Goal: Task Accomplishment & Management: Manage account settings

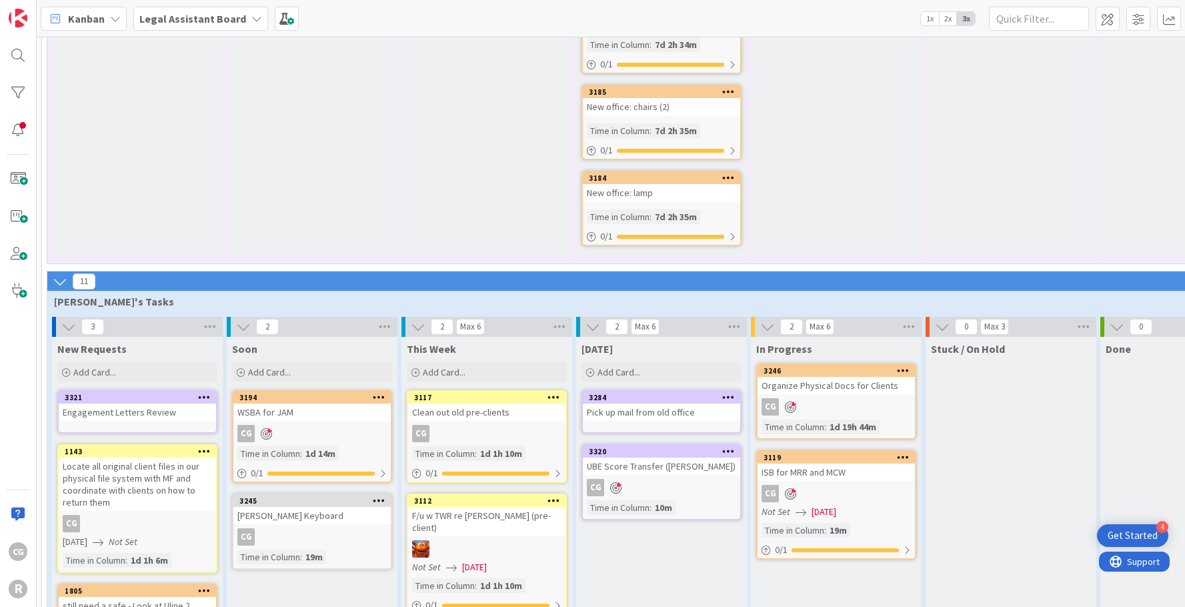
scroll to position [1179, 0]
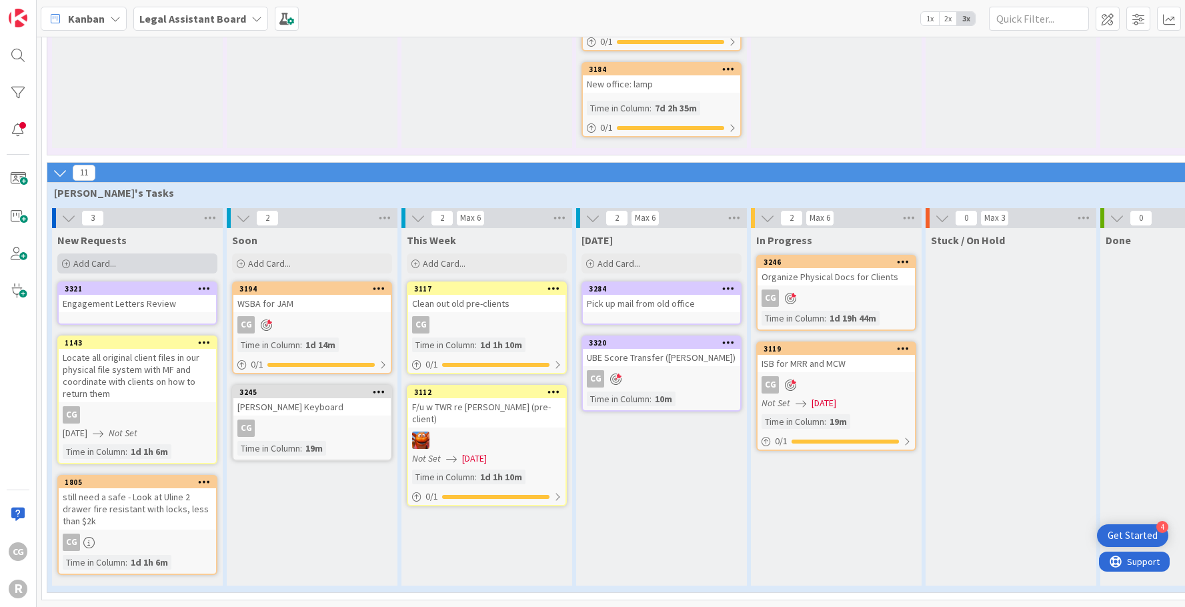
click at [106, 257] on span "Add Card..." at bounding box center [94, 263] width 43 height 12
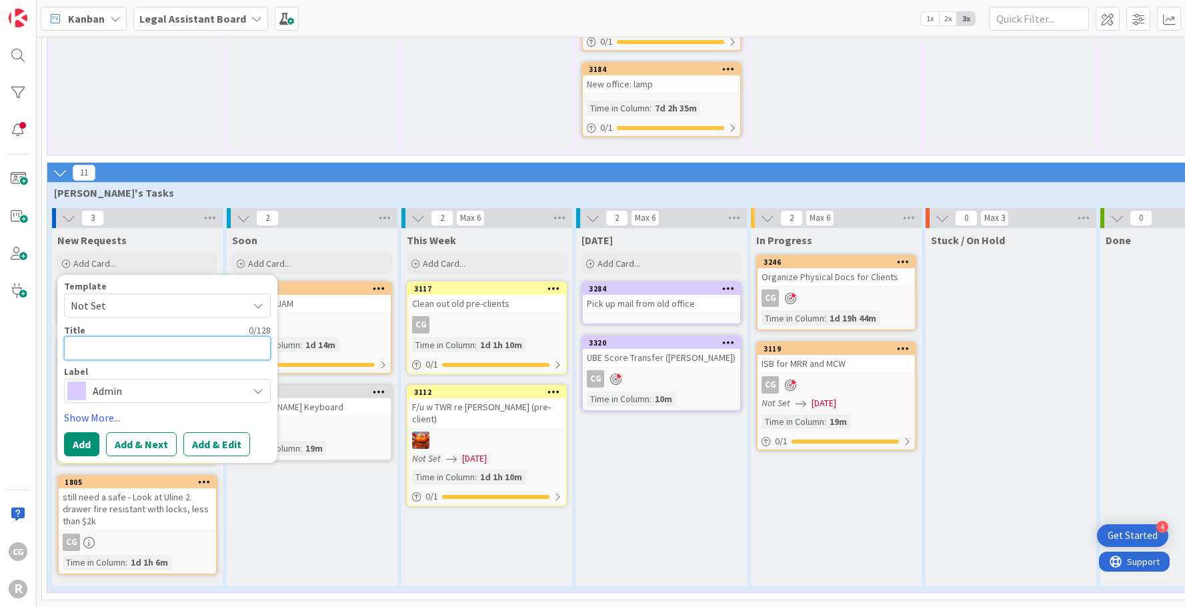
type textarea "T"
type textarea "x"
type textarea "Te"
type textarea "x"
type textarea "[PERSON_NAME]"
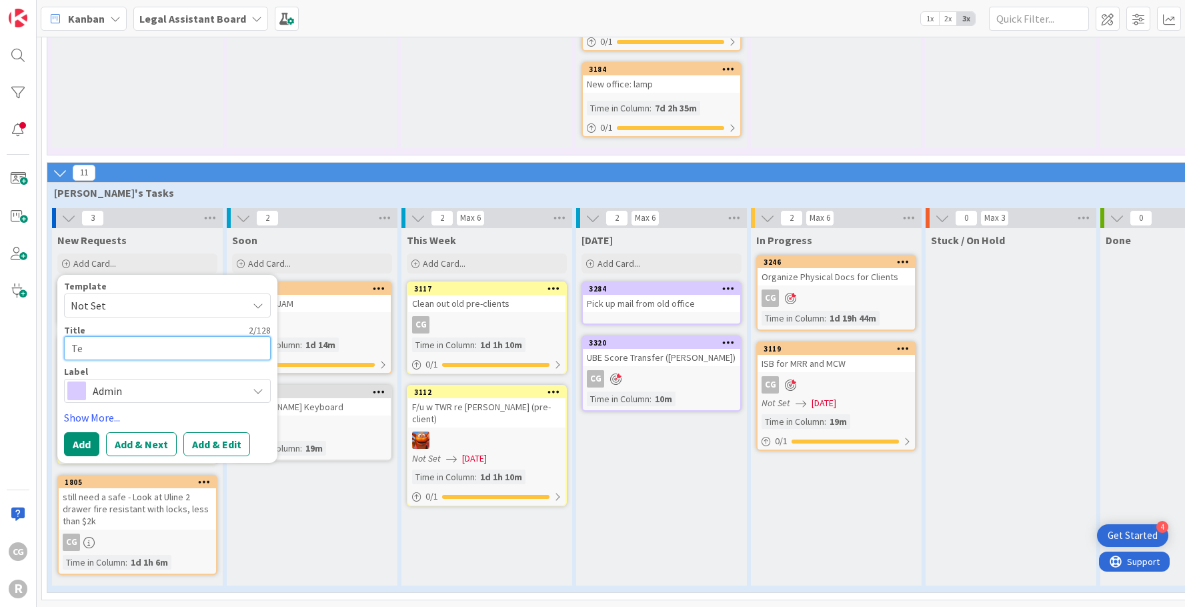
type textarea "x"
type textarea "[PERSON_NAME]"
type textarea "x"
type textarea "[PERSON_NAME]'"
type textarea "x"
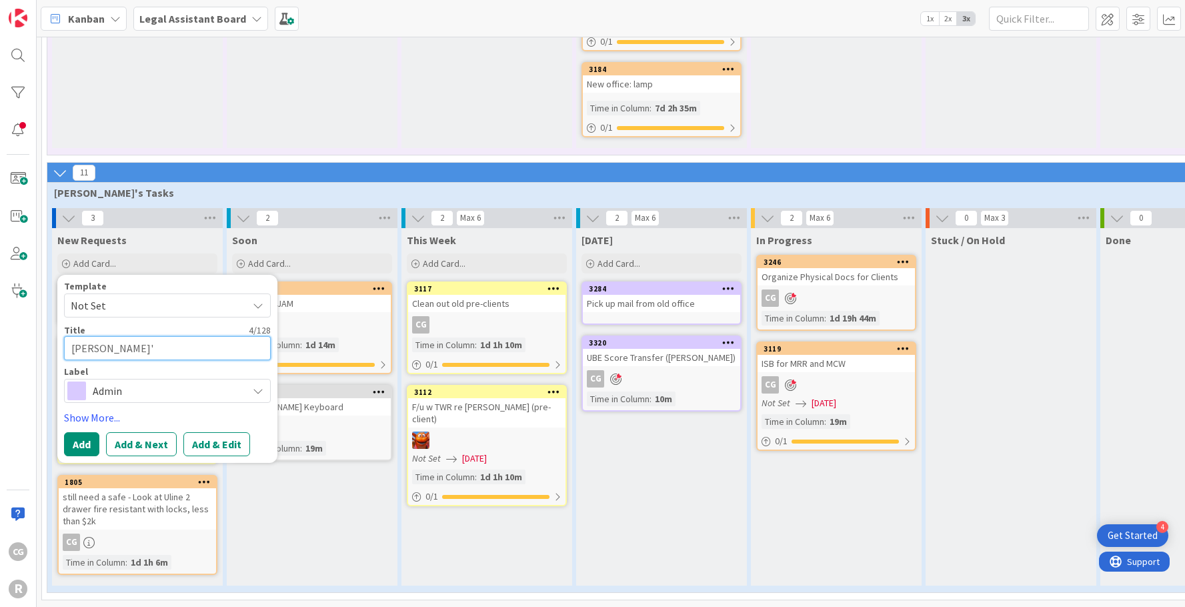
type textarea "[PERSON_NAME]'s"
type textarea "x"
type textarea "[PERSON_NAME]'s"
type textarea "x"
type textarea "[PERSON_NAME]'s B"
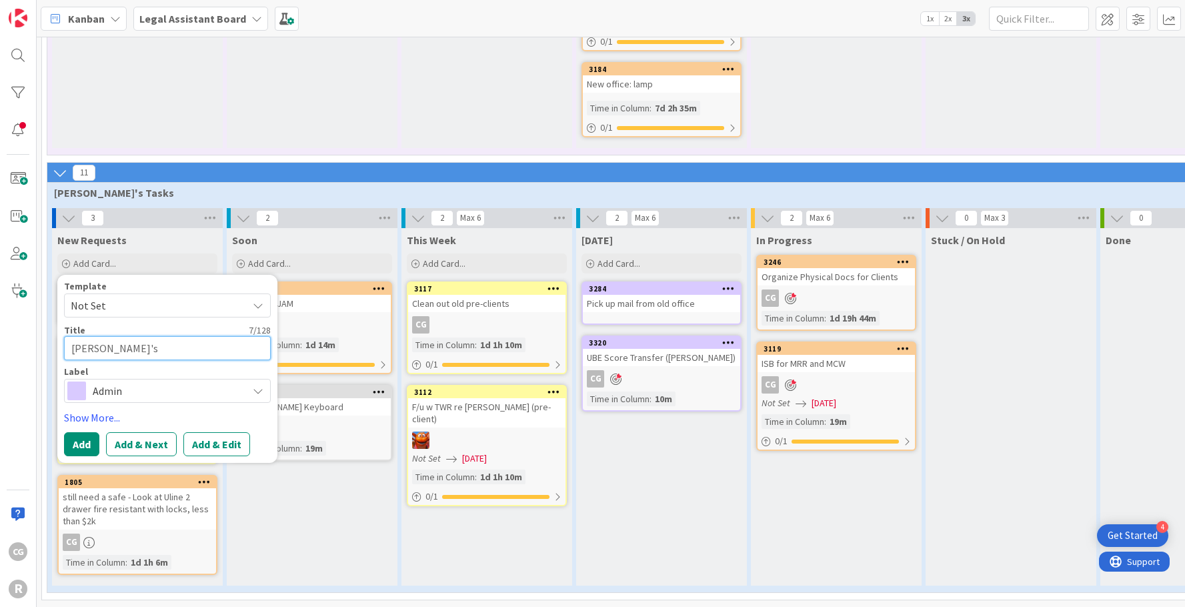
type textarea "x"
type textarea "[PERSON_NAME]'s Bi"
type textarea "x"
type textarea "[PERSON_NAME]'s Bin"
type textarea "x"
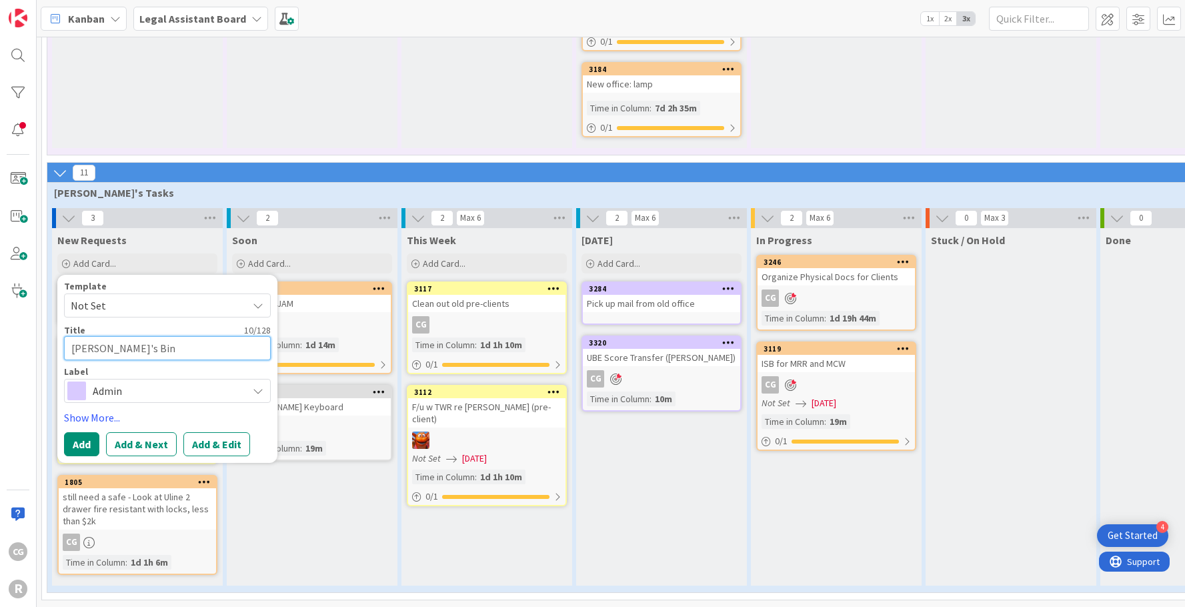
type textarea "[PERSON_NAME]'s Bind"
type textarea "x"
type textarea "[PERSON_NAME]'s Binde"
type textarea "x"
type textarea "[PERSON_NAME]'s Binder"
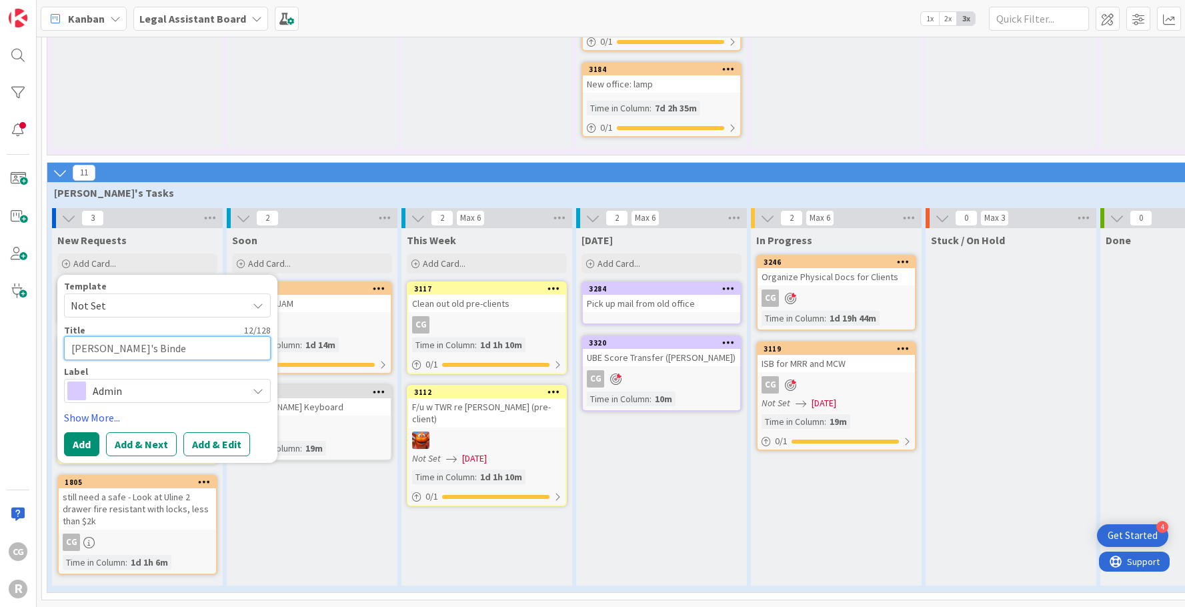
type textarea "x"
type textarea "[PERSON_NAME]'s Binder"
type textarea "x"
type textarea "[PERSON_NAME]'s Binder f"
type textarea "x"
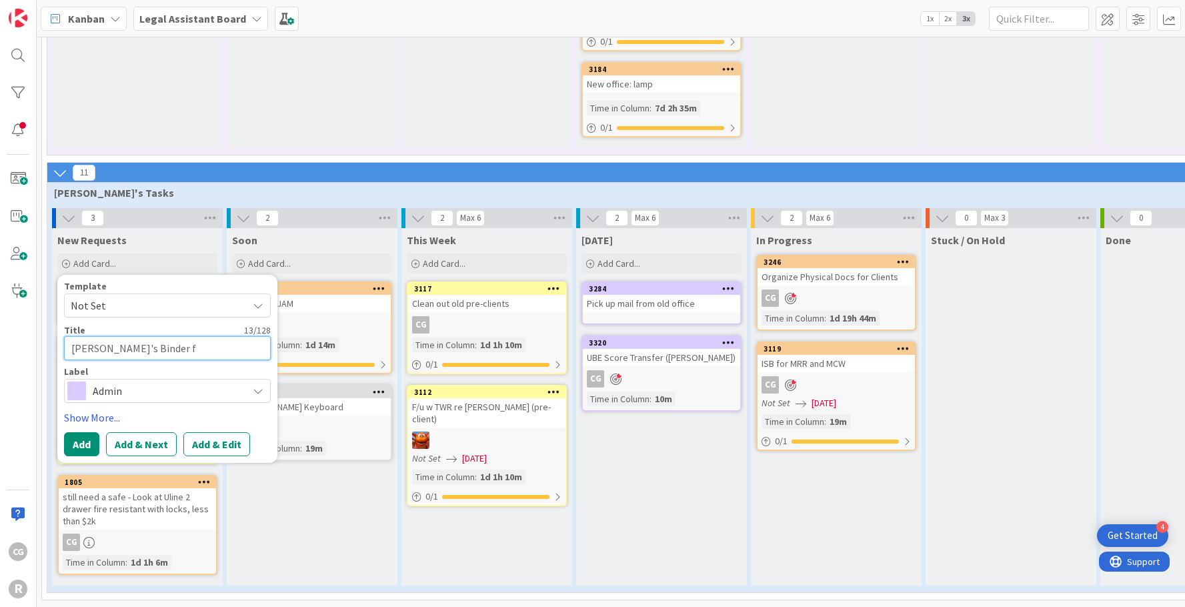
type textarea "[PERSON_NAME]'s Binder fo"
type textarea "x"
type textarea "[PERSON_NAME]'s Binder for"
type textarea "x"
type textarea "[PERSON_NAME]'s Binder for"
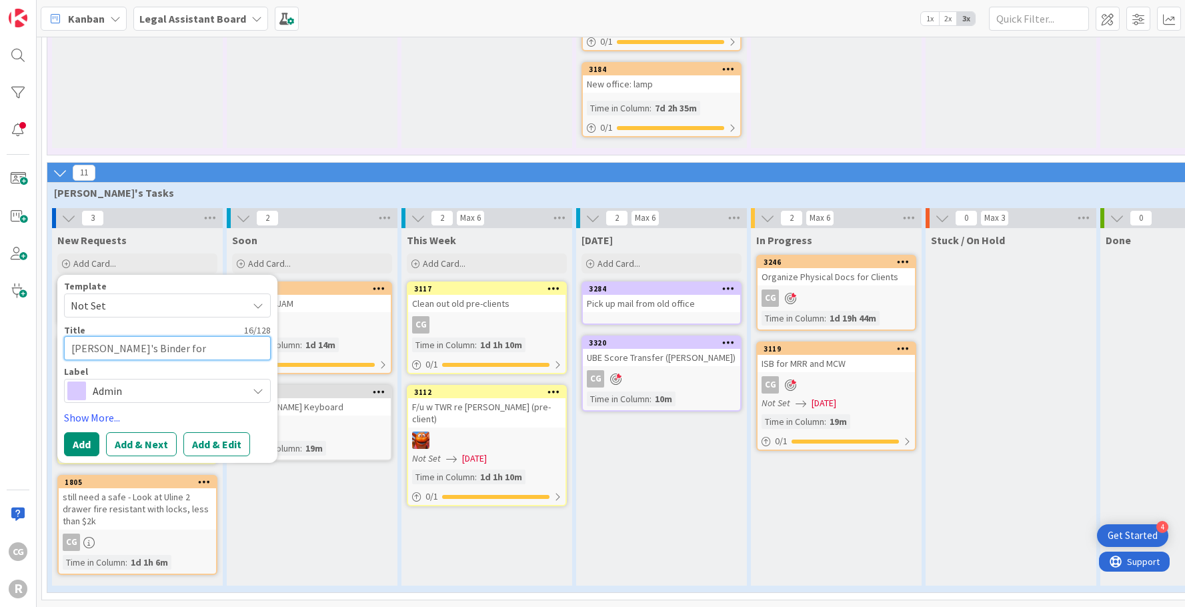
type textarea "x"
type textarea "[PERSON_NAME]'s Binder for C"
type textarea "x"
type textarea "[PERSON_NAME]'s Binder for Cl"
type textarea "x"
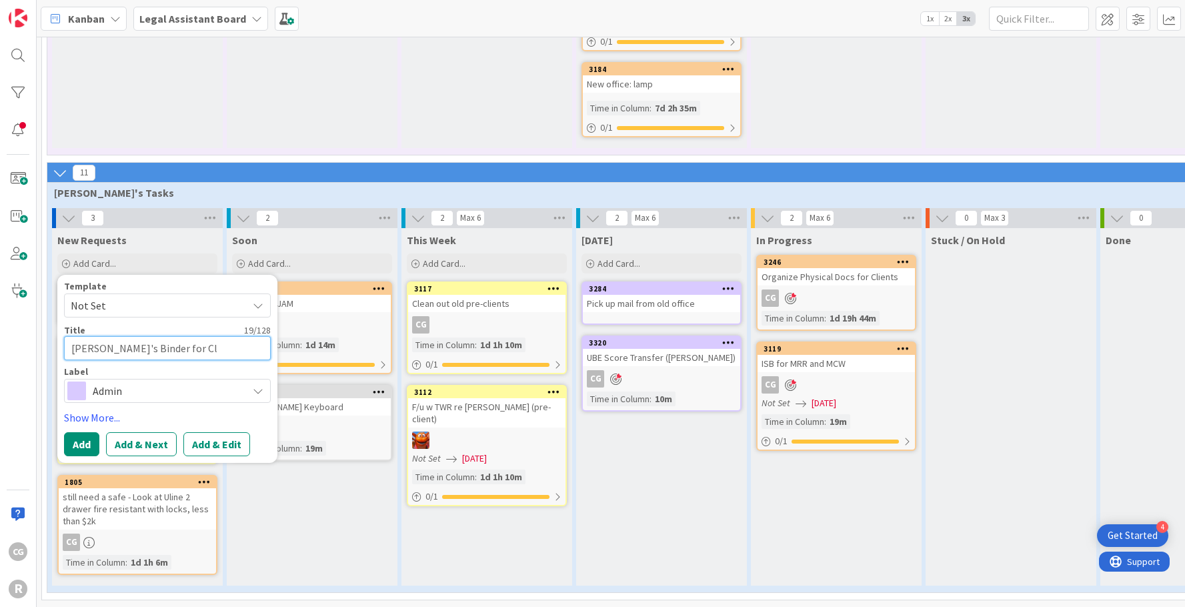
type textarea "[PERSON_NAME]'s Binder for Cla"
type textarea "x"
type textarea "[PERSON_NAME]'s Binder for Cl"
type textarea "x"
type textarea "[PERSON_NAME]'s Binder for C"
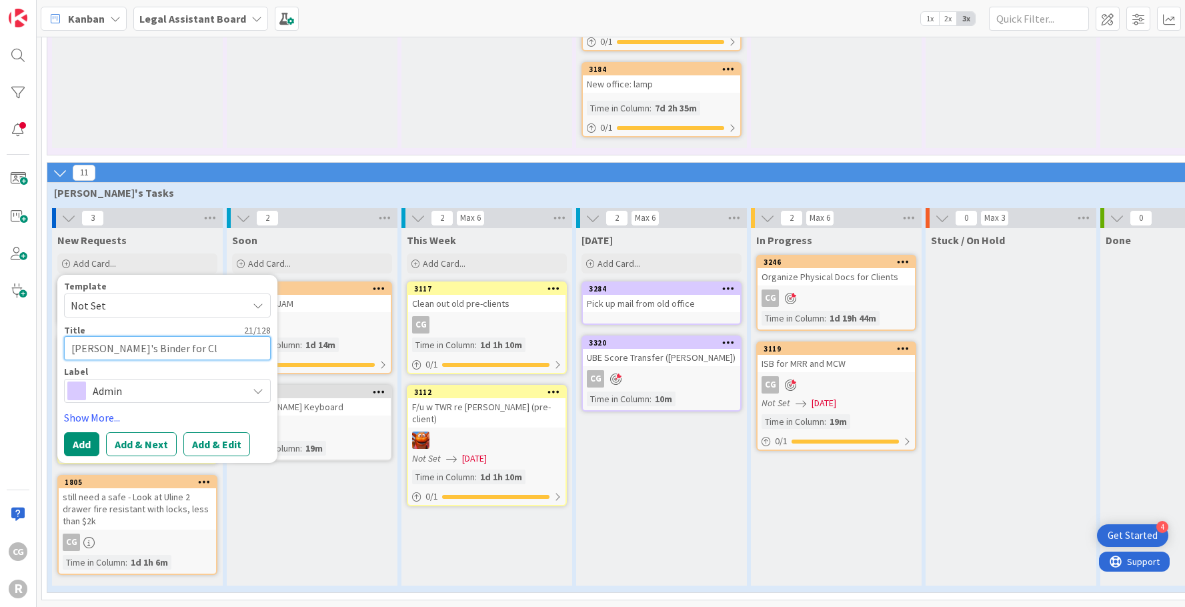
type textarea "x"
type textarea "[PERSON_NAME]'s Binder for"
type textarea "x"
type textarea "[PERSON_NAME]'s Binder for"
type textarea "x"
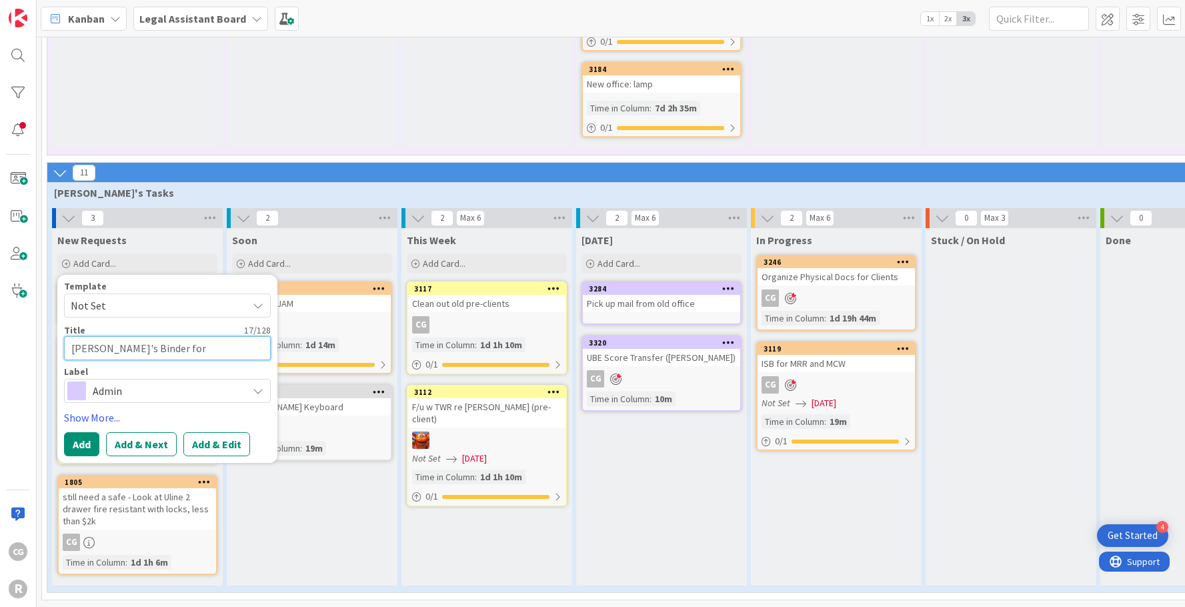
type textarea "[PERSON_NAME]'s Binder fo"
type textarea "x"
type textarea "[PERSON_NAME]'s Binder f"
type textarea "x"
type textarea "[PERSON_NAME]'s Binder"
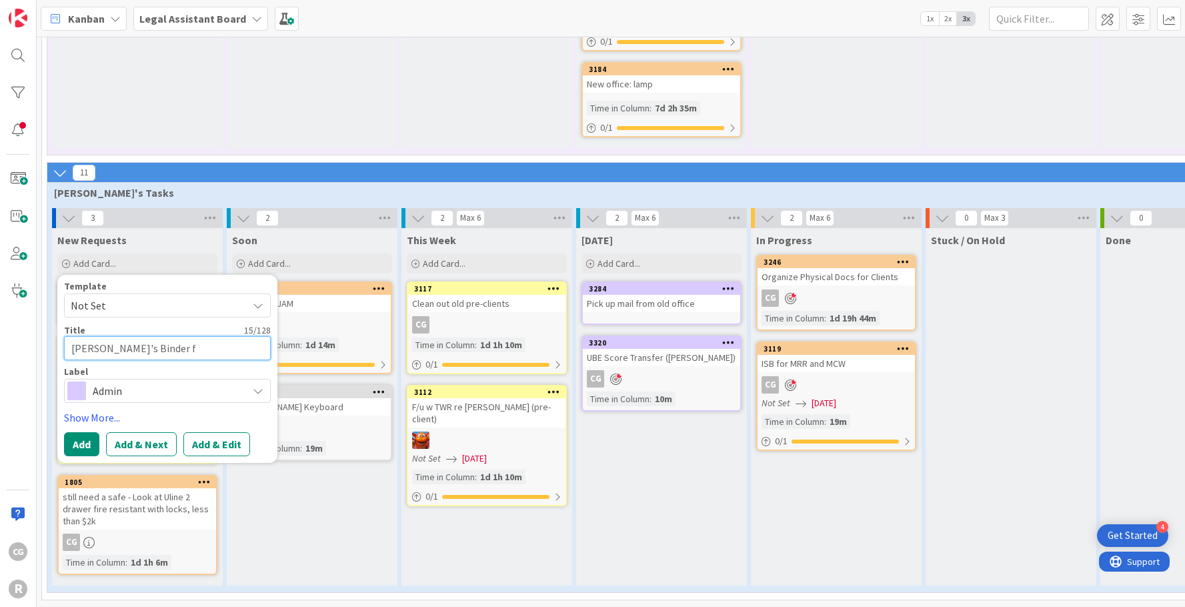
type textarea "x"
type textarea "[PERSON_NAME]'s Binder o"
type textarea "x"
type textarea "[PERSON_NAME]'s Binder of"
type textarea "x"
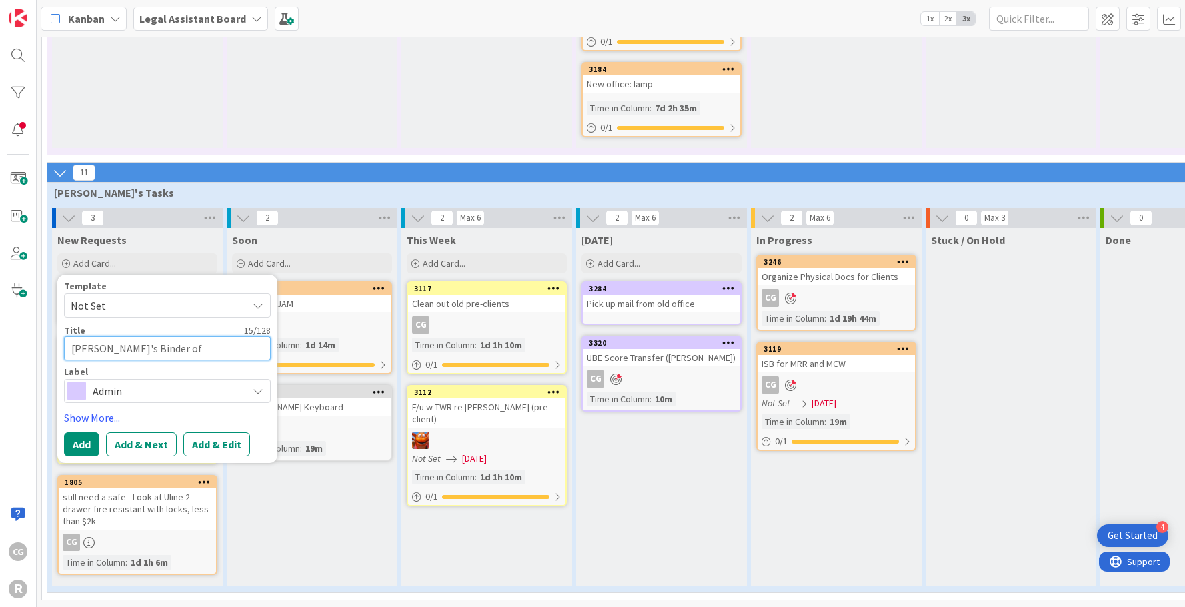
type textarea "[PERSON_NAME]'s Binder of"
type textarea "x"
type textarea "[PERSON_NAME]'s Binder of P"
type textarea "x"
type textarea "[PERSON_NAME]'s Binder of PR"
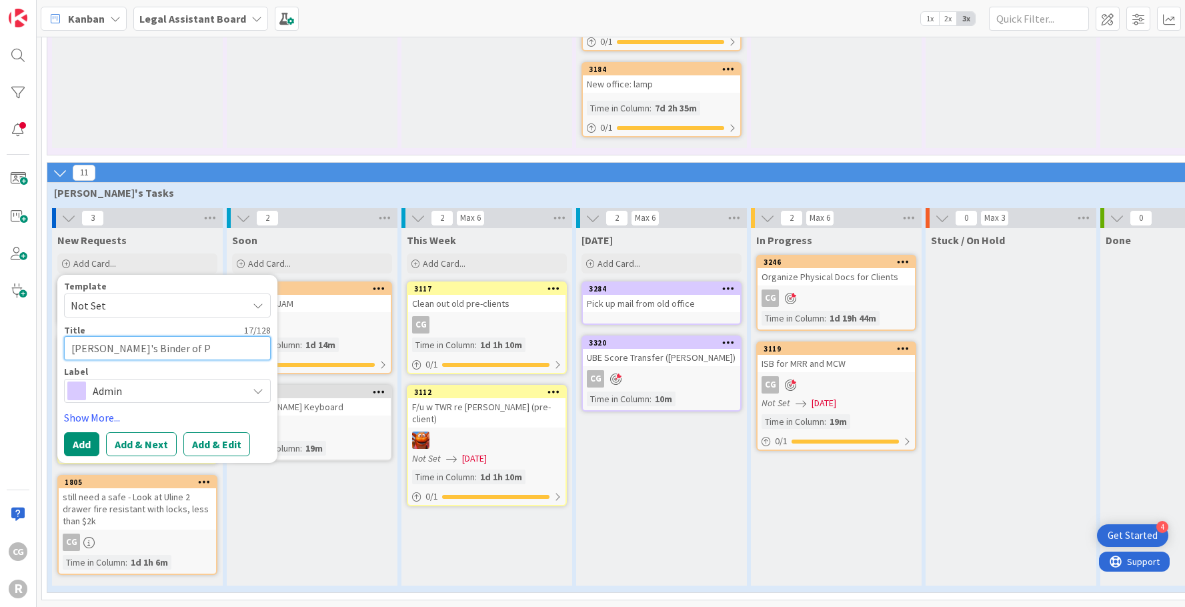
type textarea "x"
type textarea "[PERSON_NAME]'s Binder of PRe"
type textarea "x"
type textarea "[PERSON_NAME]'s Binder of PRes"
type textarea "x"
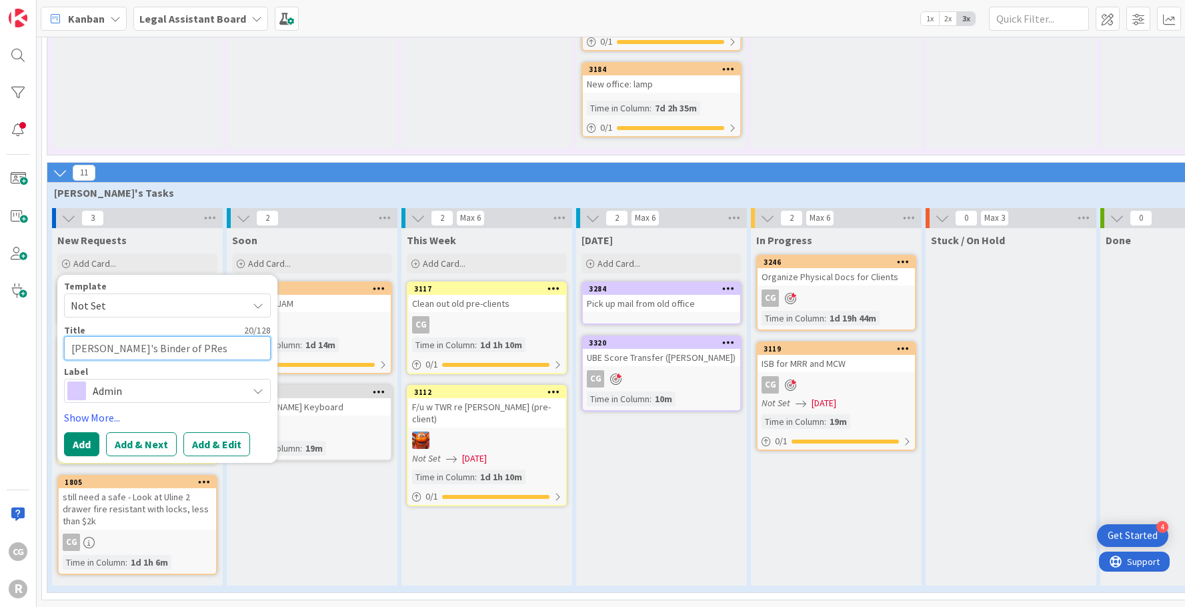
type textarea "[PERSON_NAME]'s Binder of PRese"
type textarea "x"
type textarea "[PERSON_NAME]'s Binder of PRes"
type textarea "x"
type textarea "[PERSON_NAME]'s Binder of PRe"
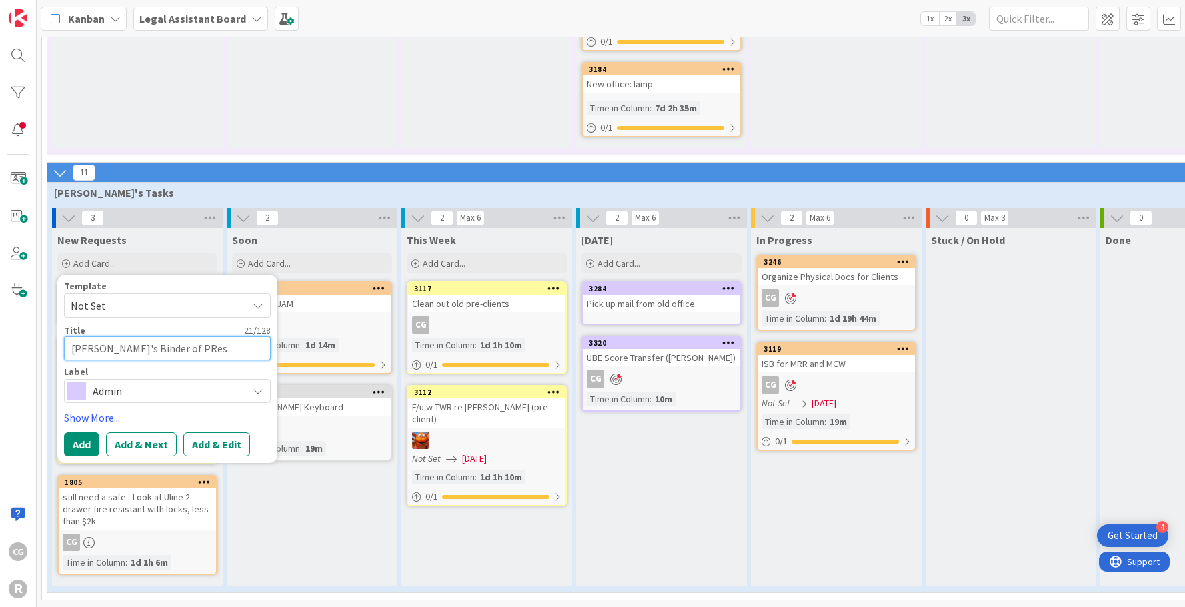
type textarea "x"
type textarea "[PERSON_NAME]'s Binder of PR"
type textarea "x"
type textarea "[PERSON_NAME]'s Binder of P"
type textarea "x"
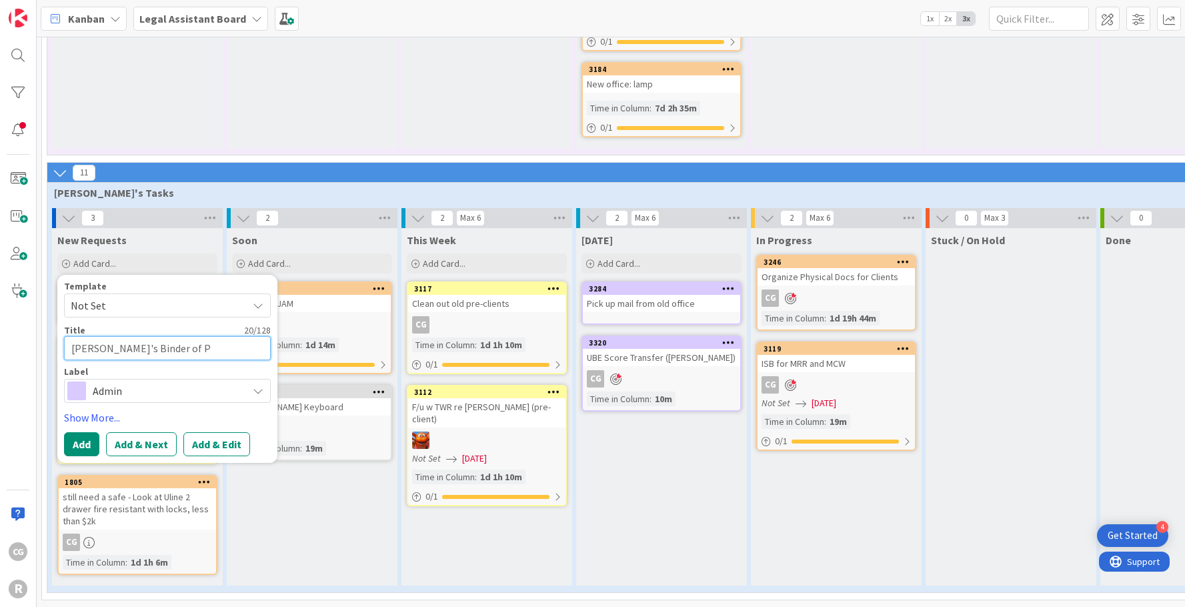
type textarea "[PERSON_NAME]'s Binder of Pr"
type textarea "x"
type textarea "[PERSON_NAME]'s Binder of Pre"
type textarea "x"
type textarea "[PERSON_NAME]'s Binder of Pres"
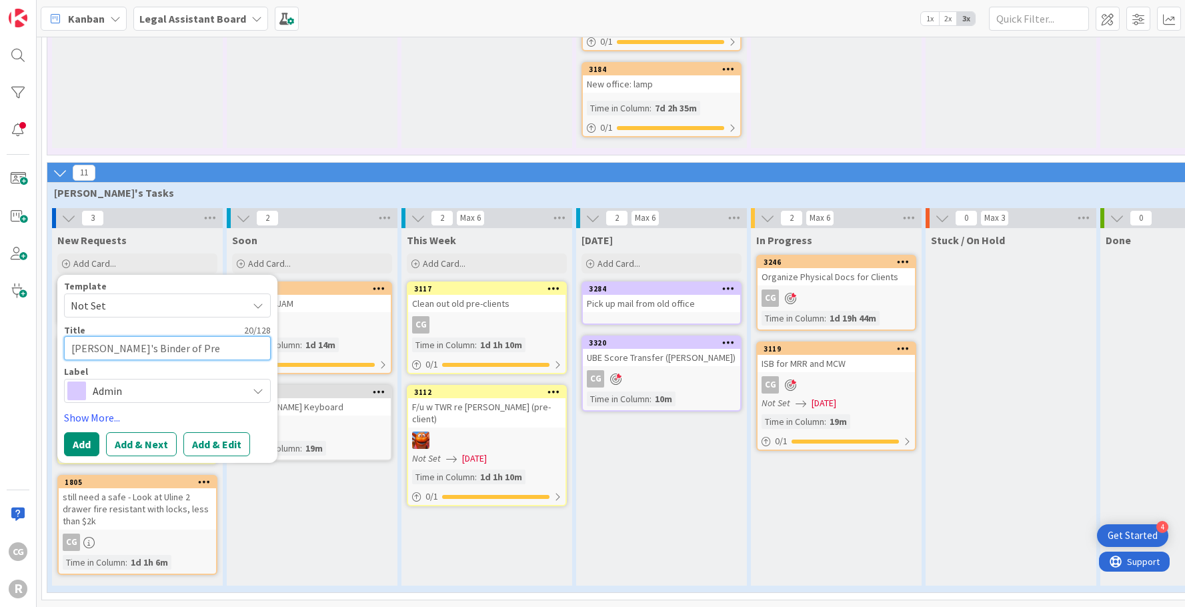
type textarea "x"
type textarea "[PERSON_NAME]'s Binder of Prese"
type textarea "x"
type textarea "[PERSON_NAME]'s Binder of Presen"
type textarea "x"
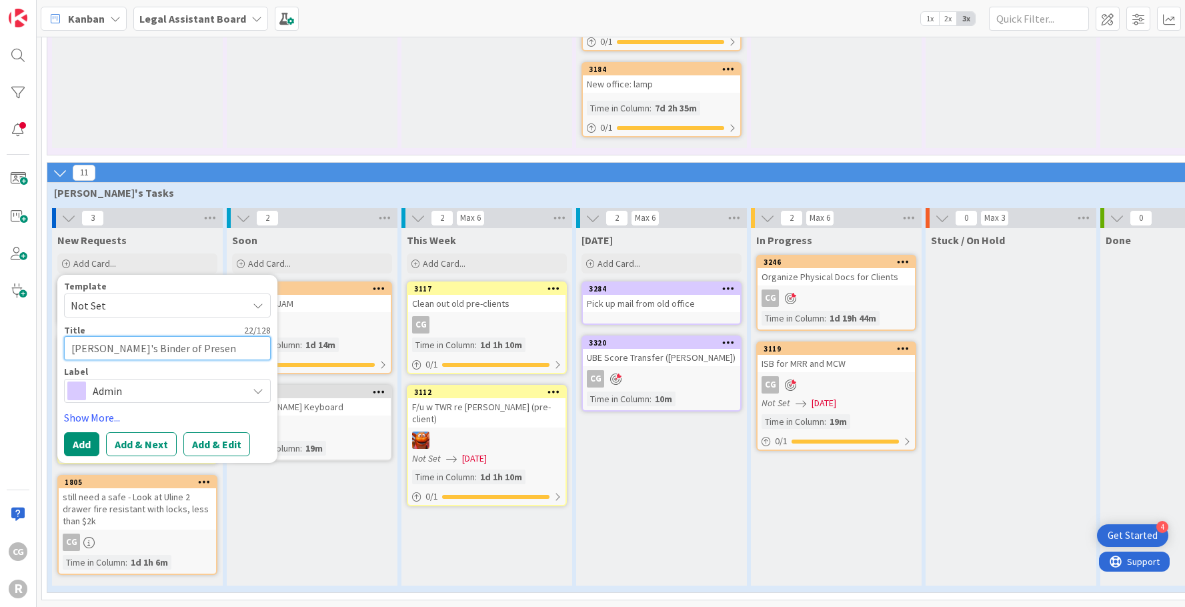
type textarea "[PERSON_NAME]'s Binder of Present"
type textarea "x"
type textarea "[PERSON_NAME]'s Binder of Presenta"
type textarea "x"
type textarea "[PERSON_NAME]'s Binder of Presentat"
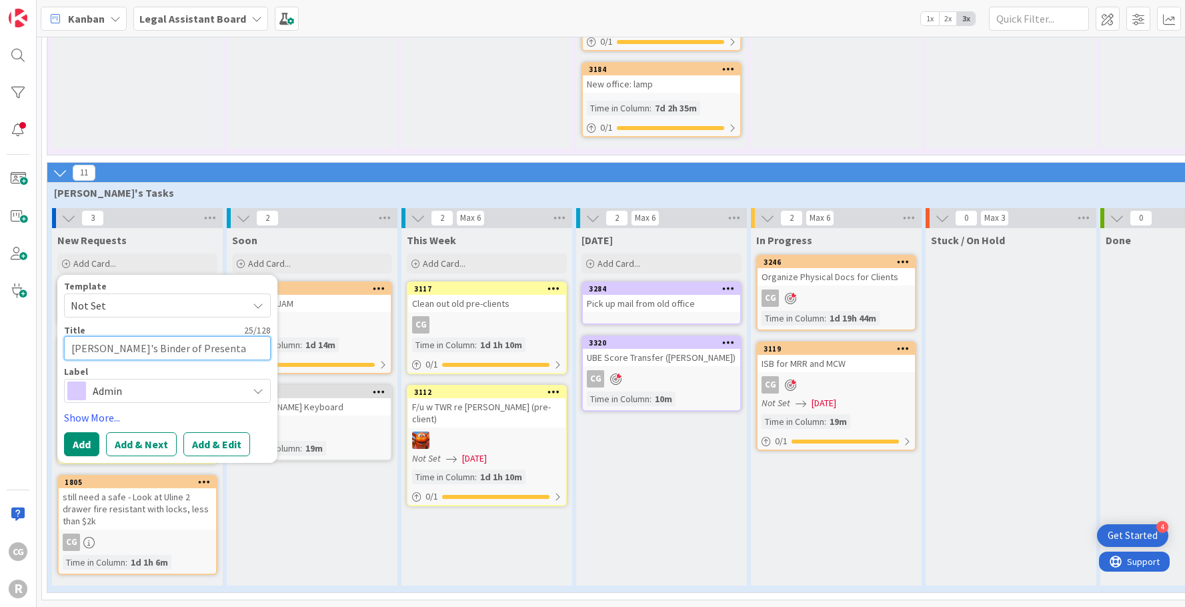
type textarea "x"
type textarea "[PERSON_NAME]'s Binder of Presentati"
type textarea "x"
type textarea "[PERSON_NAME]'s Binder of Presentatio"
type textarea "x"
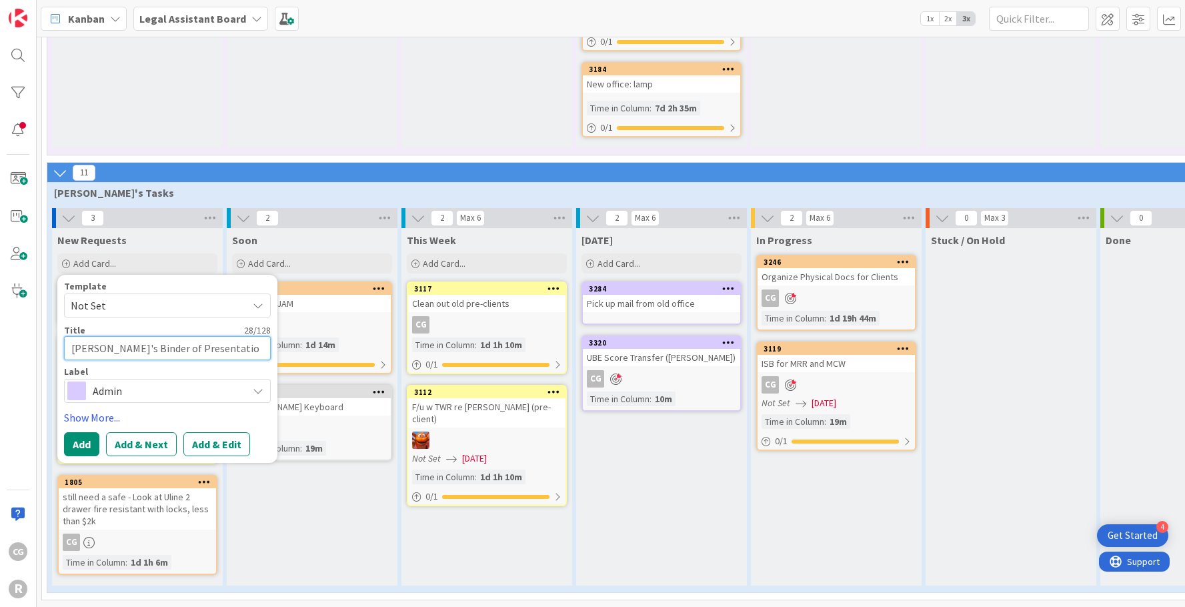
type textarea "[PERSON_NAME]'s Binder of Presentation"
type textarea "x"
type textarea "[PERSON_NAME]'s Binder of Presentations"
type textarea "x"
type textarea "[PERSON_NAME]'s Binder of Presentation"
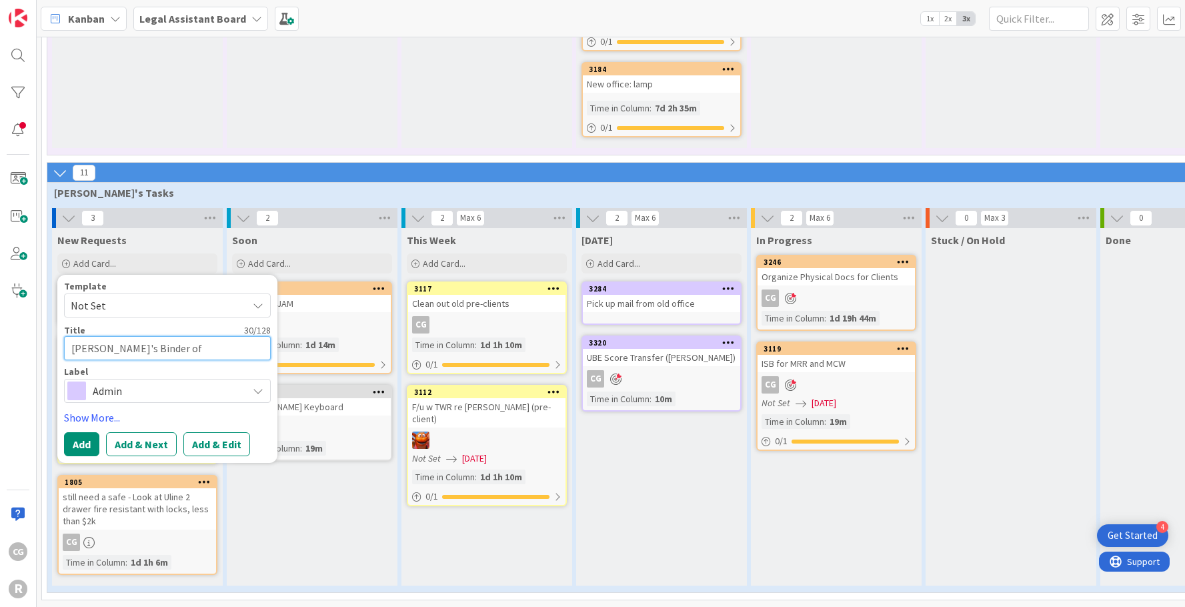
type textarea "x"
type textarea "[PERSON_NAME]'s Binder of Presentations"
type textarea "x"
type textarea "[PERSON_NAME]'s Binder of Presentations"
click at [88, 433] on button "Add" at bounding box center [81, 444] width 35 height 24
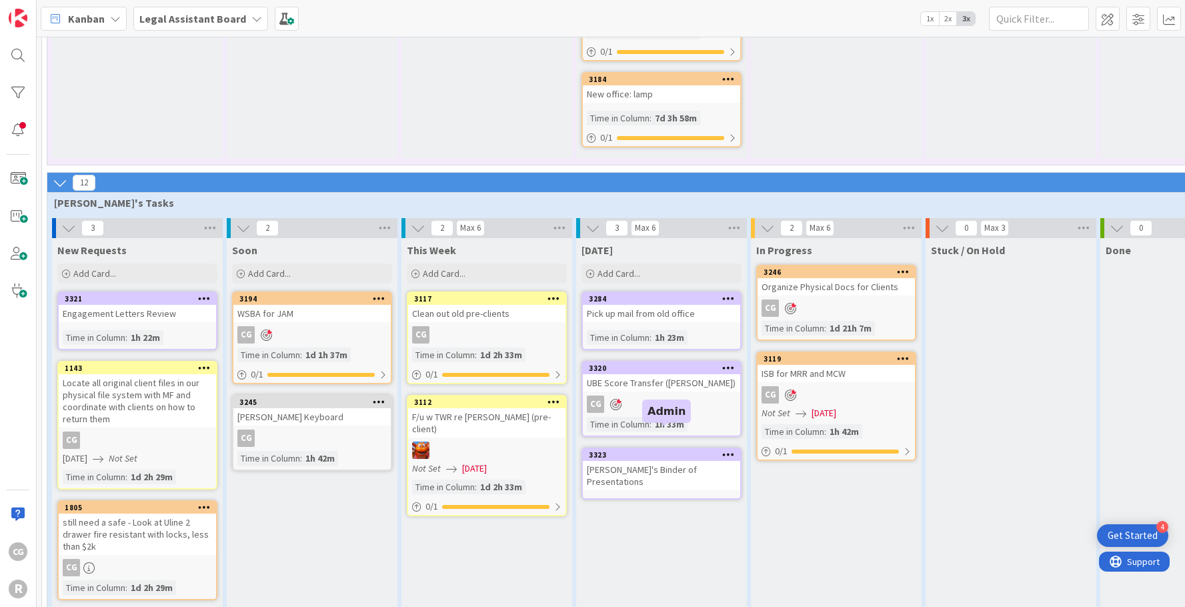
scroll to position [1183, 0]
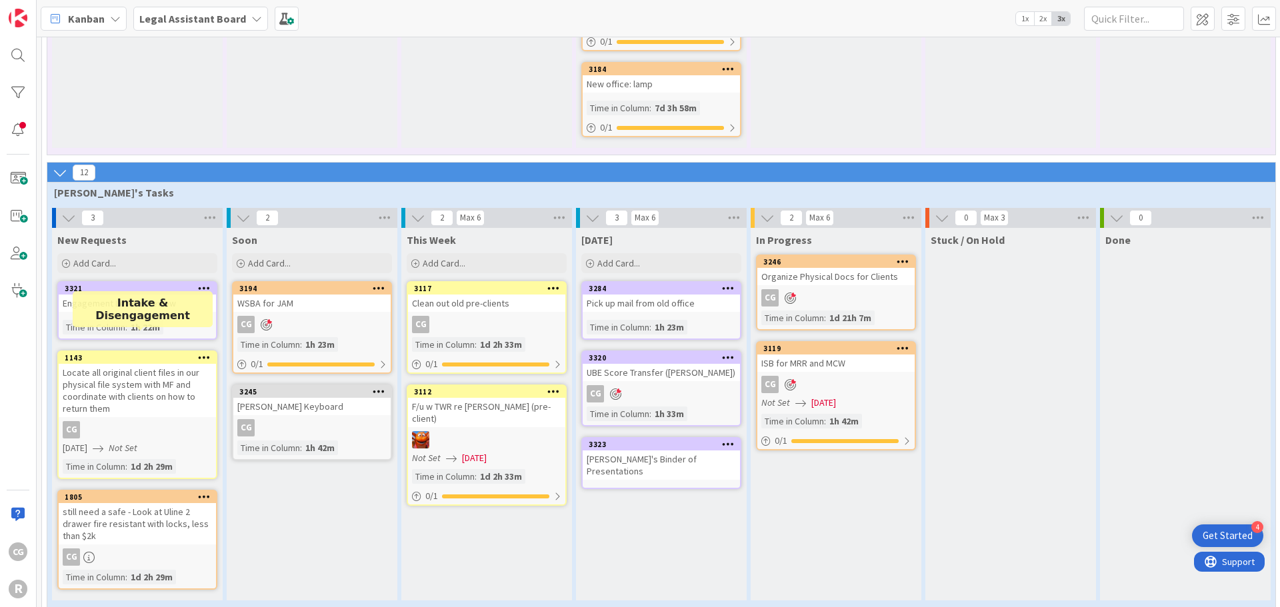
scroll to position [1191, 0]
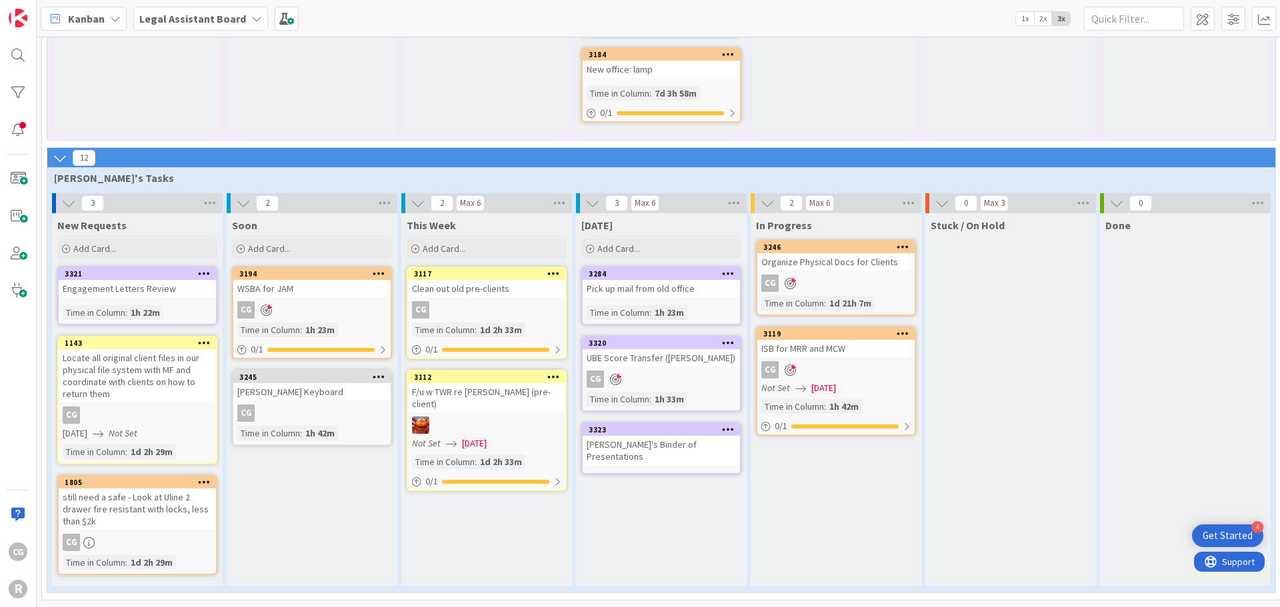
click at [97, 219] on span "New Requests" at bounding box center [91, 225] width 69 height 13
click at [81, 243] on span "Add Card..." at bounding box center [94, 249] width 43 height 12
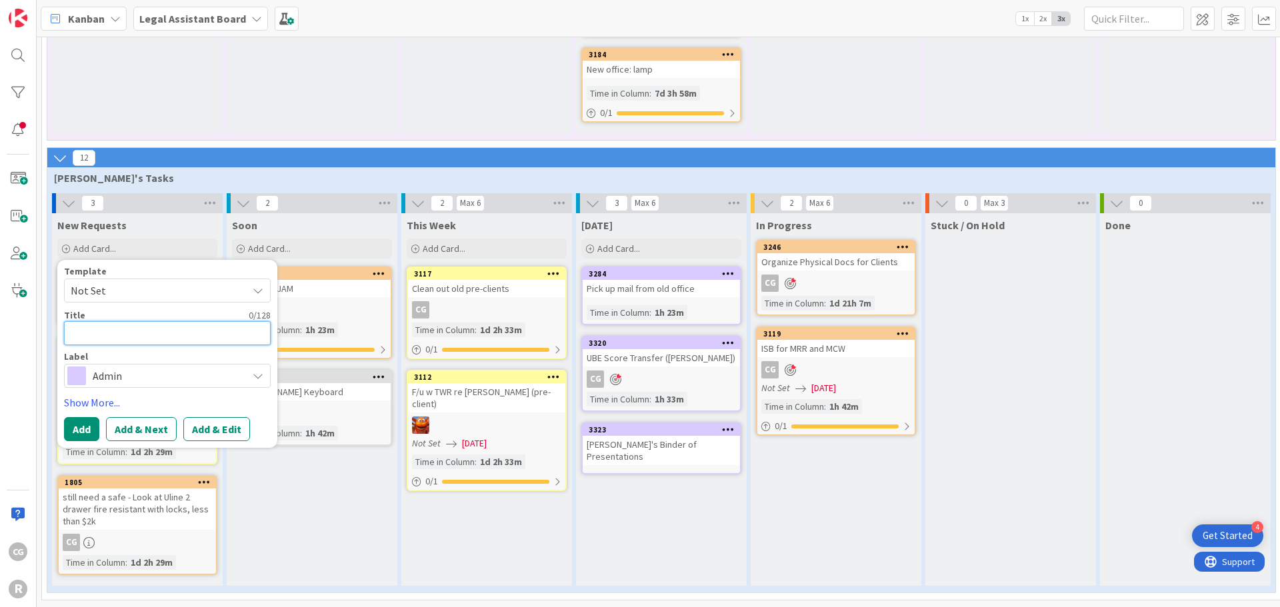
type textarea "R"
type textarea "x"
type textarea "Re"
type textarea "x"
type textarea "Res"
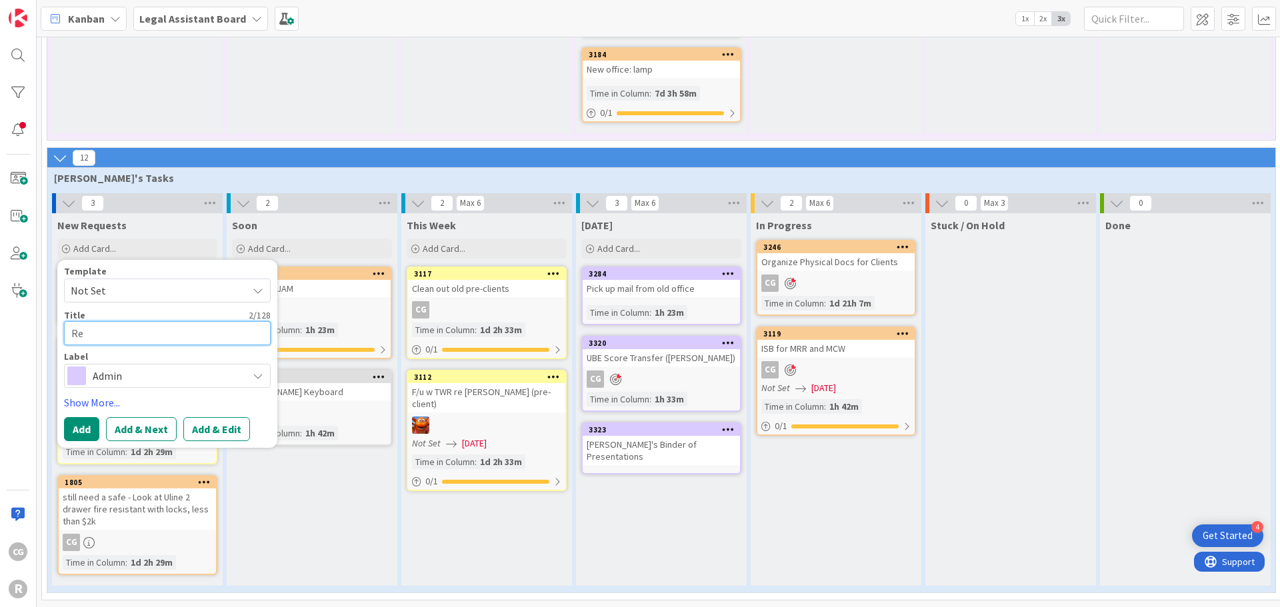
type textarea "x"
type textarea "Resc"
type textarea "x"
type textarea "Reschj"
type textarea "x"
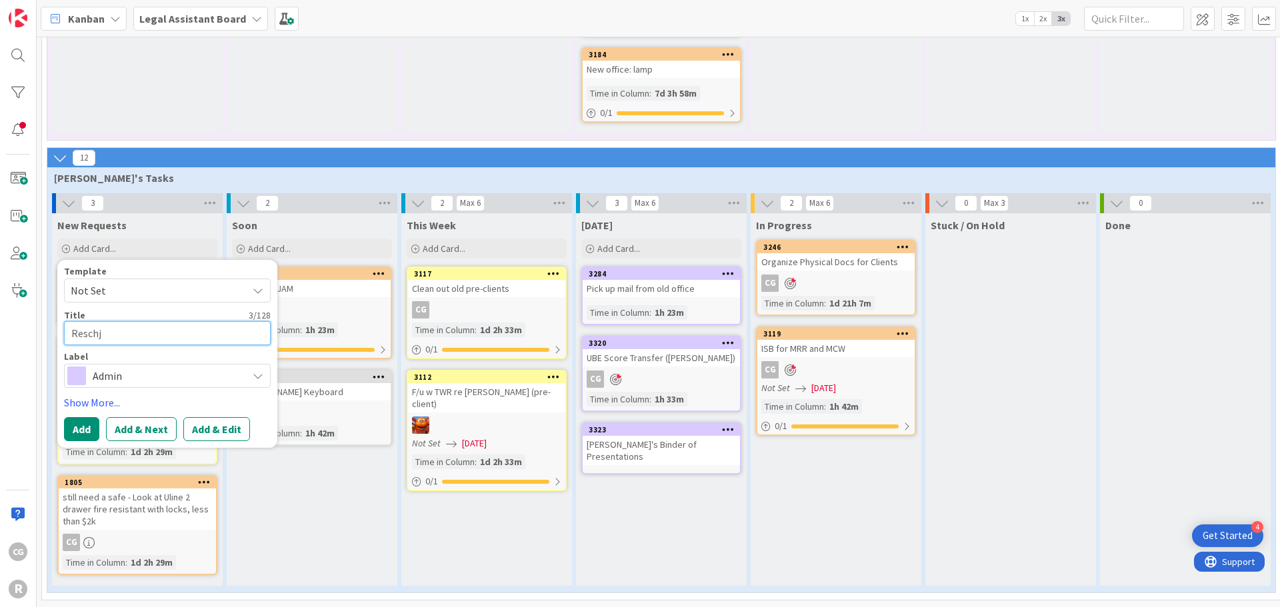
type textarea "Reschje"
type textarea "x"
type textarea "Reschjed"
type textarea "x"
type textarea "Reschje"
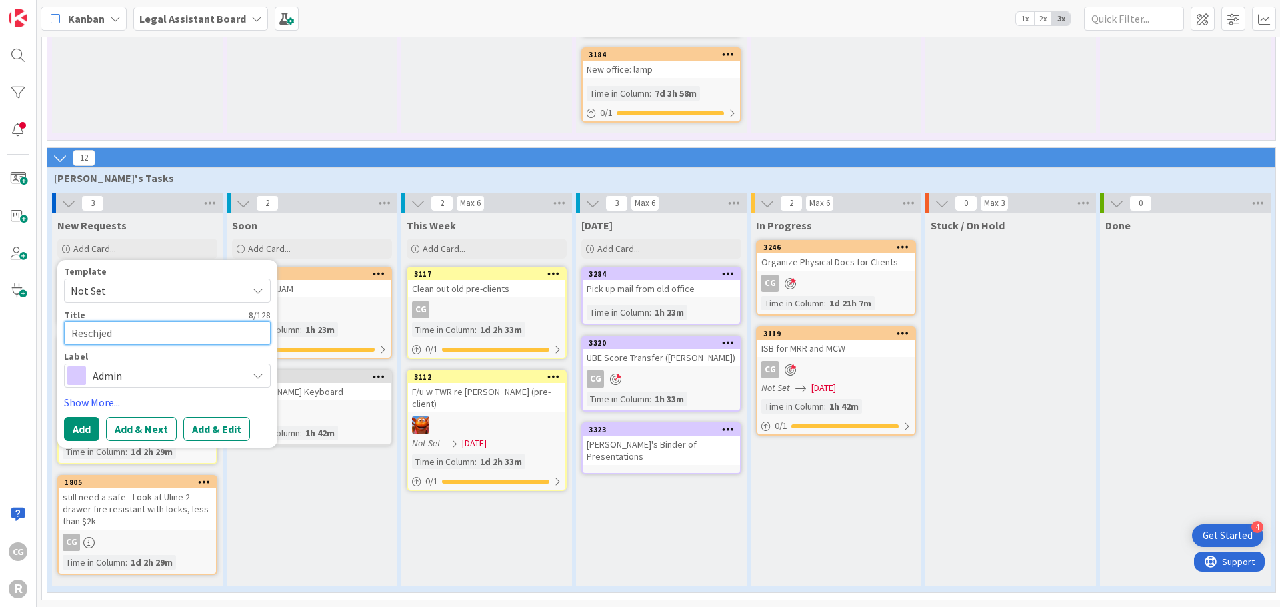
type textarea "x"
type textarea "Reschj"
type textarea "x"
type textarea "Resch"
type textarea "x"
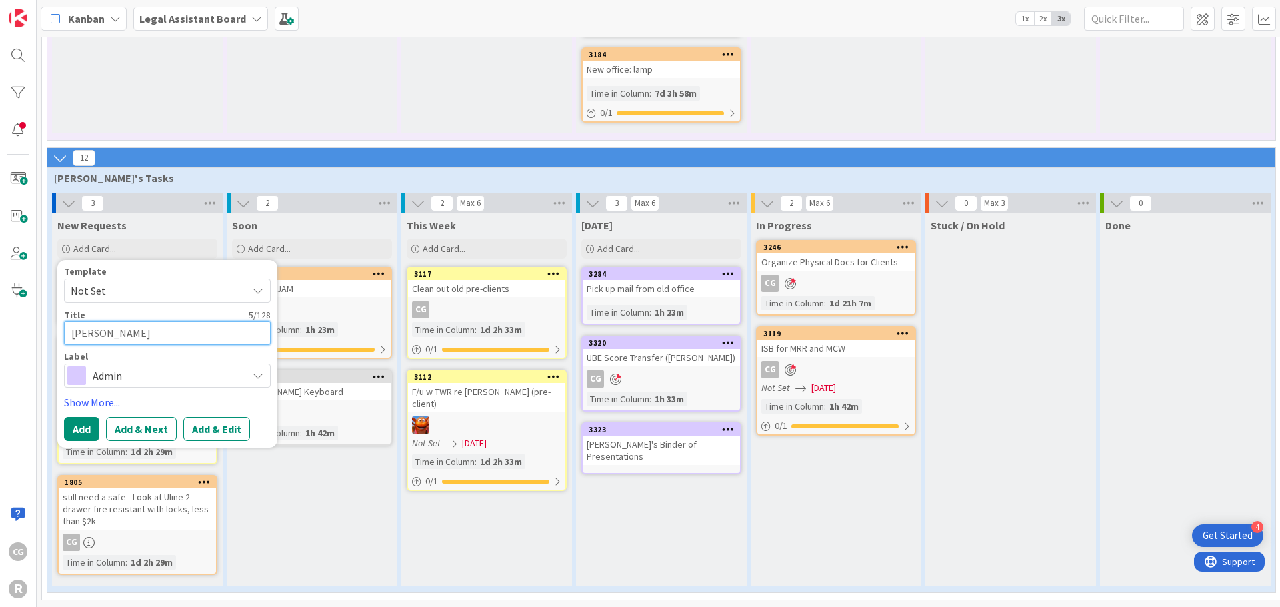
type textarea "Reschd"
type textarea "x"
type textarea "Reschdu"
type textarea "x"
type textarea "Reschdul"
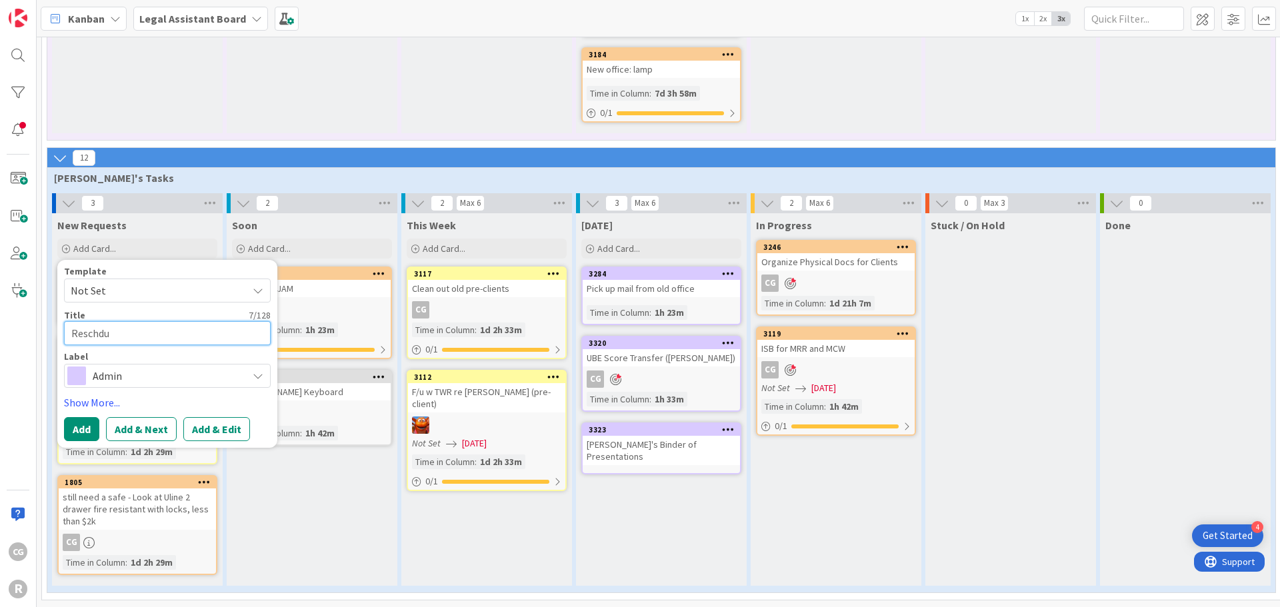
type textarea "x"
type textarea "Reschdu"
type textarea "x"
type textarea "Reschd"
type textarea "x"
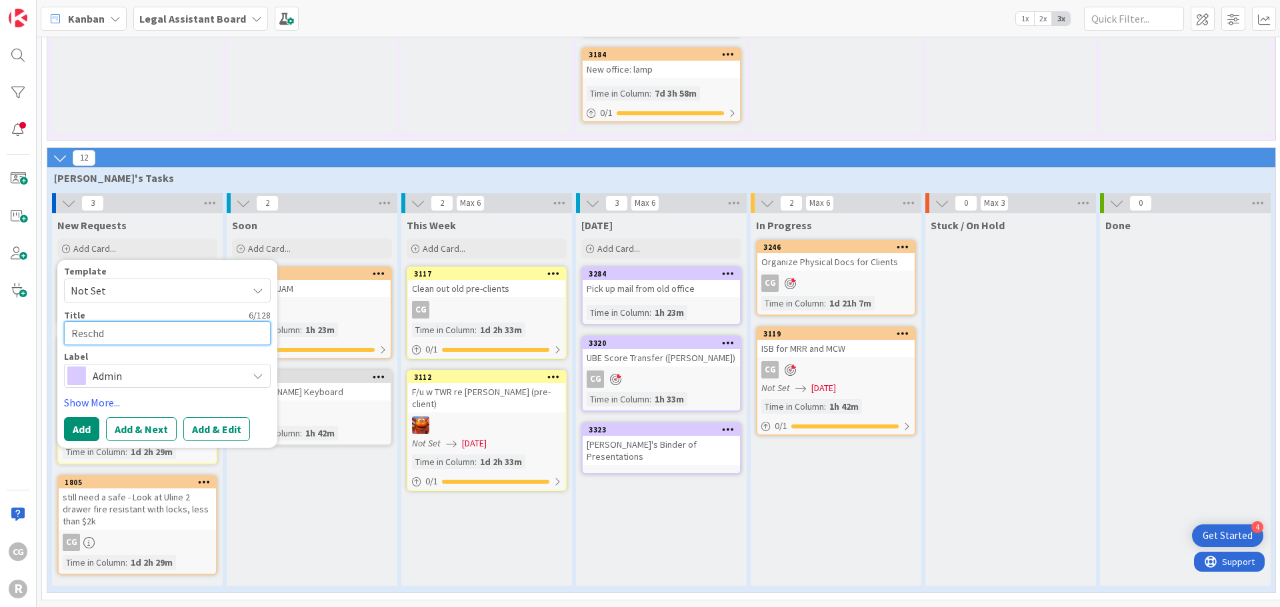
type textarea "Resch"
type textarea "x"
type textarea "Resche"
type textarea "x"
type textarea "Resched"
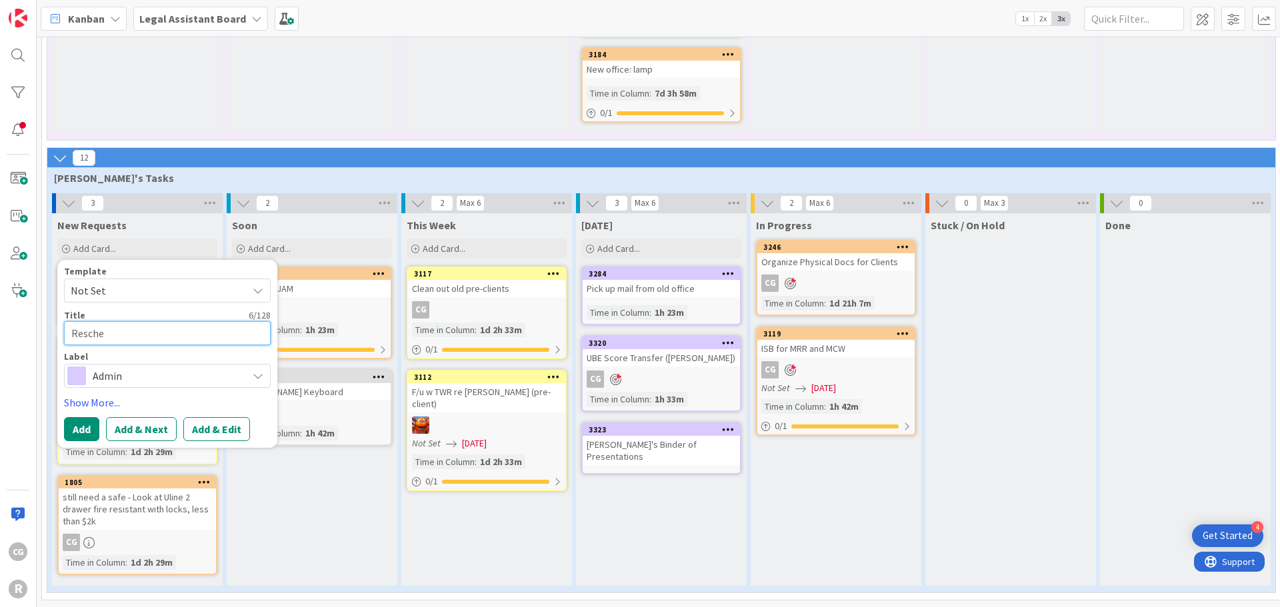
type textarea "x"
type textarea "Reschedu"
type textarea "x"
type textarea "Reschedul"
type textarea "x"
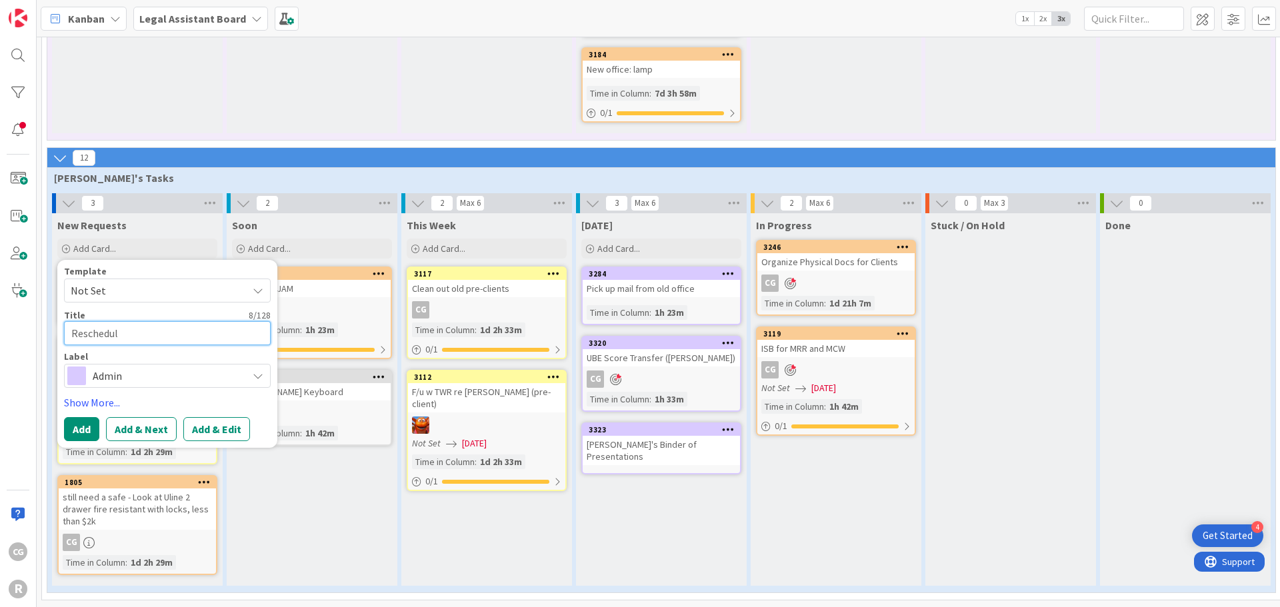
type textarea "Reschedule"
type textarea "x"
type textarea "Reschedule"
type textarea "x"
type textarea "Reschedule J"
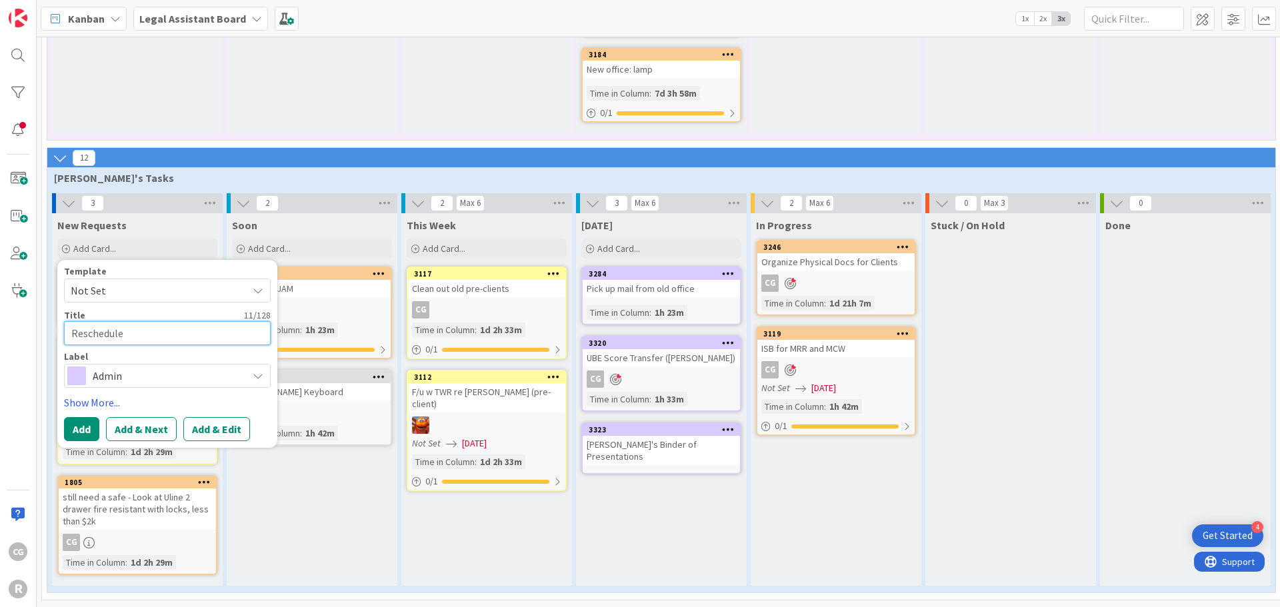
type textarea "x"
type textarea "Reschedule J."
type textarea "x"
type textarea "Reschedule J."
type textarea "x"
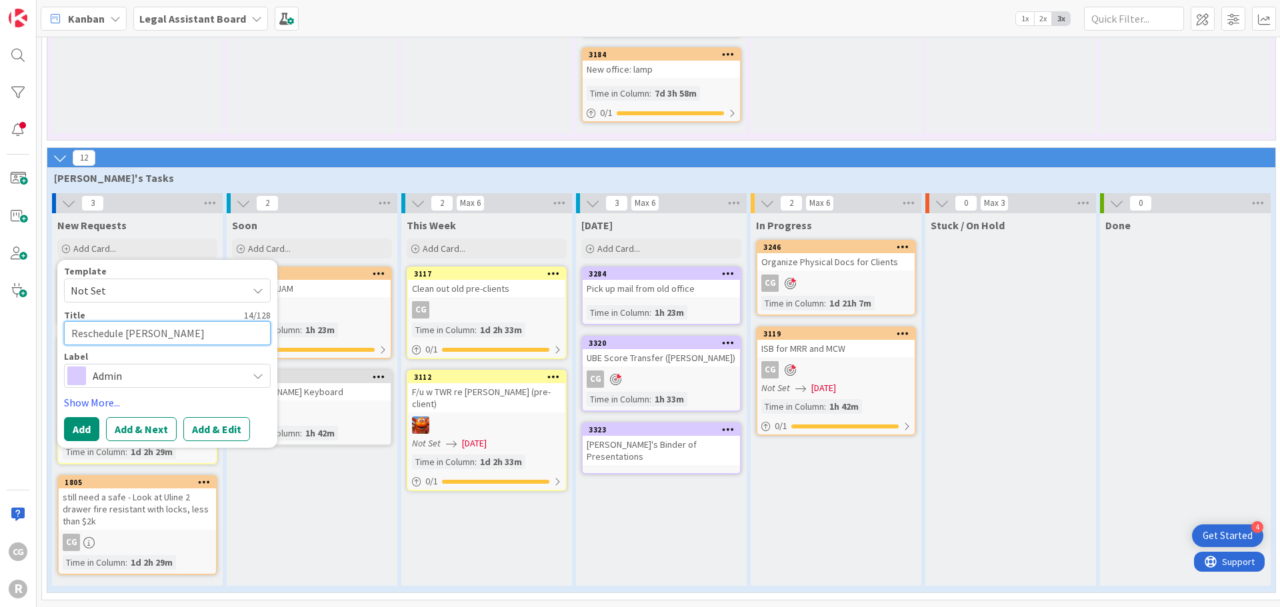
type textarea "Reschedule J. S"
type textarea "x"
type textarea "Reschedule J. Sm"
type textarea "x"
type textarea "Reschedule J. Smi"
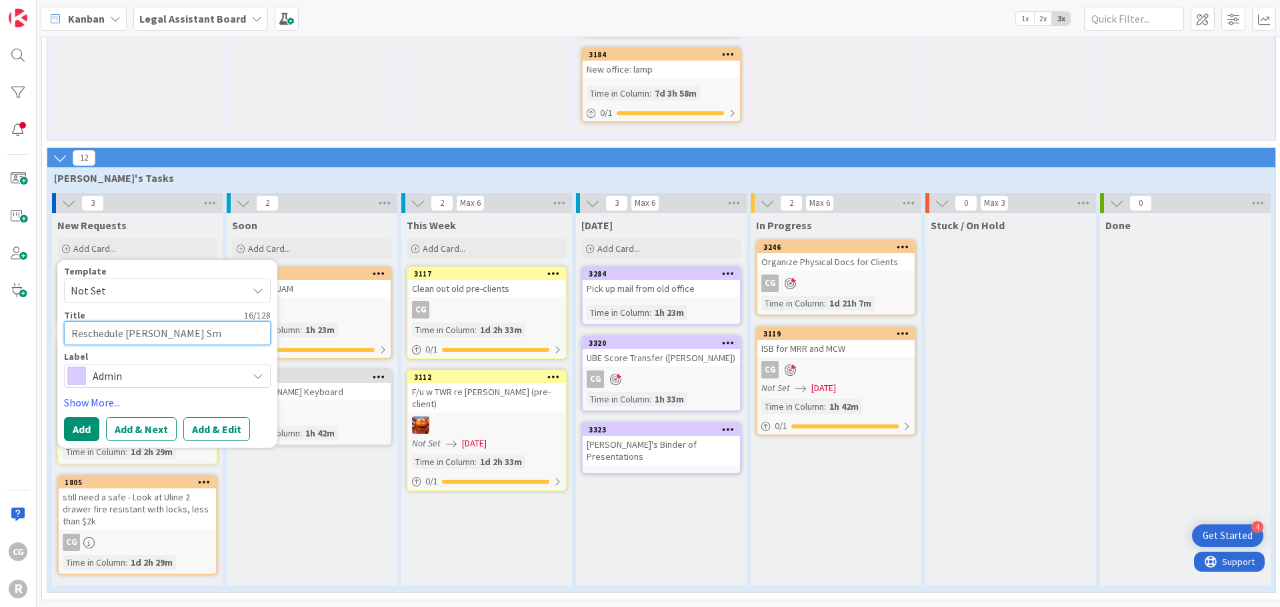
type textarea "x"
type textarea "Reschedule J. Smit"
type textarea "x"
type textarea "Reschedule J. Smith"
type textarea "x"
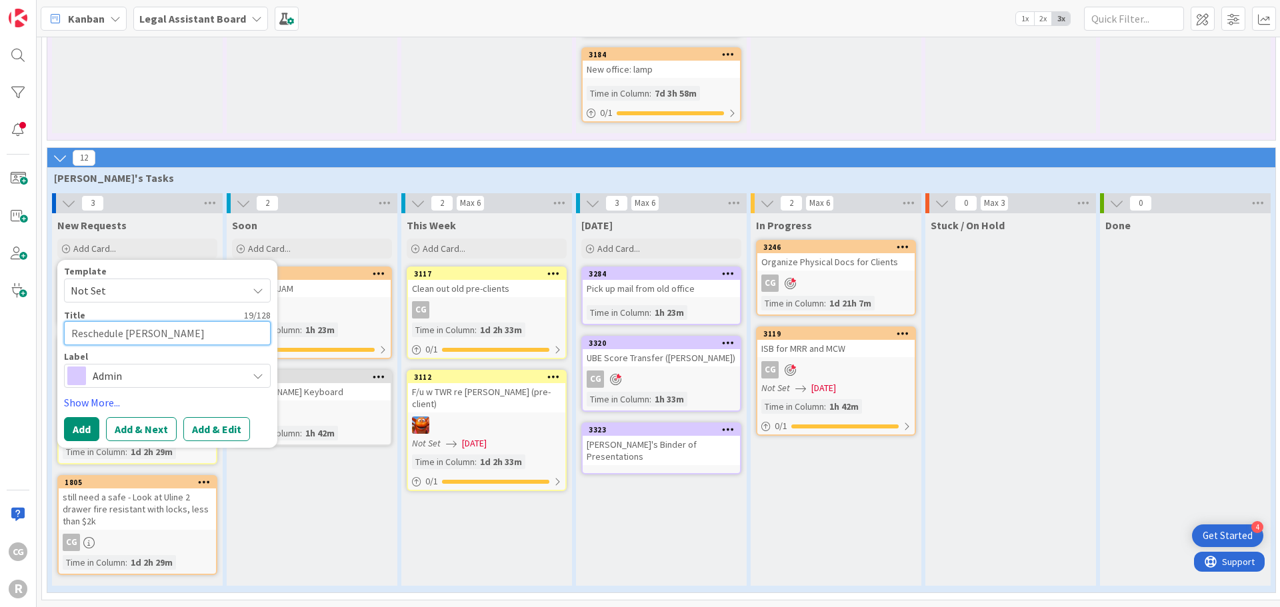
type textarea "Reschedule J. Smith"
type textarea "x"
type textarea "Reschedule J. Smith C"
type textarea "x"
type textarea "Reschedule J. Smith Ca"
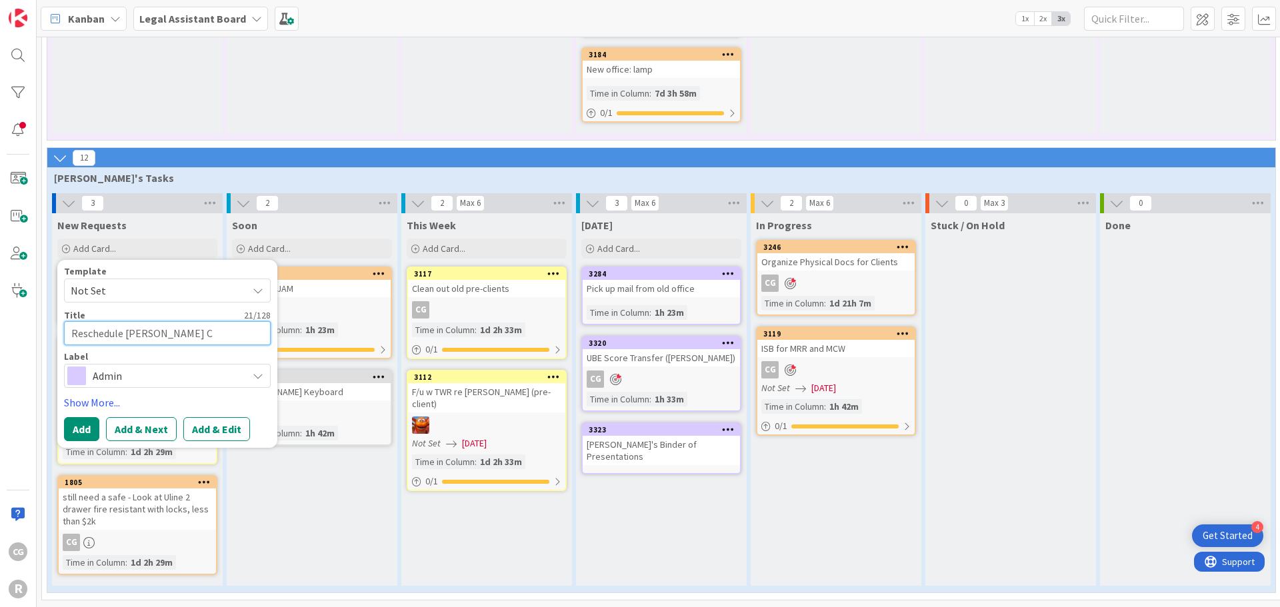
type textarea "x"
type textarea "Reschedule J. Smith Cal"
type textarea "x"
type textarea "Reschedule J. Smith Call"
type textarea "x"
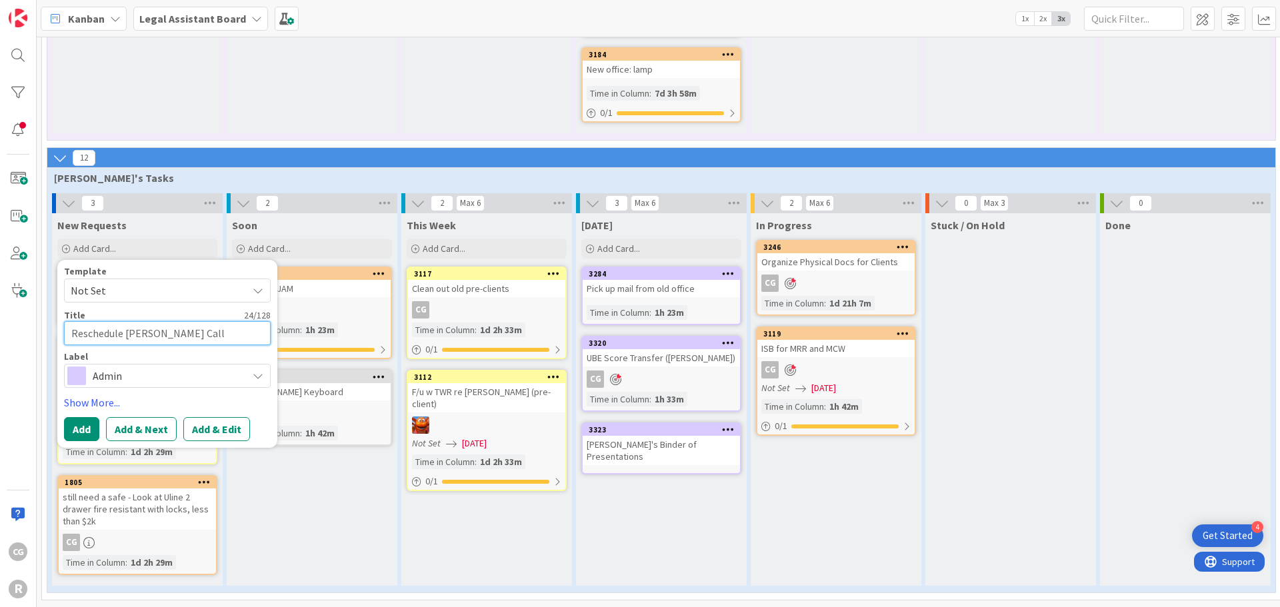
type textarea "Reschedule J. Smith Call"
type textarea "x"
type textarea "Reschedule J. Smith Call f"
type textarea "x"
type textarea "Reschedule J. Smith Call fo"
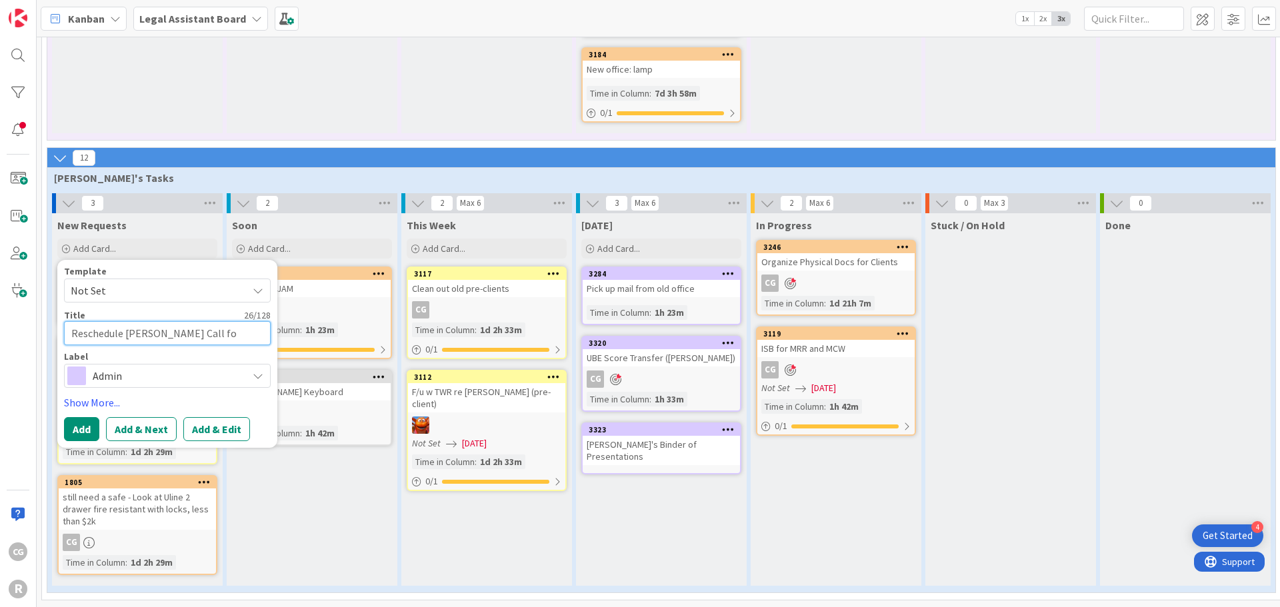
type textarea "x"
type textarea "Reschedule J. Smith Call for"
type textarea "x"
type textarea "Reschedule J. Smith Call for"
type textarea "x"
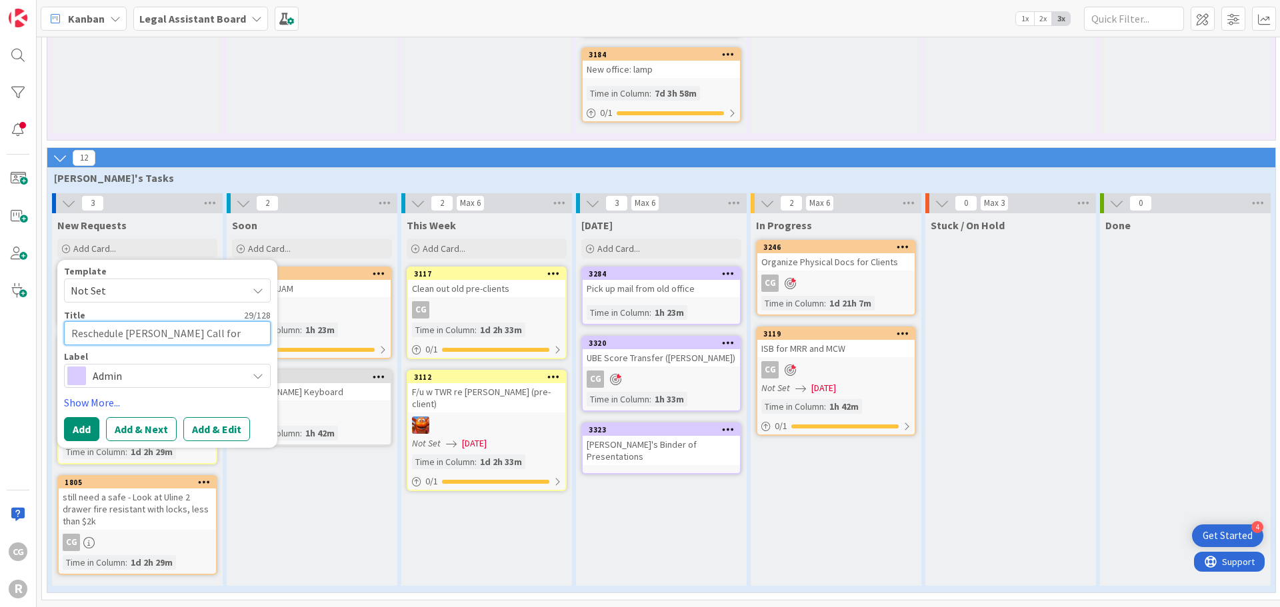
type textarea "Reschedule J. Smith Call for N"
type textarea "x"
type textarea "Reschedule J. Smith Call for Ni"
type textarea "x"
type textarea "Reschedule J. Smith Call for Nic"
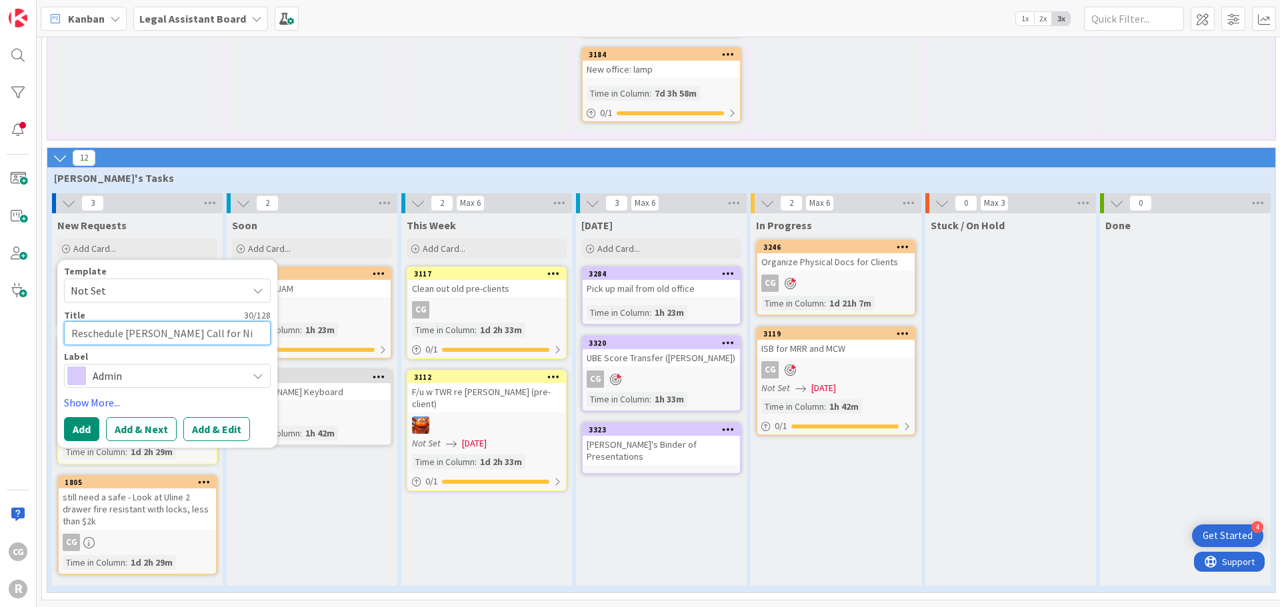
type textarea "x"
type textarea "Reschedule J. Smith Call for Nic"
type textarea "x"
type textarea "Reschedule J. Smith Call for Nic a"
type textarea "x"
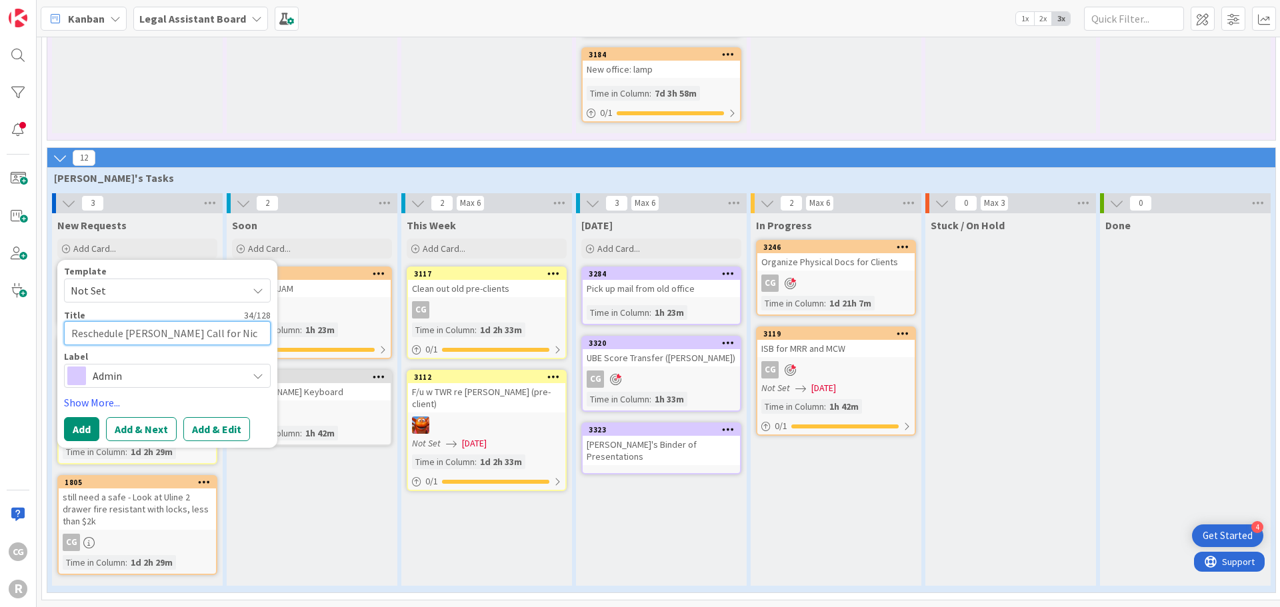
type textarea "Reschedule J. Smith Call for Nic an"
type textarea "x"
type textarea "Reschedule J. Smith Call for Nic and"
type textarea "x"
type textarea "Reschedule J. Smith Call for Nic and"
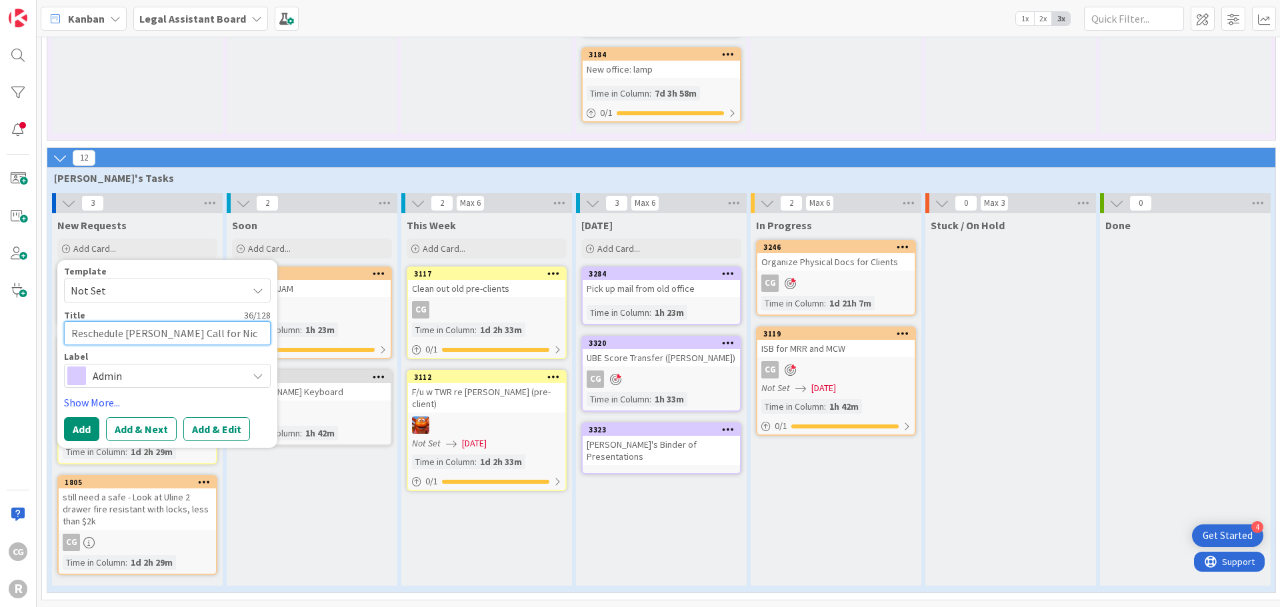
type textarea "x"
type textarea "Reschedule J. Smith Call for Nic and T"
type textarea "x"
type textarea "Reschedule J. Smith Call for Nic and Ty"
type textarea "x"
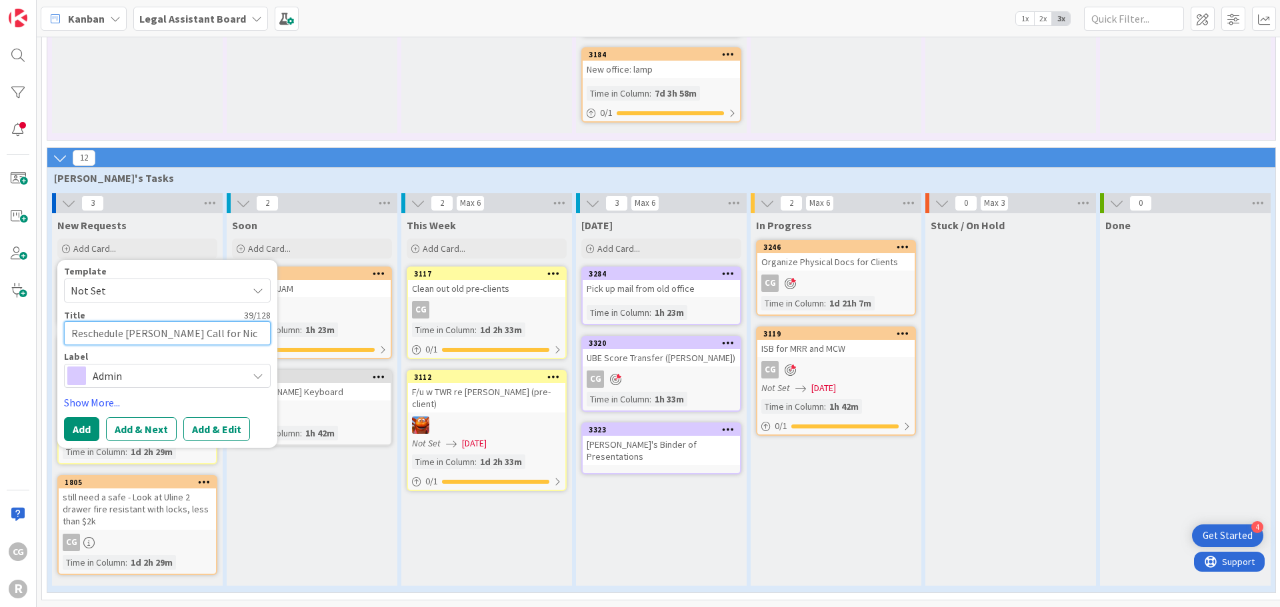
type textarea "Reschedule J. Smith Call for Nic and Tyl"
type textarea "x"
type textarea "Reschedule J. Smith Call for Nic and Tyle"
type textarea "x"
type textarea "Reschedule [PERSON_NAME] Call for Nic and [PERSON_NAME]"
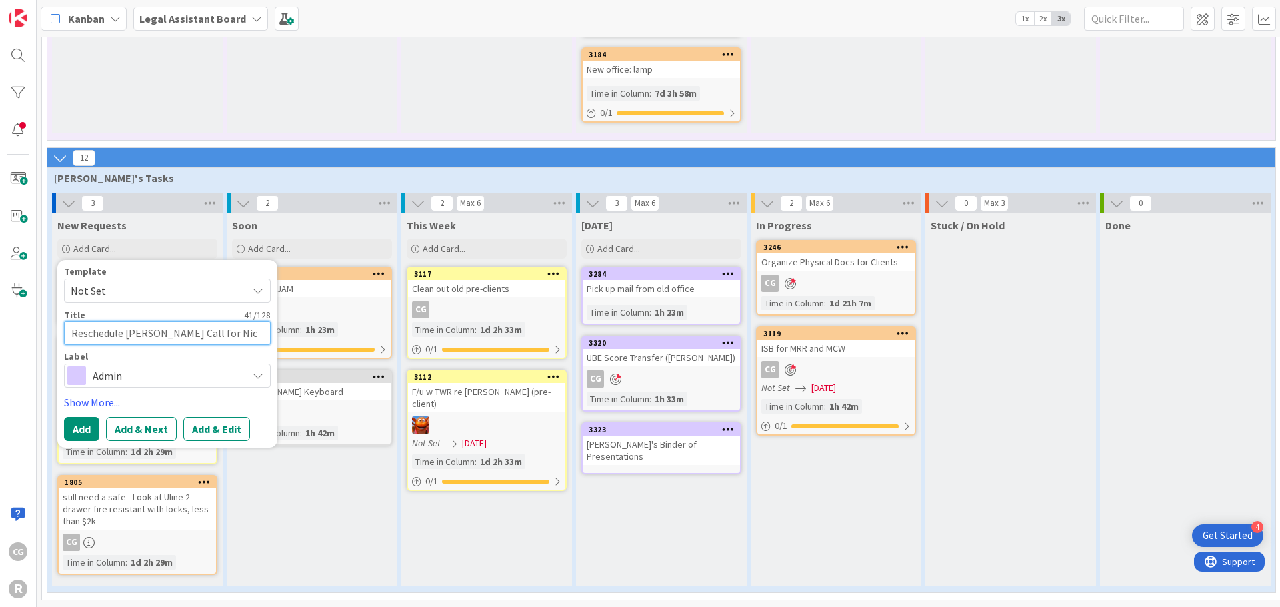
type textarea "x"
type textarea "Reschedule [PERSON_NAME] Call for Nic and [PERSON_NAME]"
click at [75, 417] on button "Add" at bounding box center [81, 429] width 35 height 24
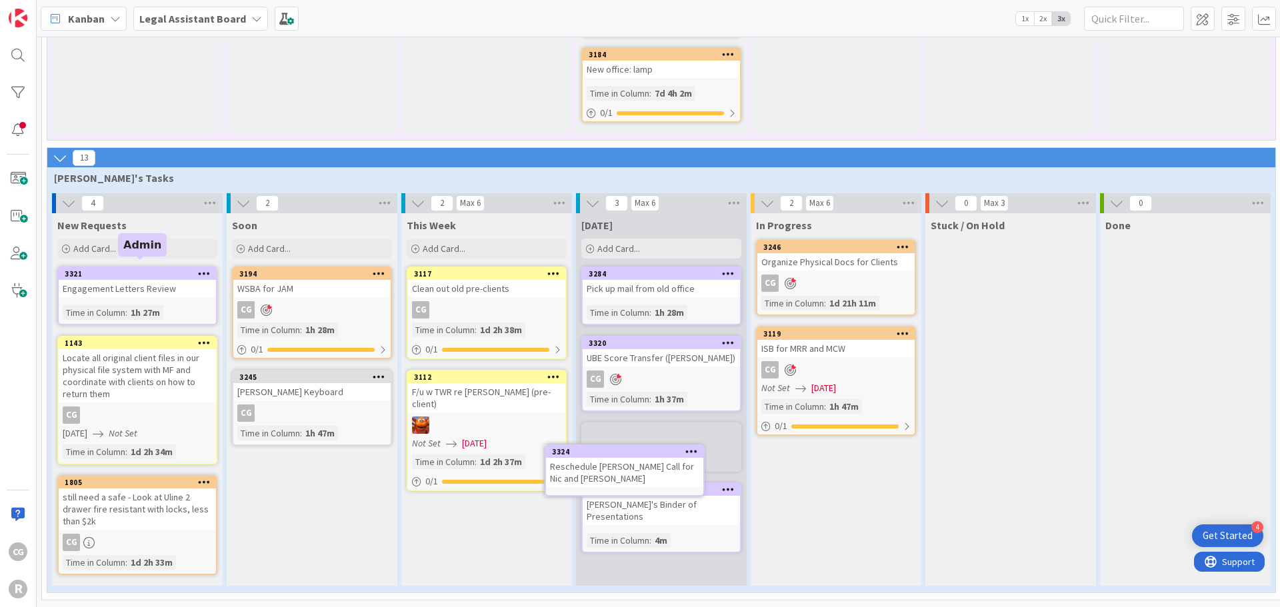
scroll to position [1193, 0]
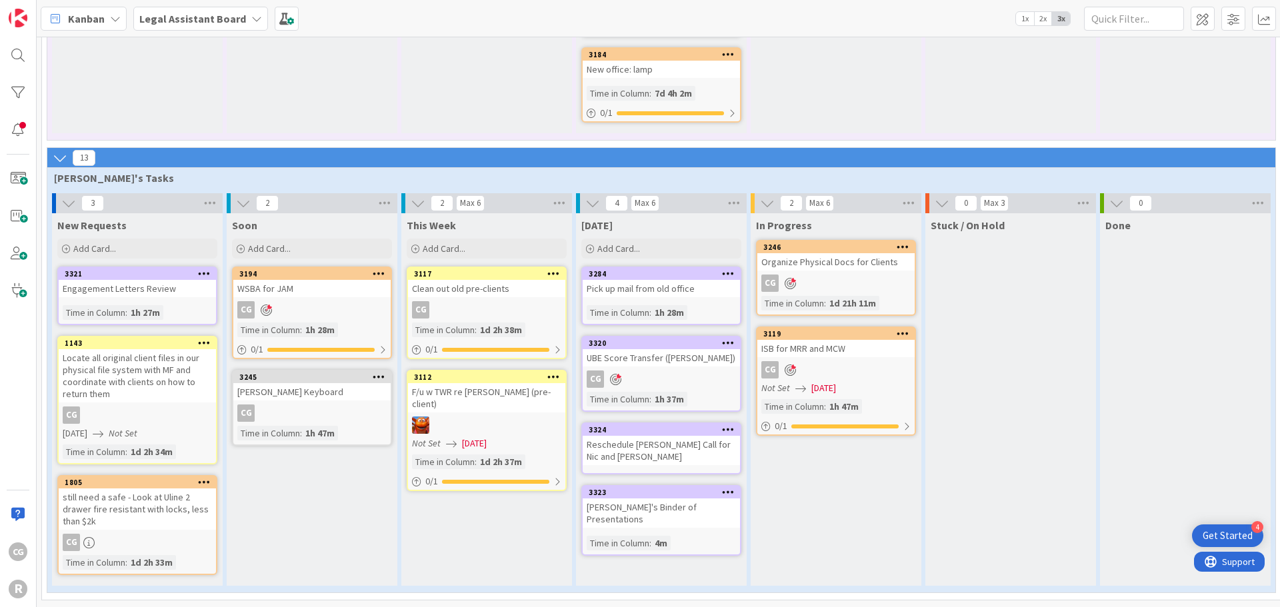
click at [729, 425] on icon at bounding box center [728, 429] width 13 height 9
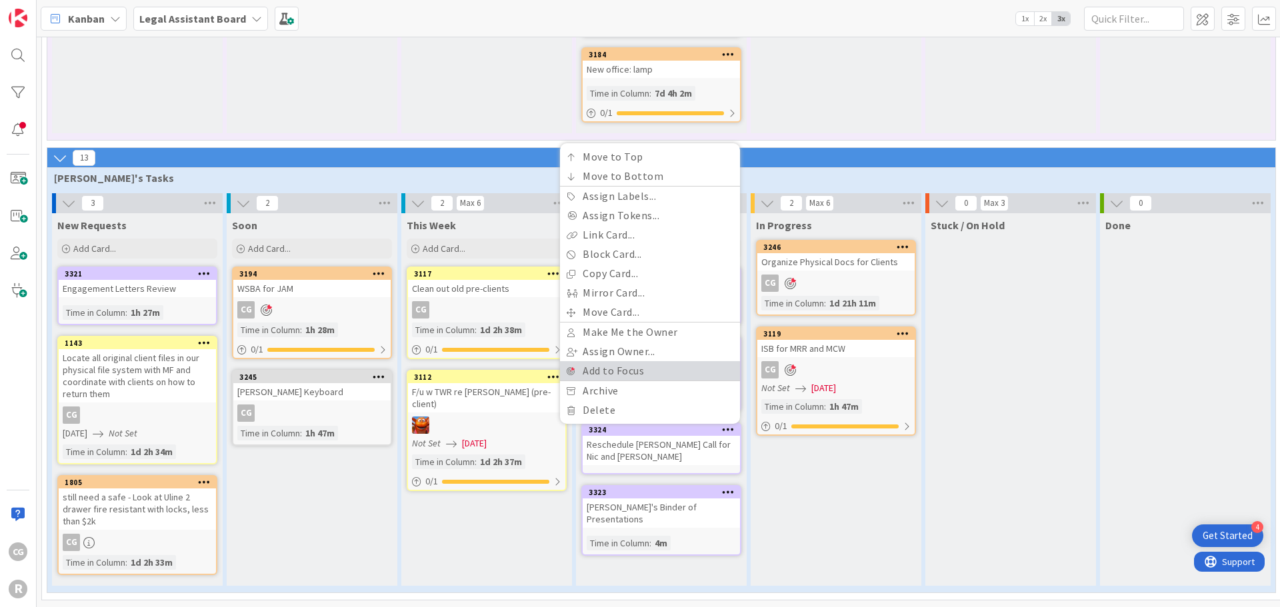
click at [649, 361] on link "Add to Focus" at bounding box center [650, 370] width 180 height 19
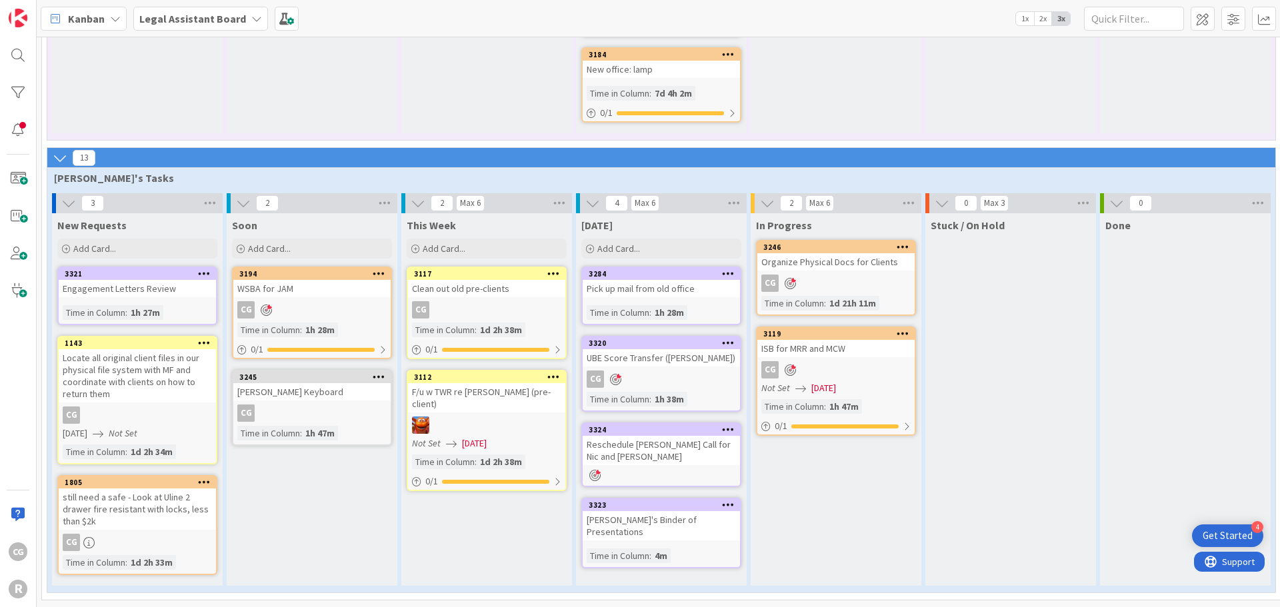
click at [641, 455] on div "Reschedule [PERSON_NAME] Call for Nic and [PERSON_NAME]" at bounding box center [661, 450] width 157 height 29
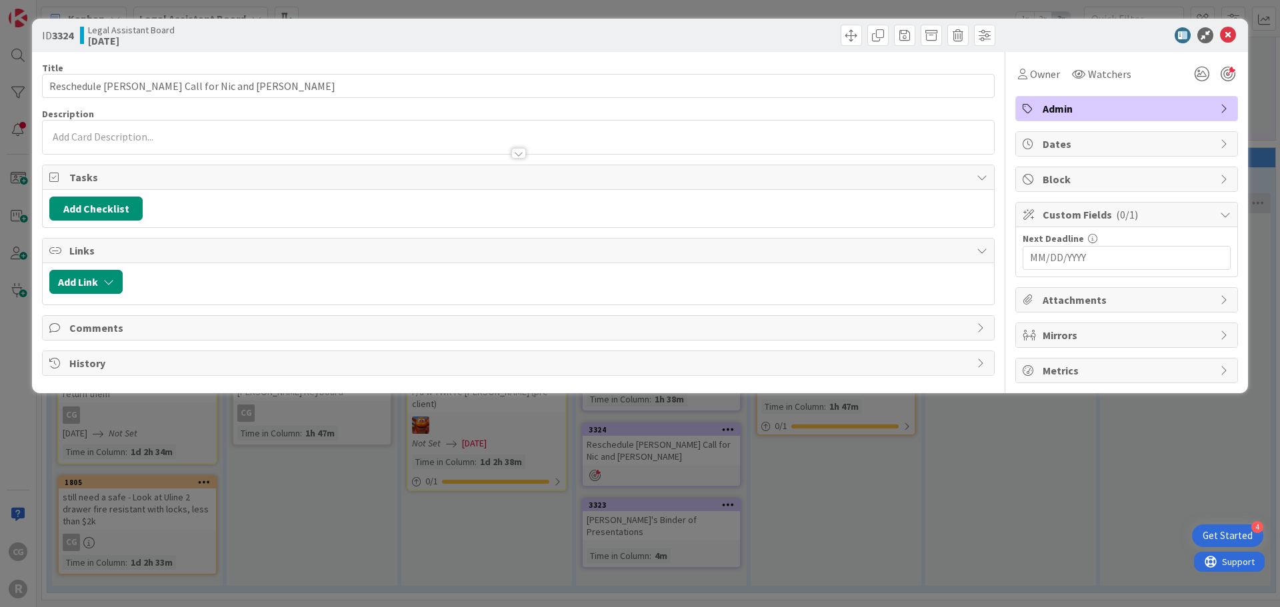
click at [55, 172] on icon at bounding box center [55, 177] width 13 height 11
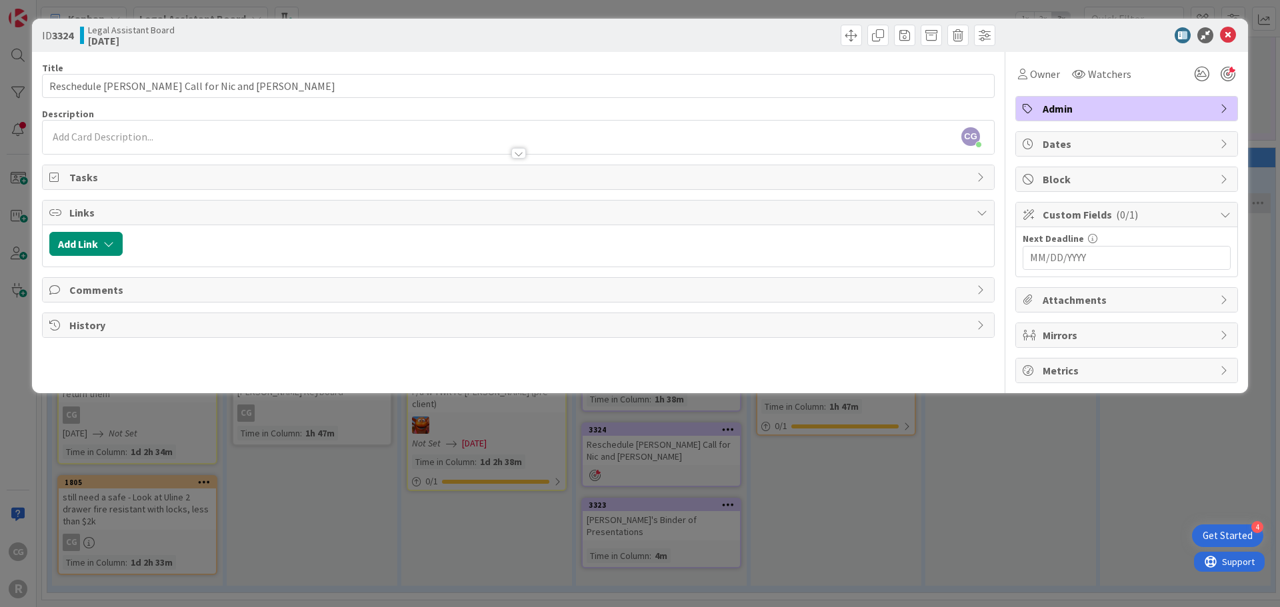
click at [55, 172] on icon at bounding box center [55, 177] width 13 height 11
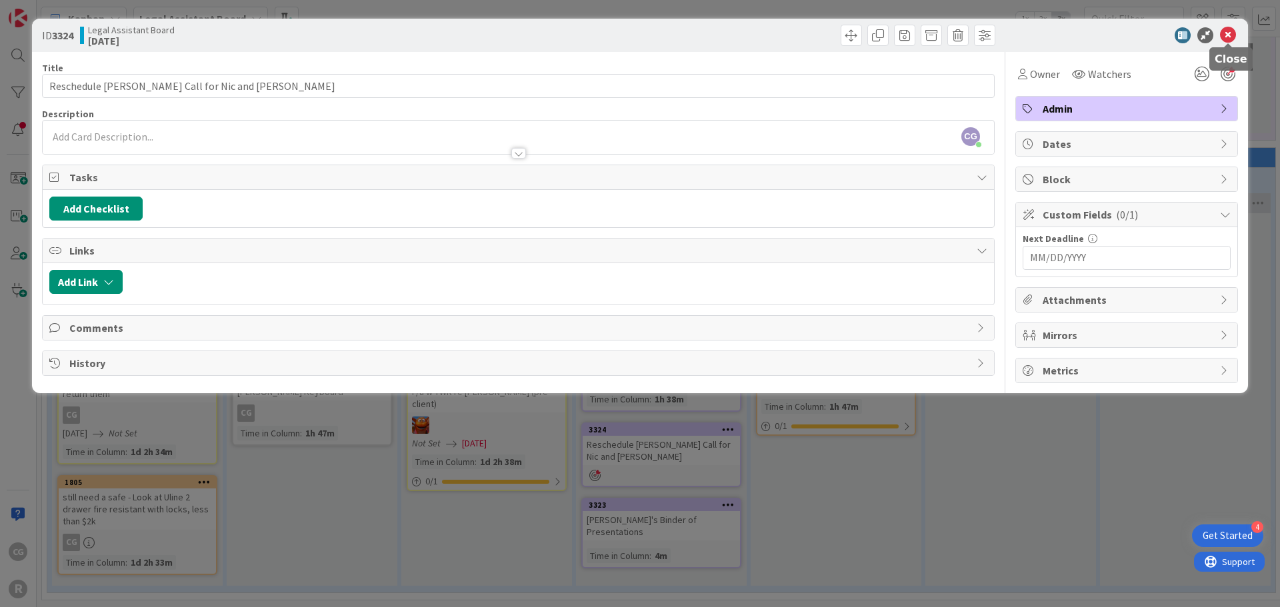
click at [1231, 34] on icon at bounding box center [1228, 35] width 16 height 16
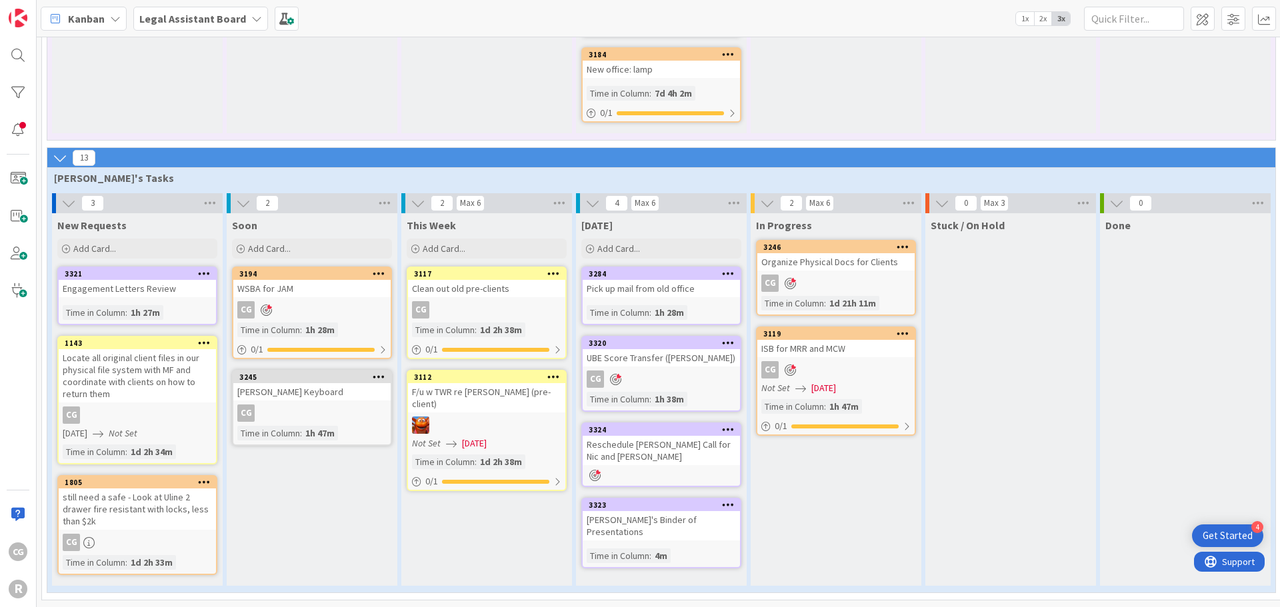
click at [78, 16] on span "Kanban" at bounding box center [86, 19] width 37 height 16
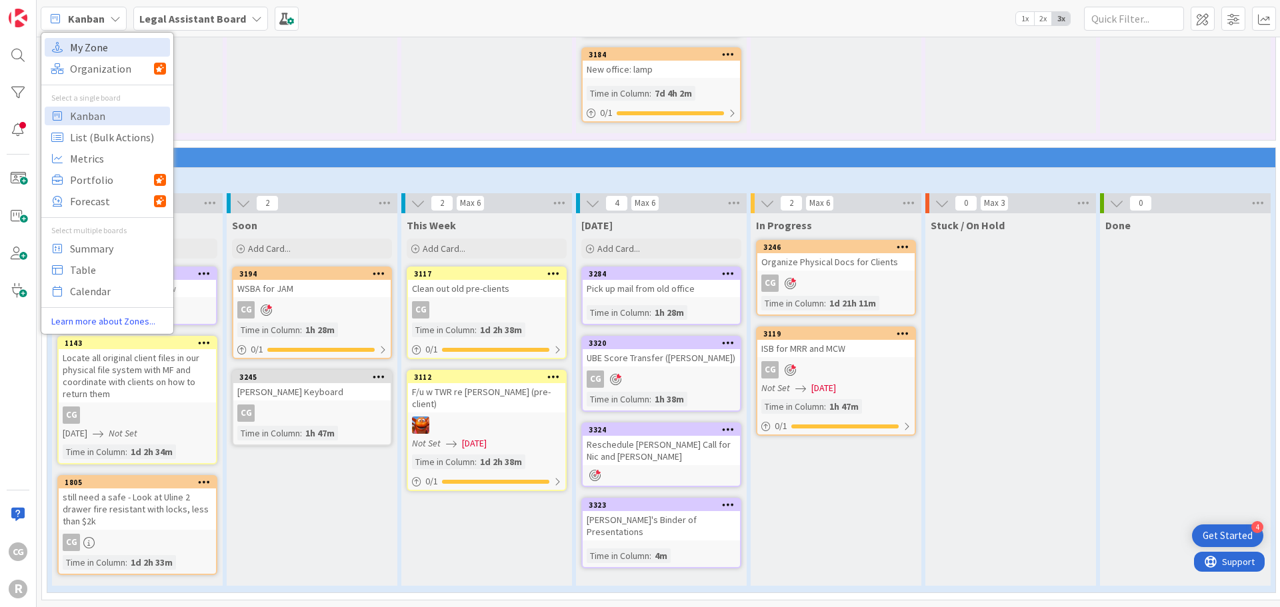
click at [106, 47] on span "My Zone" at bounding box center [118, 47] width 96 height 20
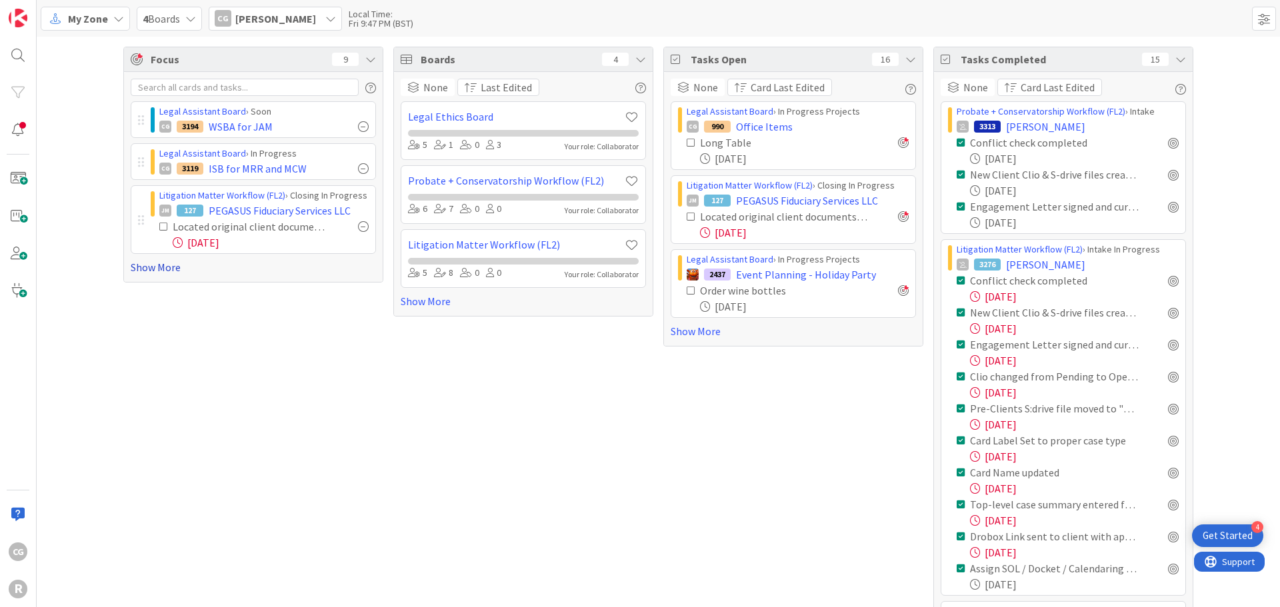
click at [163, 271] on link "Show More" at bounding box center [253, 267] width 245 height 16
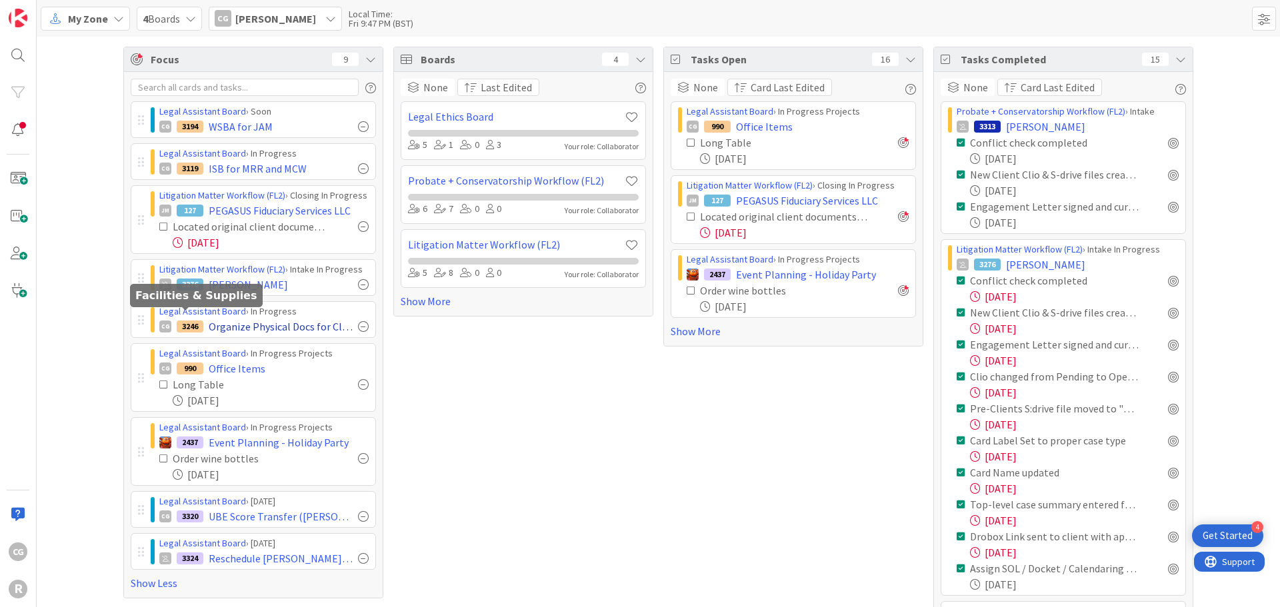
scroll to position [67, 0]
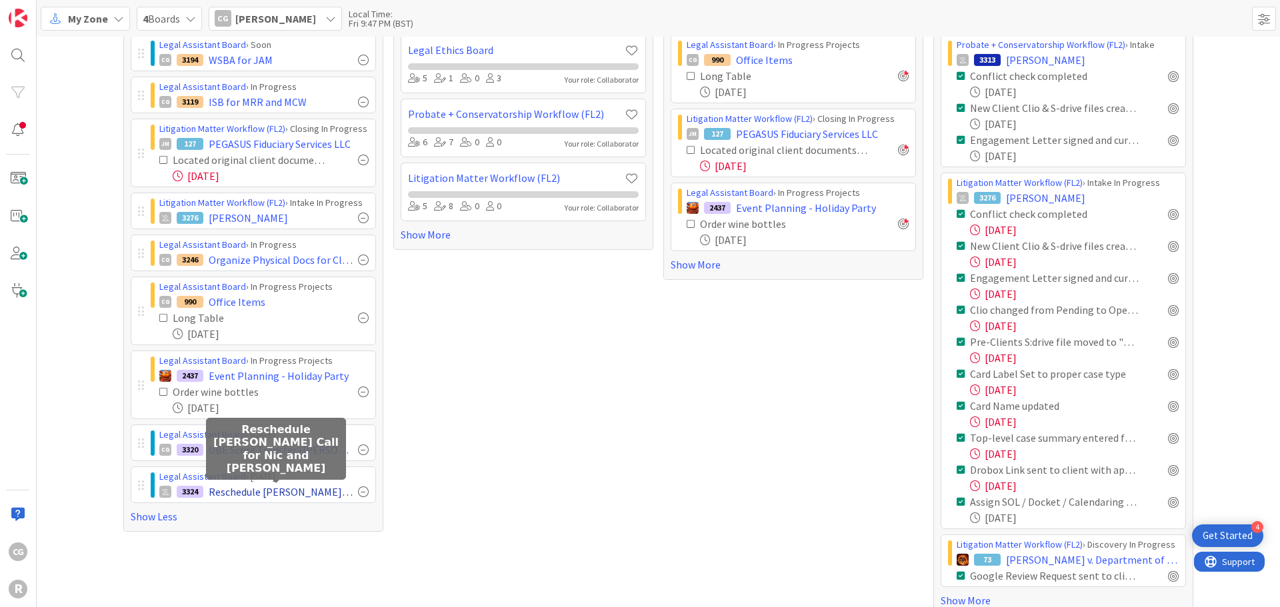
click at [282, 487] on span "Reschedule [PERSON_NAME] Call for Nic and [PERSON_NAME]" at bounding box center [281, 492] width 144 height 16
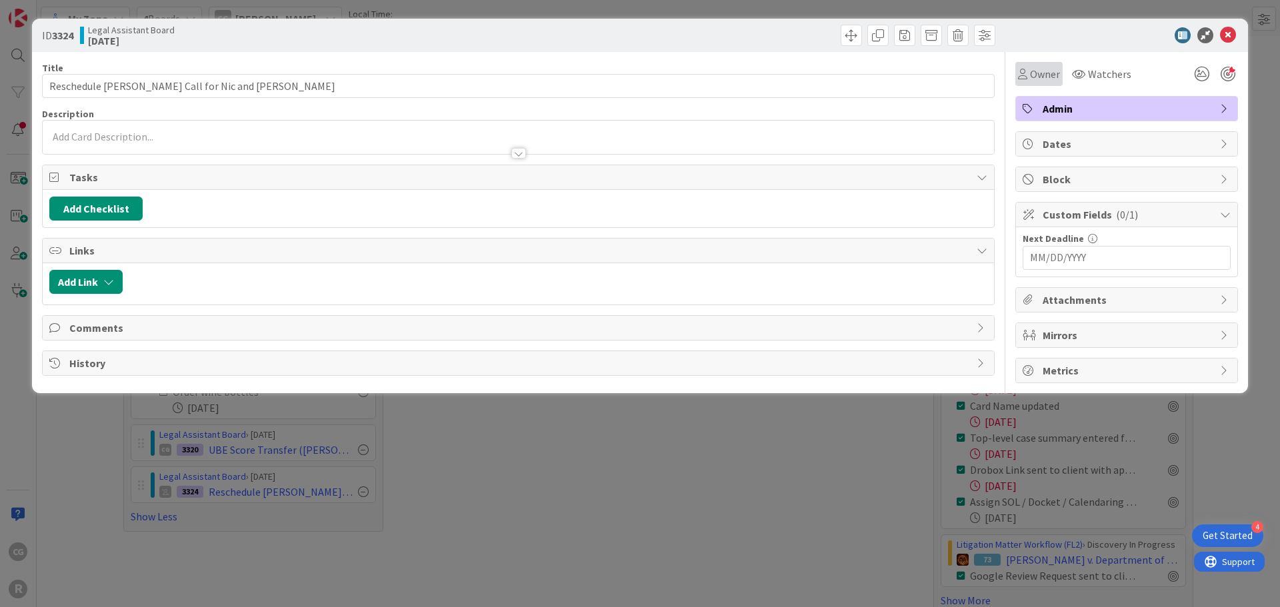
click at [1048, 64] on div "Owner" at bounding box center [1038, 74] width 47 height 24
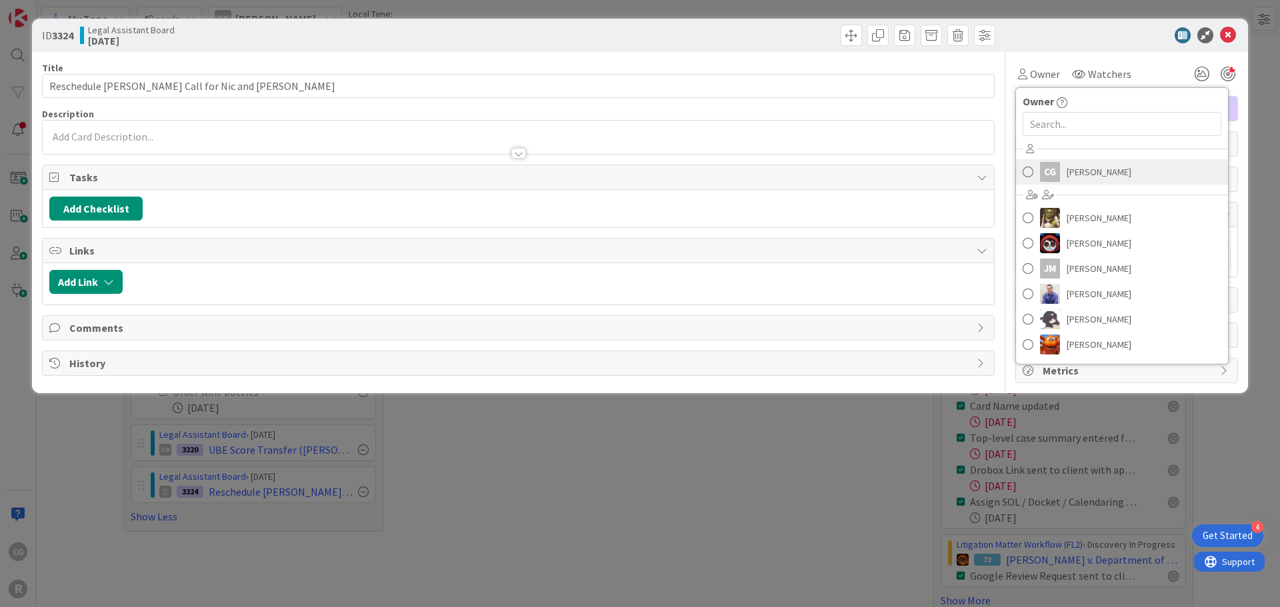
click at [1055, 168] on div "CG" at bounding box center [1050, 172] width 20 height 20
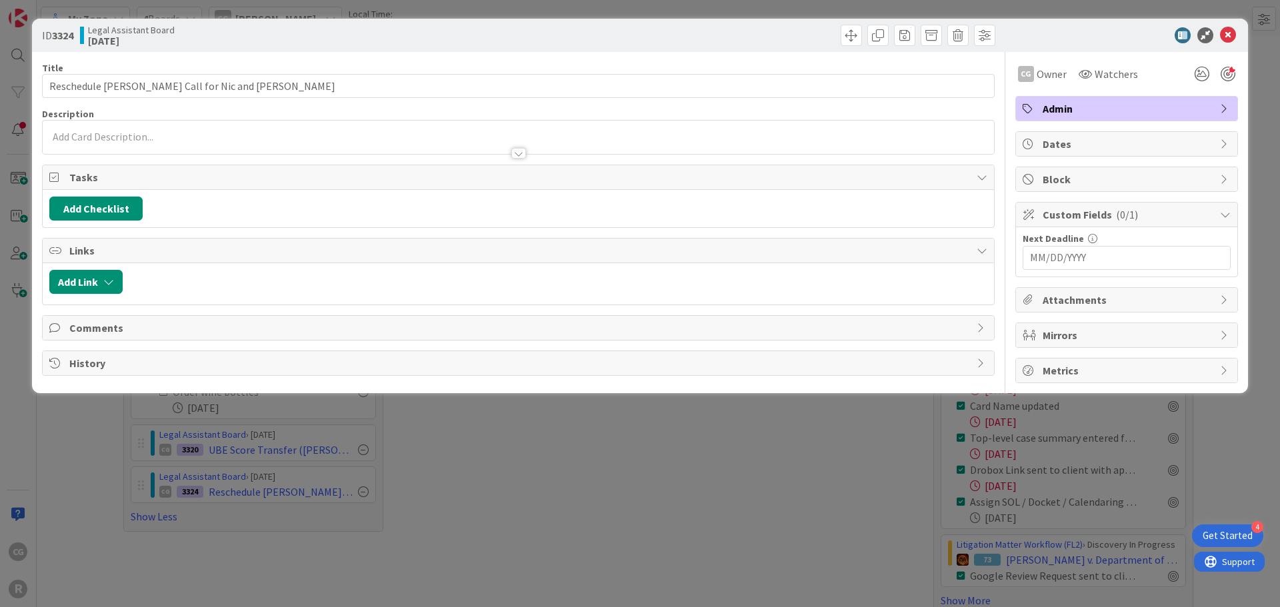
click at [741, 493] on div "ID 3324 Legal Assistant Board Today Title 42 / 128 Reschedule J. Smith Call for…" at bounding box center [640, 303] width 1280 height 607
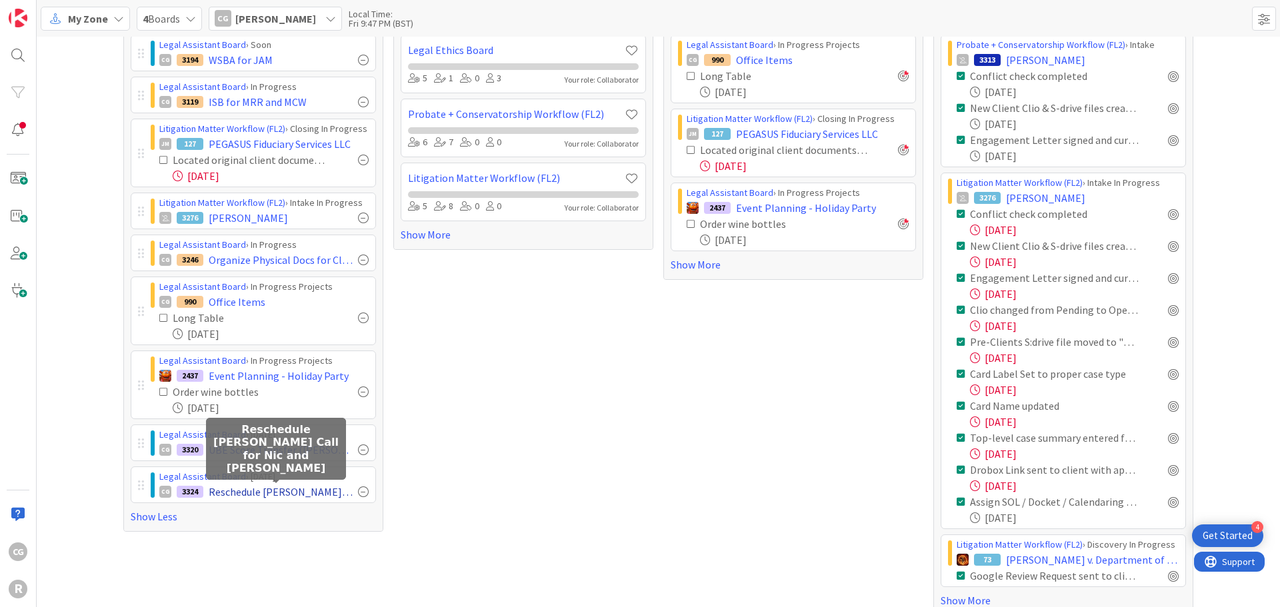
click at [329, 491] on span "Reschedule [PERSON_NAME] Call for Nic and [PERSON_NAME]" at bounding box center [281, 492] width 144 height 16
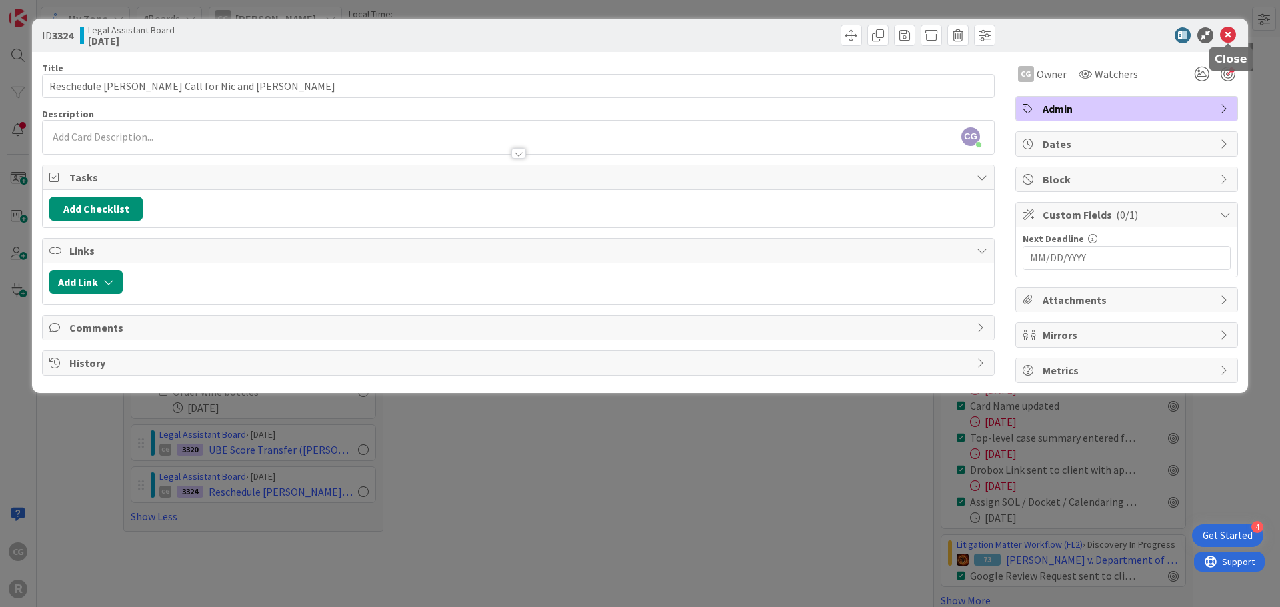
click at [1228, 31] on icon at bounding box center [1228, 35] width 16 height 16
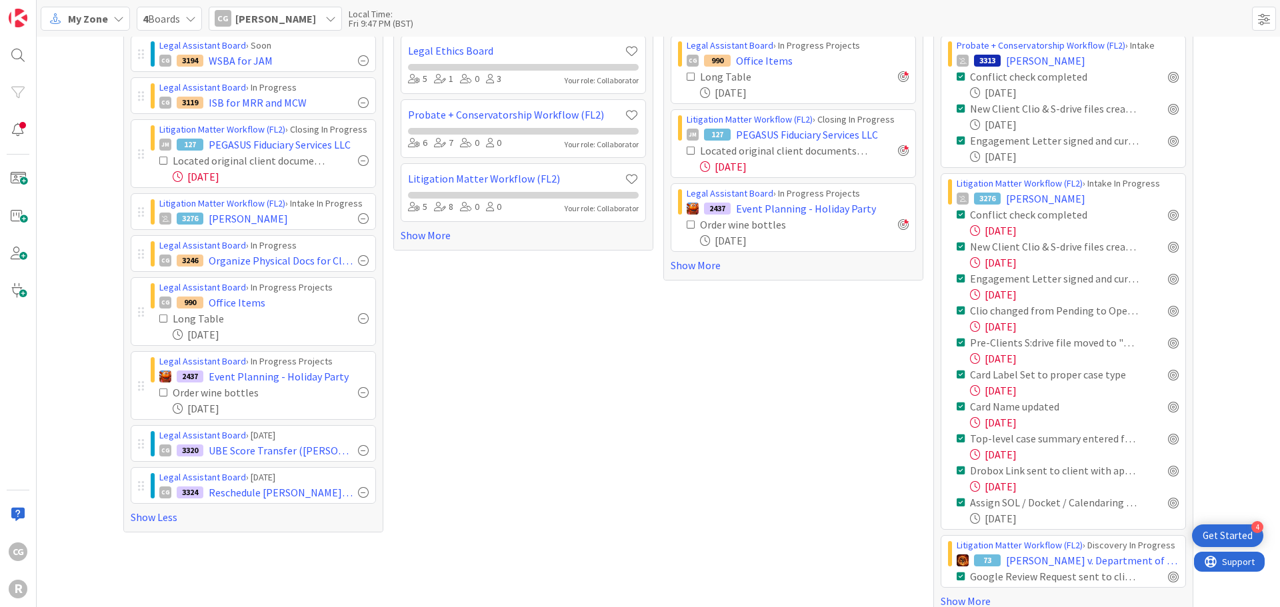
scroll to position [67, 0]
click at [1161, 187] on div "Litigation Matter Workflow (FL2) › Intake In Progress" at bounding box center [1068, 183] width 222 height 14
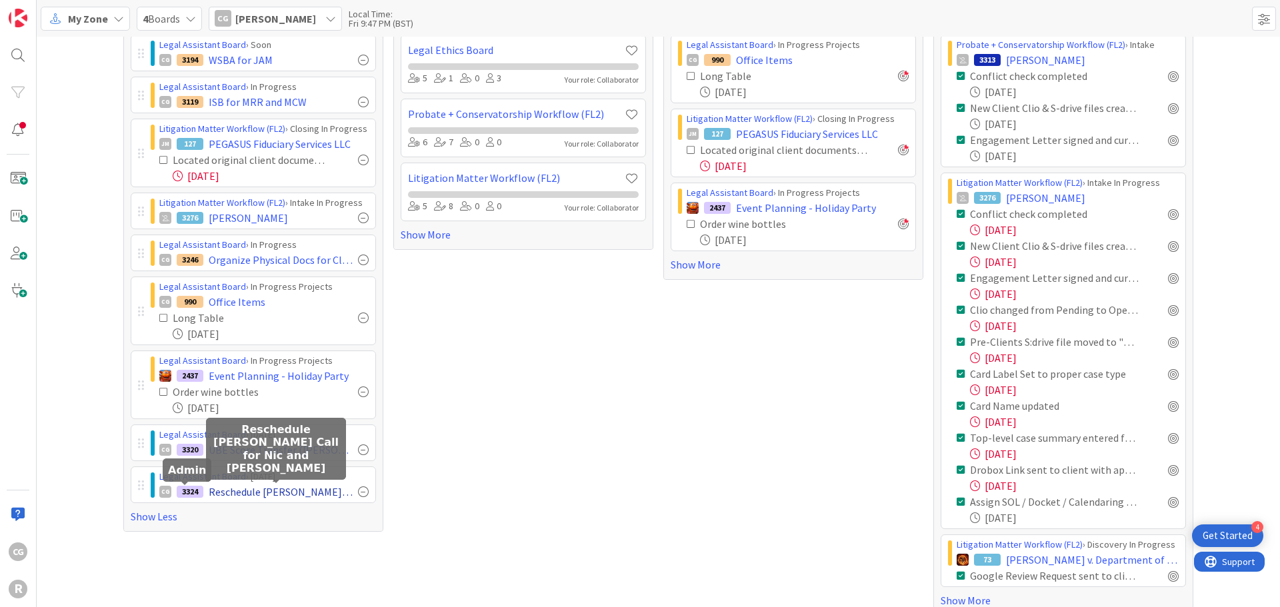
click at [257, 489] on span "Reschedule [PERSON_NAME] Call for Nic and [PERSON_NAME]" at bounding box center [281, 492] width 144 height 16
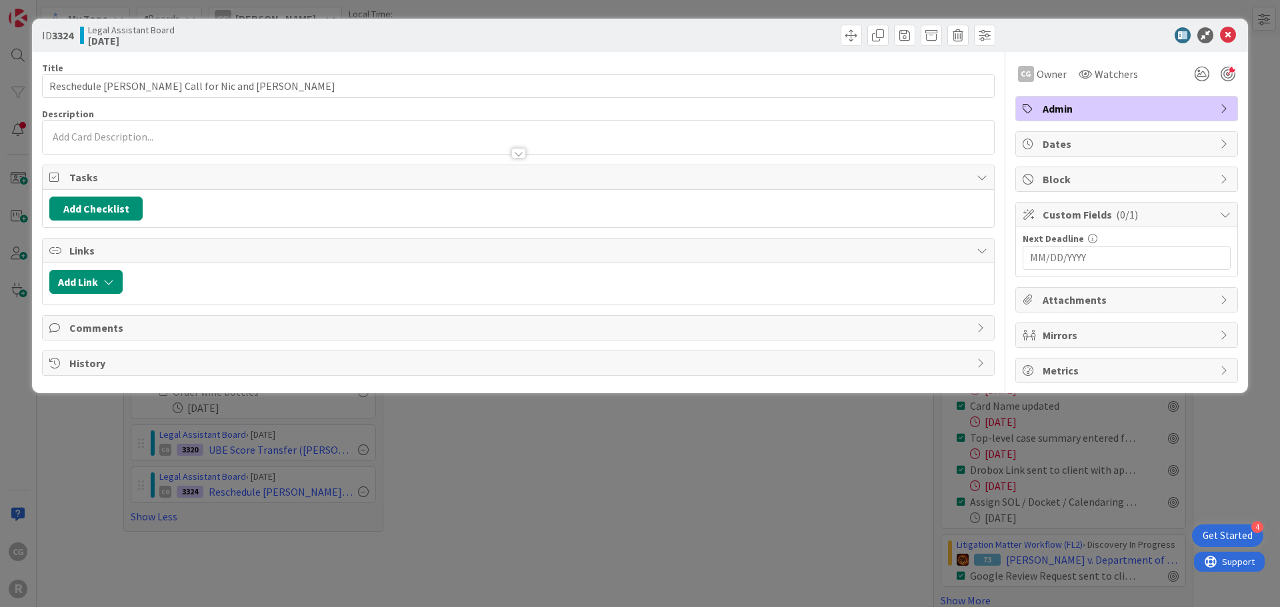
click at [546, 507] on div "ID 3324 Legal Assistant Board Today Title 42 / 128 Reschedule J. Smith Call for…" at bounding box center [640, 303] width 1280 height 607
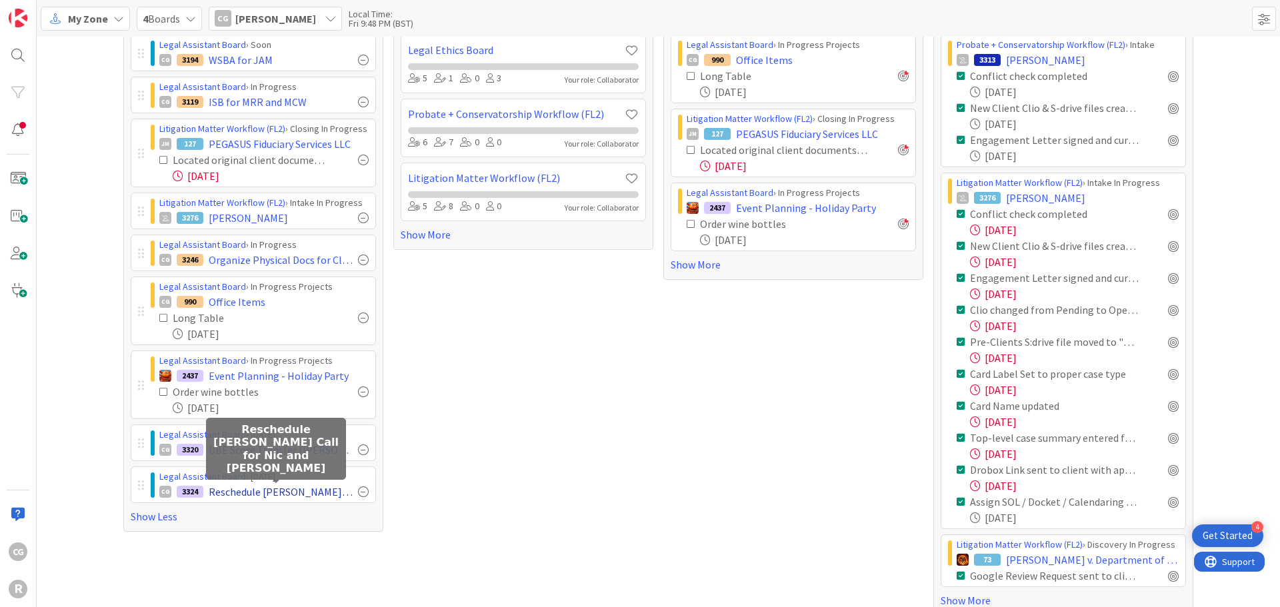
click at [233, 484] on span "Reschedule [PERSON_NAME] Call for Nic and [PERSON_NAME]" at bounding box center [281, 492] width 144 height 16
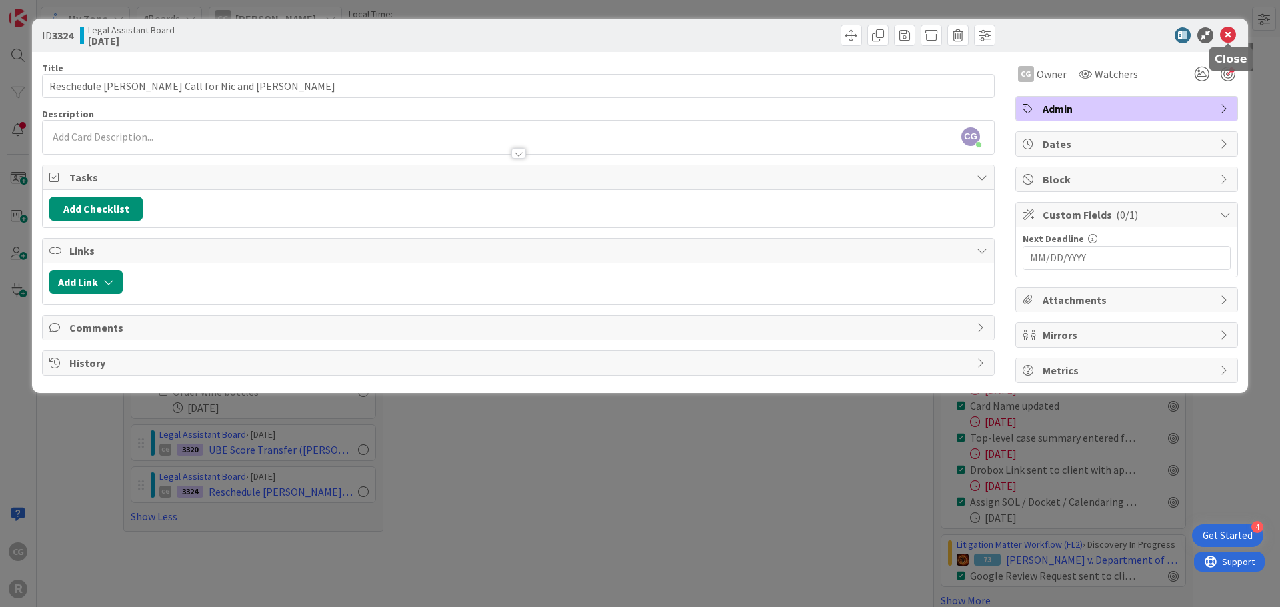
click at [1227, 36] on icon at bounding box center [1228, 35] width 16 height 16
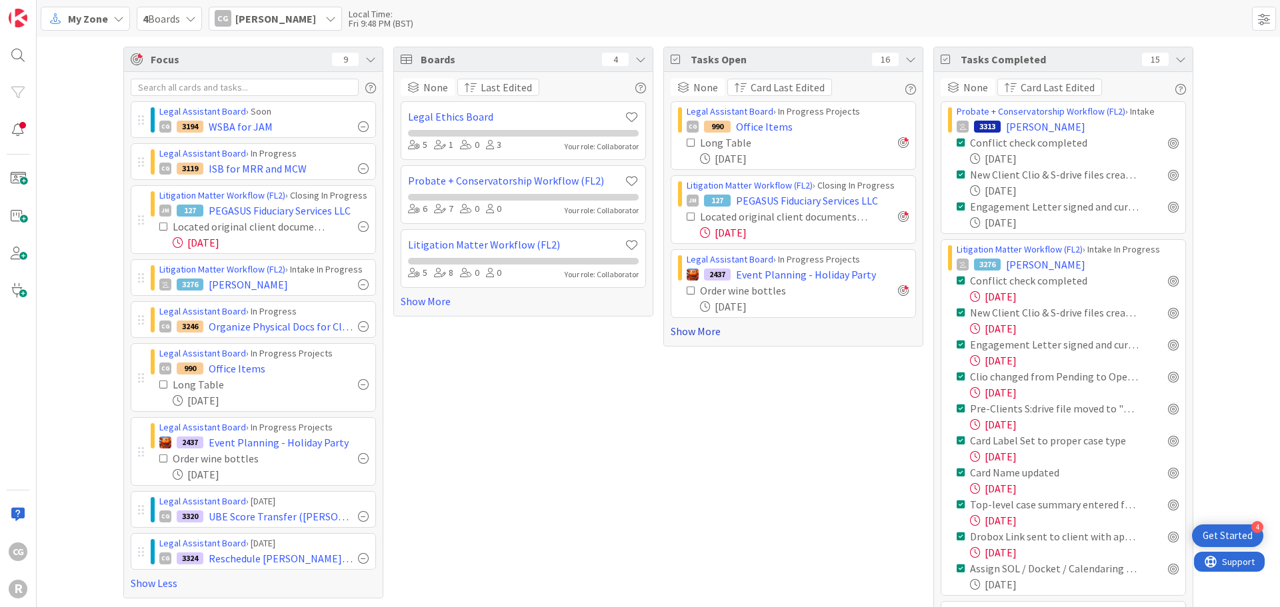
click at [696, 330] on link "Show More" at bounding box center [793, 331] width 245 height 16
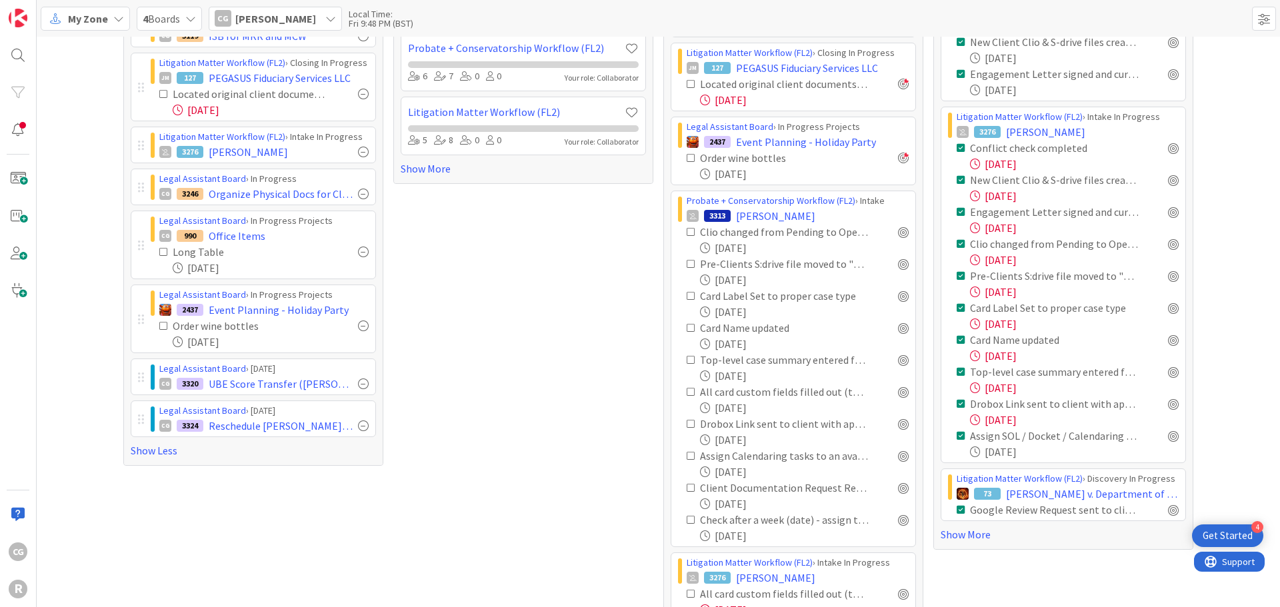
scroll to position [75, 0]
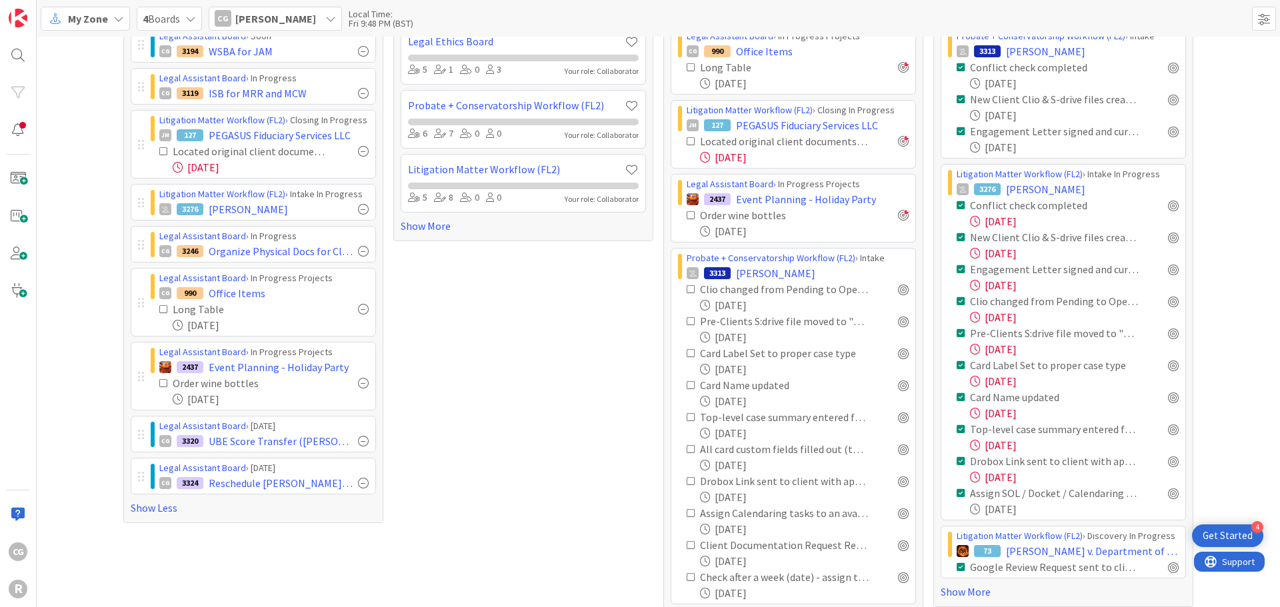
click at [317, 463] on div "Legal Assistant Board › Today" at bounding box center [263, 468] width 209 height 14
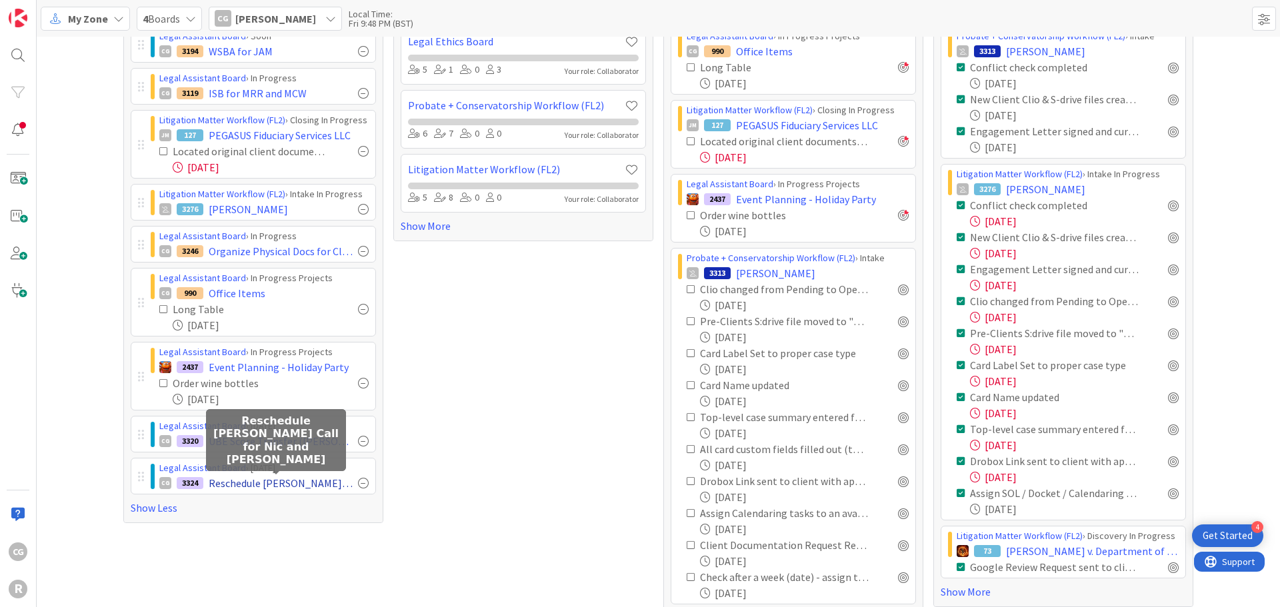
click at [277, 487] on span "Reschedule [PERSON_NAME] Call for Nic and [PERSON_NAME]" at bounding box center [281, 483] width 144 height 16
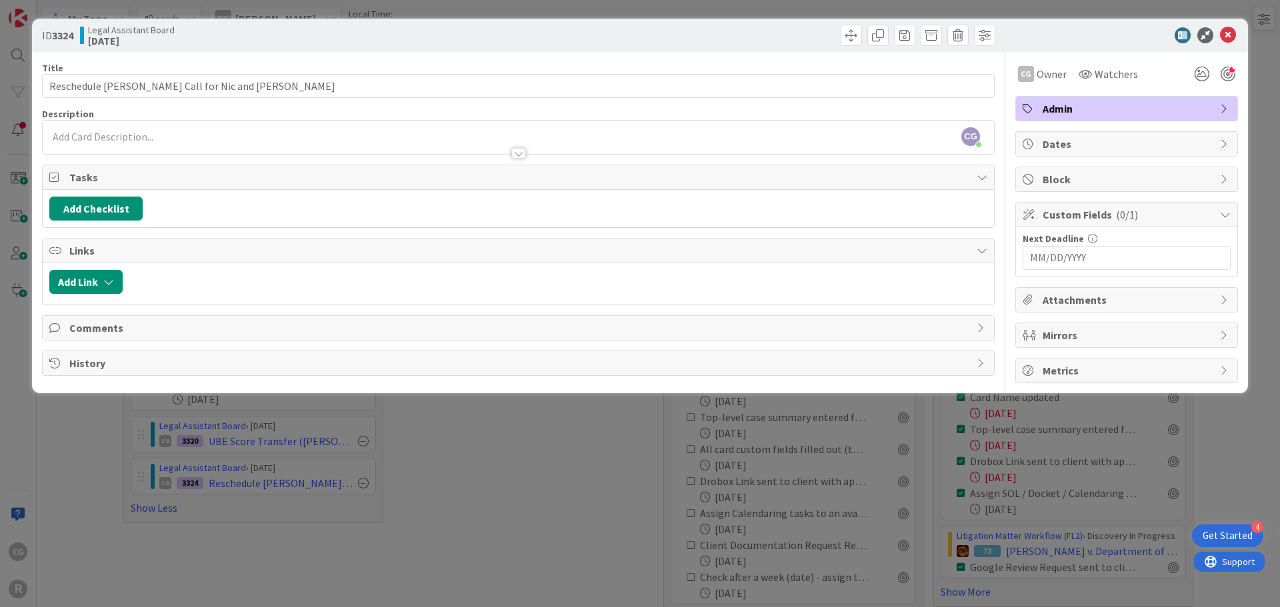
click at [1067, 253] on input "MM/DD/YYYY" at bounding box center [1126, 258] width 193 height 23
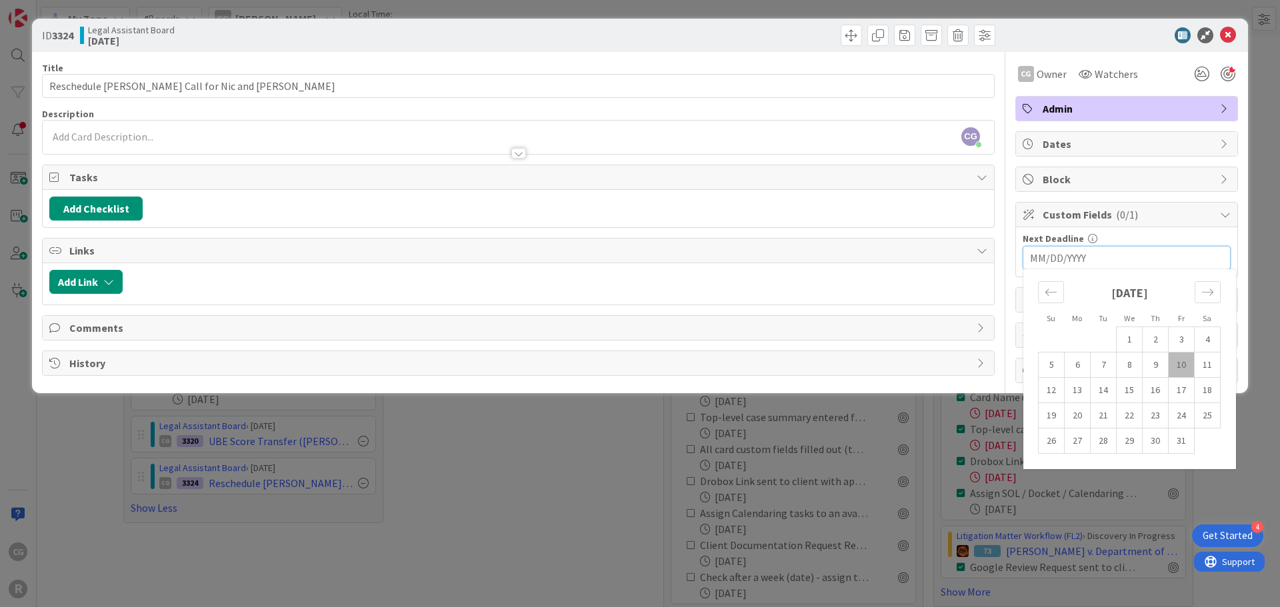
click at [1183, 365] on td "10" at bounding box center [1182, 365] width 26 height 25
type input "10/10/2025"
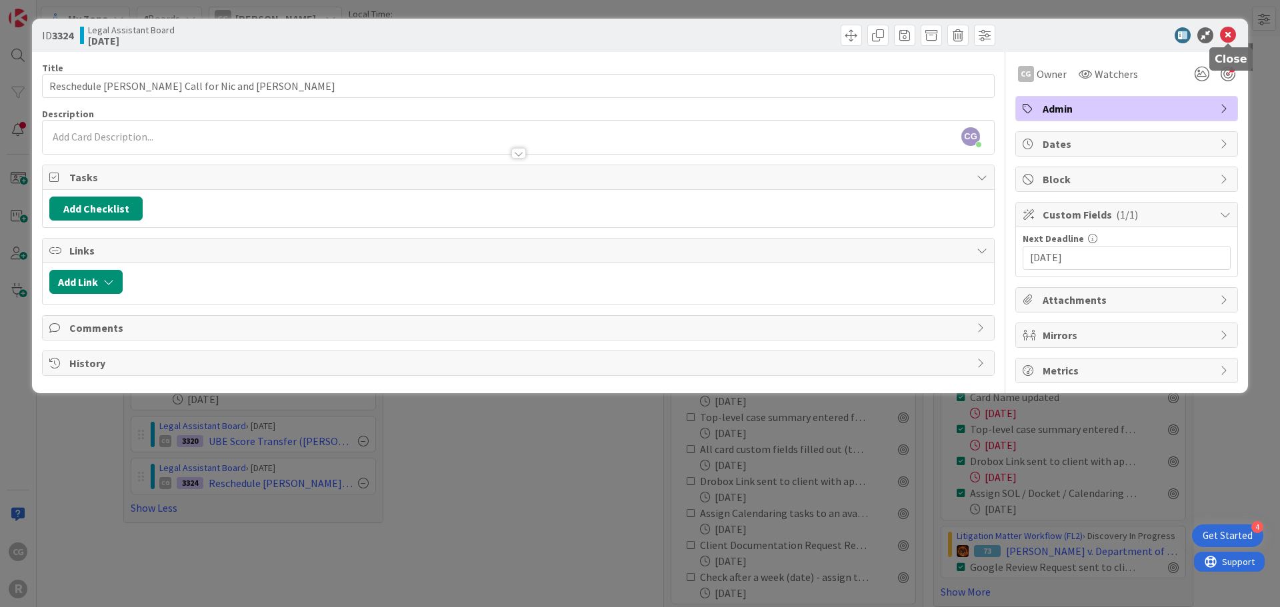
click at [1225, 33] on icon at bounding box center [1228, 35] width 16 height 16
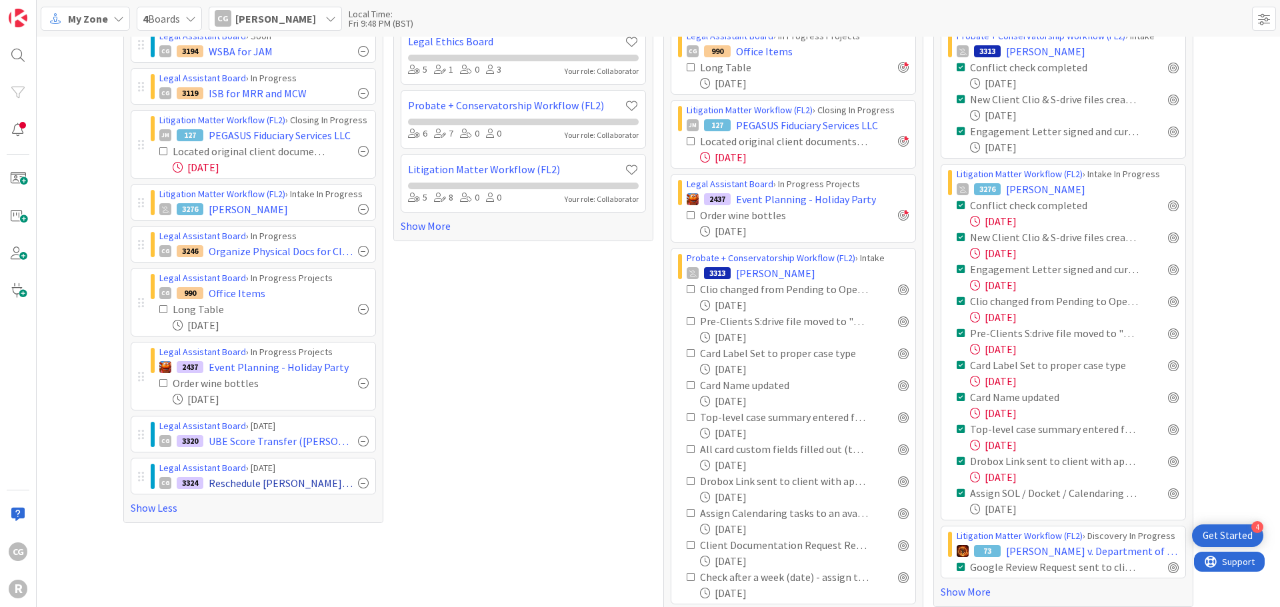
click at [351, 480] on div "CG 3324 Reschedule J. Smith Call for Nic and Tyler" at bounding box center [263, 483] width 209 height 16
click at [358, 483] on div at bounding box center [363, 483] width 11 height 11
click at [298, 427] on div "Legal Assistant Board › Today" at bounding box center [263, 426] width 209 height 14
click at [92, 13] on span "My Zone" at bounding box center [88, 19] width 40 height 16
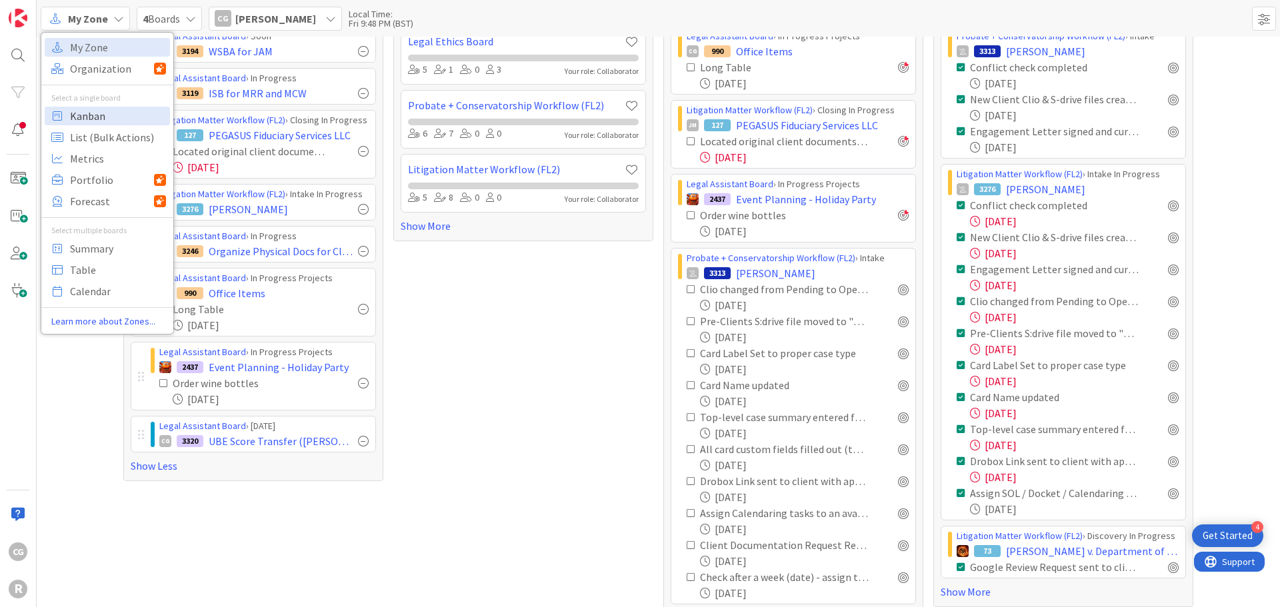
click at [84, 116] on span "Kanban" at bounding box center [118, 116] width 96 height 20
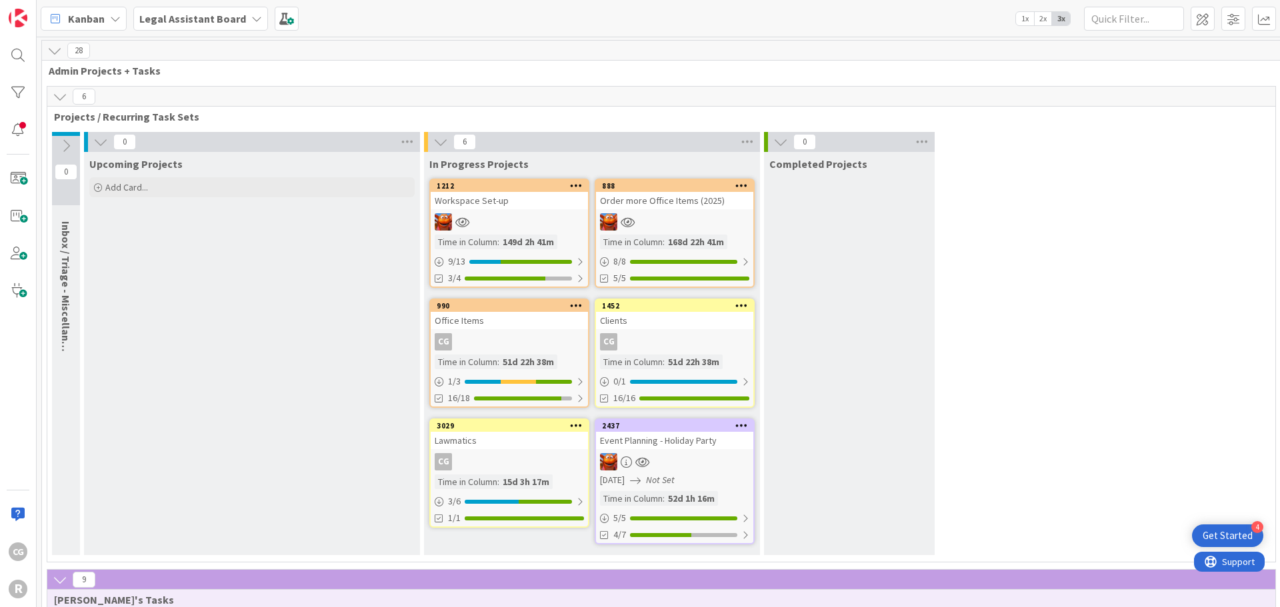
click at [193, 18] on b "Legal Assistant Board" at bounding box center [192, 18] width 107 height 13
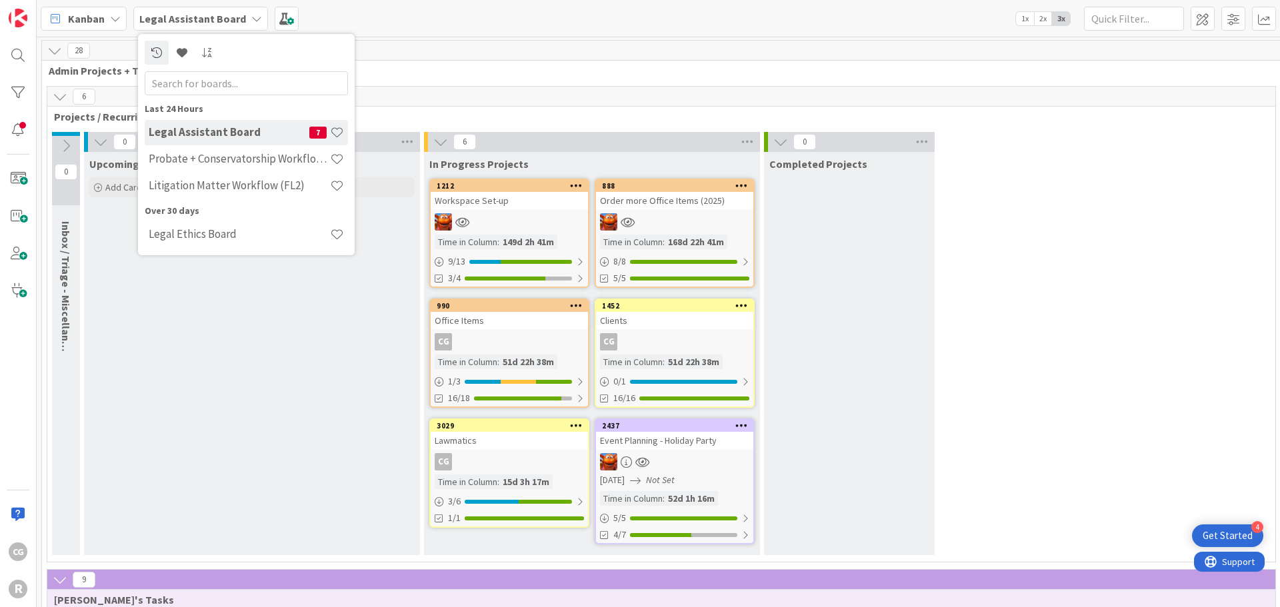
click at [289, 391] on div "Upcoming Projects Add Card..." at bounding box center [252, 353] width 336 height 403
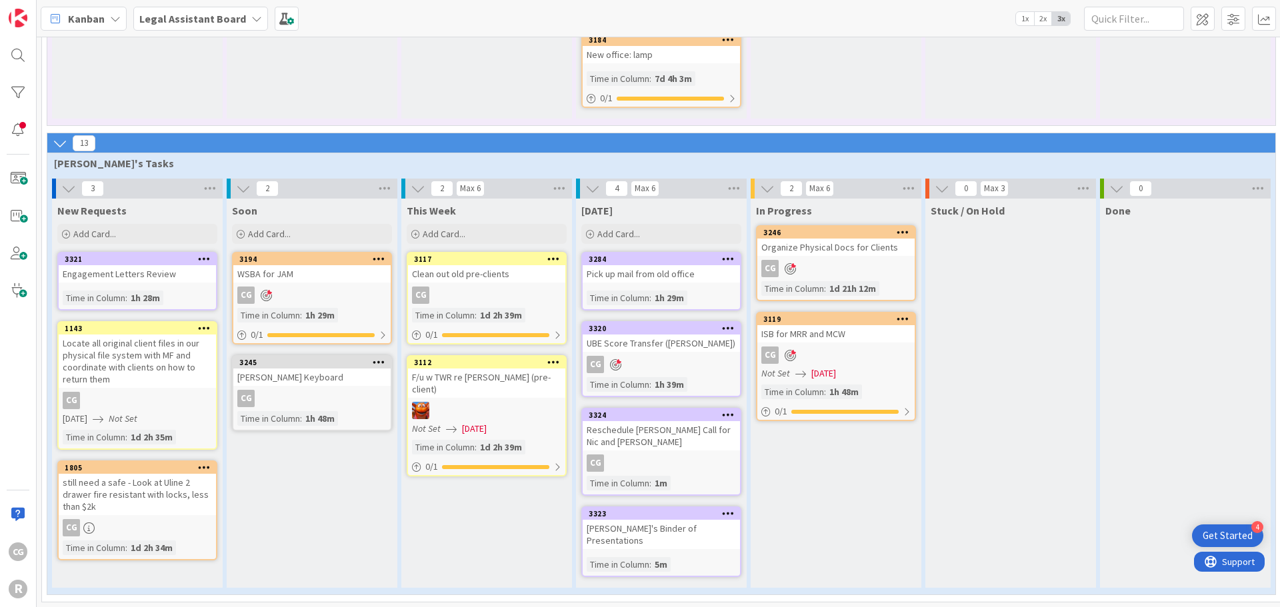
scroll to position [1198, 0]
click at [685, 456] on div "CG" at bounding box center [661, 463] width 157 height 17
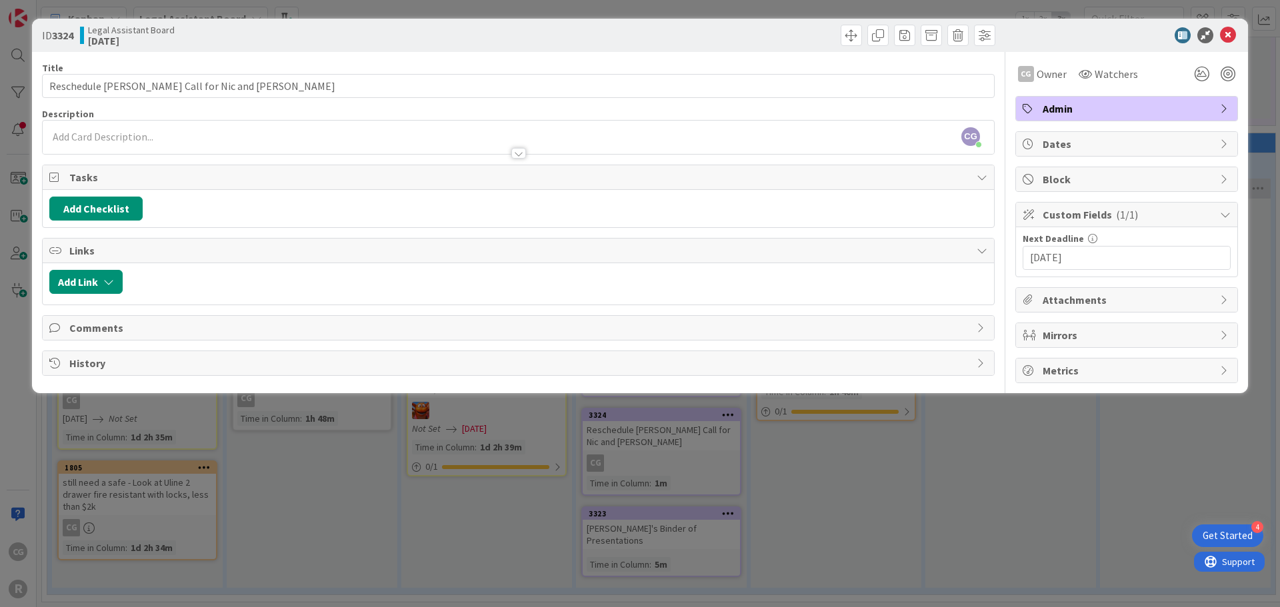
click at [65, 172] on div "Tasks" at bounding box center [518, 177] width 951 height 25
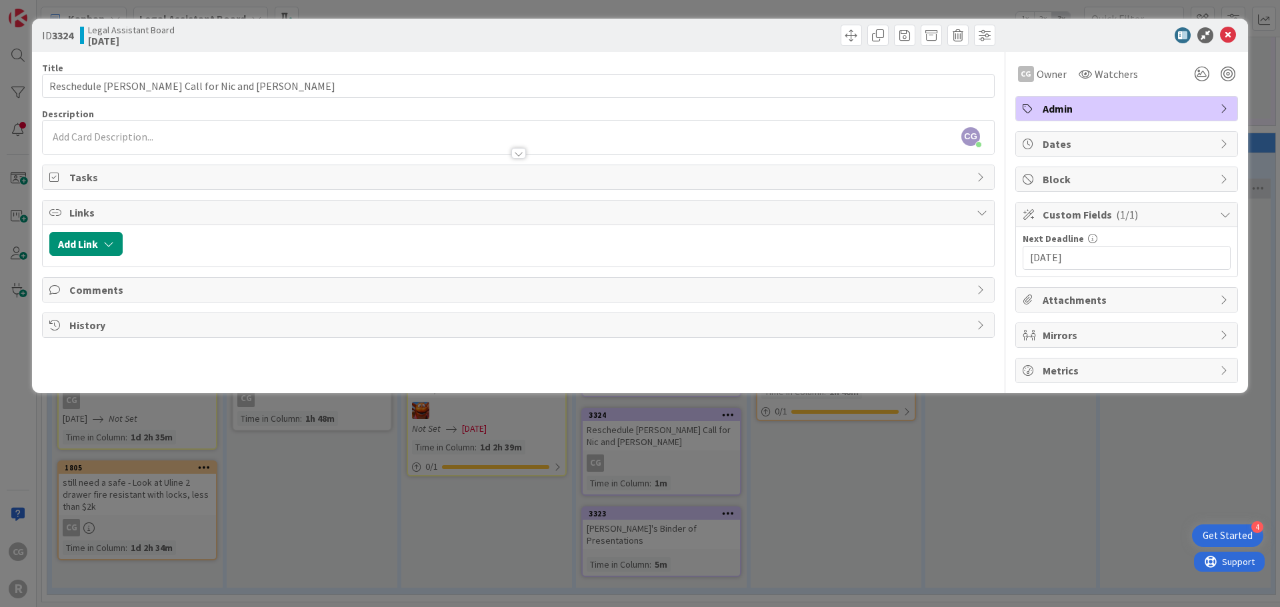
click at [79, 184] on span "Tasks" at bounding box center [519, 177] width 901 height 16
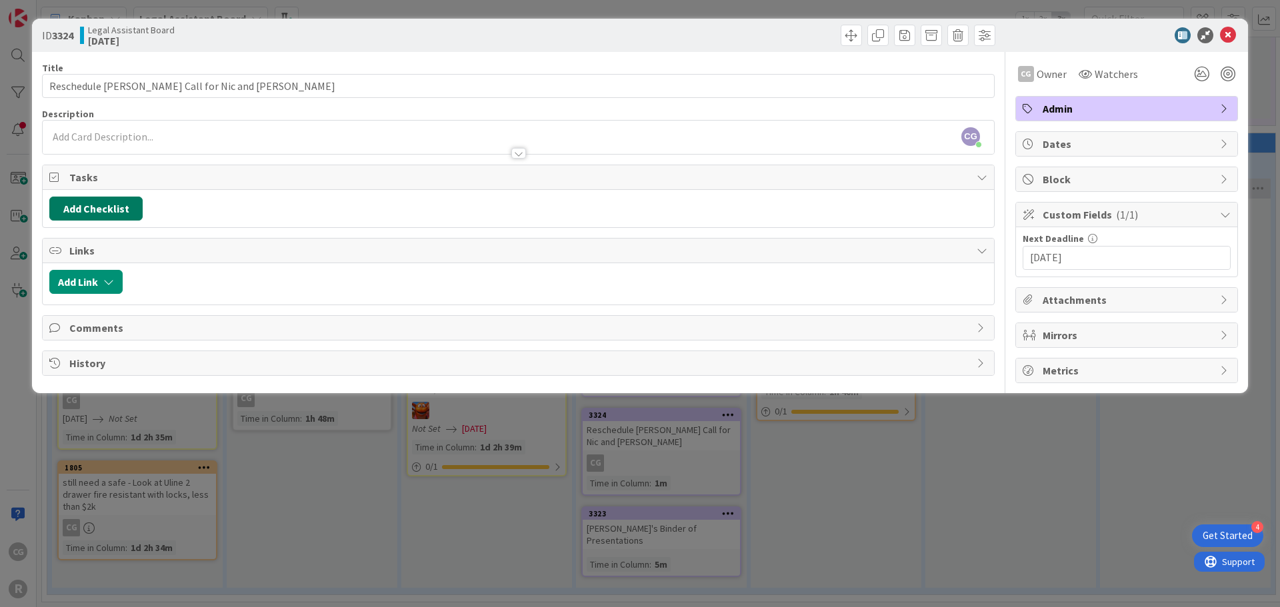
click at [79, 203] on button "Add Checklist" at bounding box center [95, 209] width 93 height 24
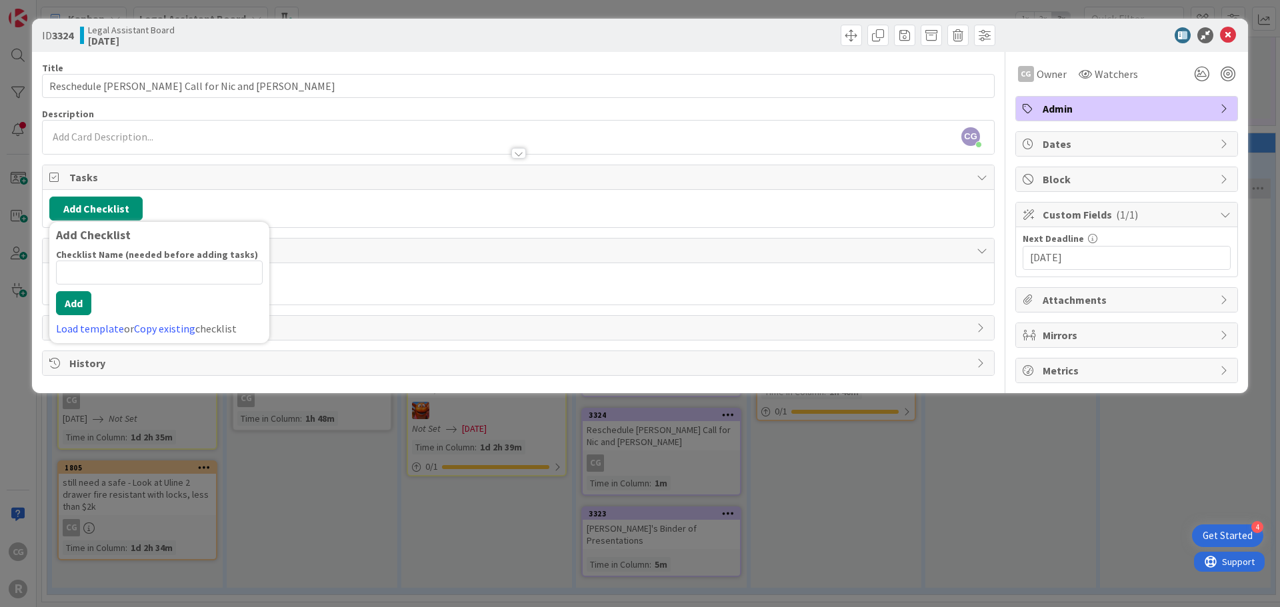
click at [294, 181] on span "Tasks" at bounding box center [519, 177] width 901 height 16
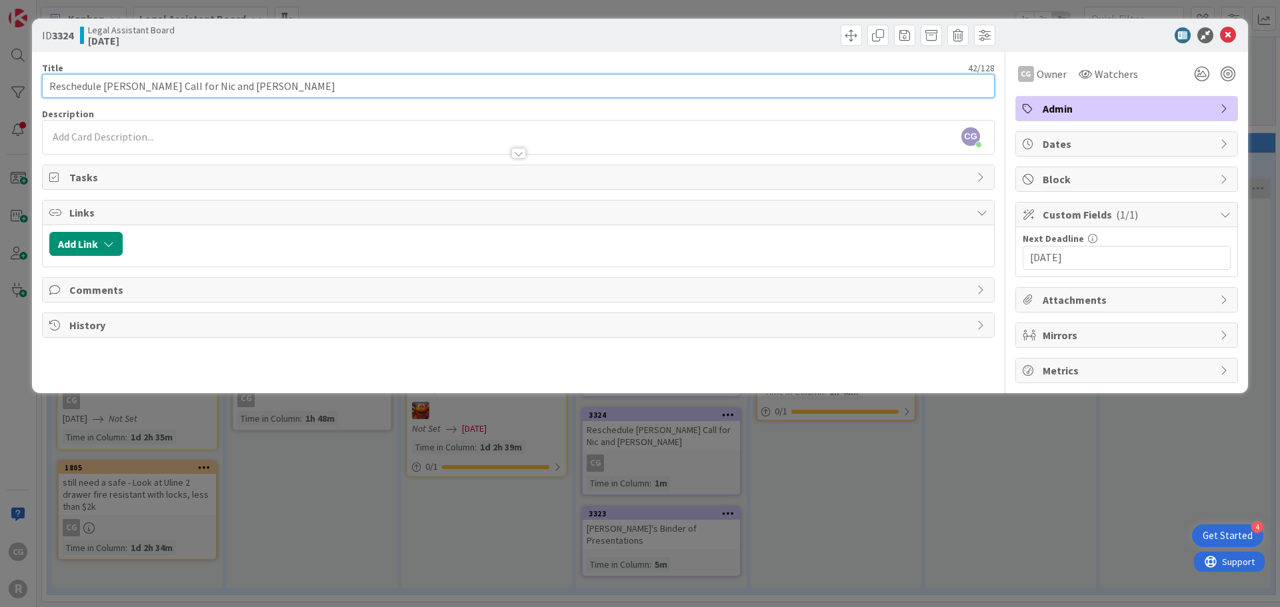
click at [247, 86] on input "Reschedule [PERSON_NAME] Call for Nic and [PERSON_NAME]" at bounding box center [518, 86] width 953 height 24
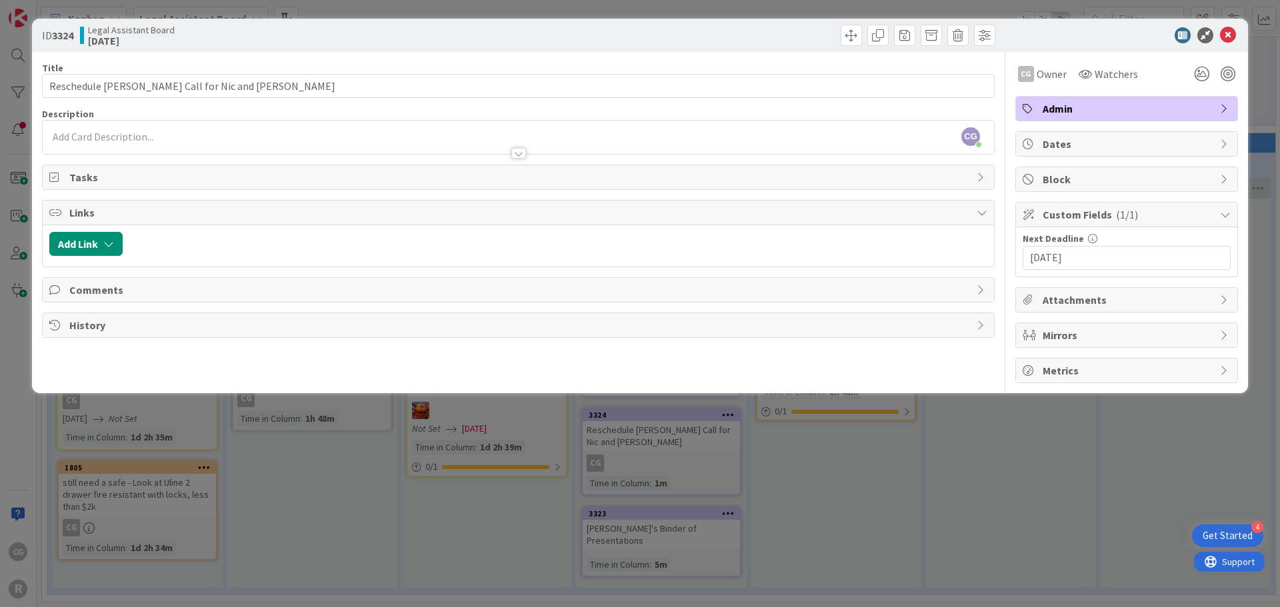
click at [519, 161] on div "Title 42 / 128 Reschedule J. Smith Call for Nic and Tyler Description CG Casand…" at bounding box center [518, 217] width 953 height 331
click at [1223, 38] on icon at bounding box center [1228, 35] width 16 height 16
drag, startPoint x: 681, startPoint y: 526, endPoint x: 851, endPoint y: 555, distance: 171.9
click at [851, 555] on div "ID 3323 Legal Assistant Board Today Title 30 / 128 Tedd's Binder of Presentatio…" at bounding box center [640, 303] width 1280 height 607
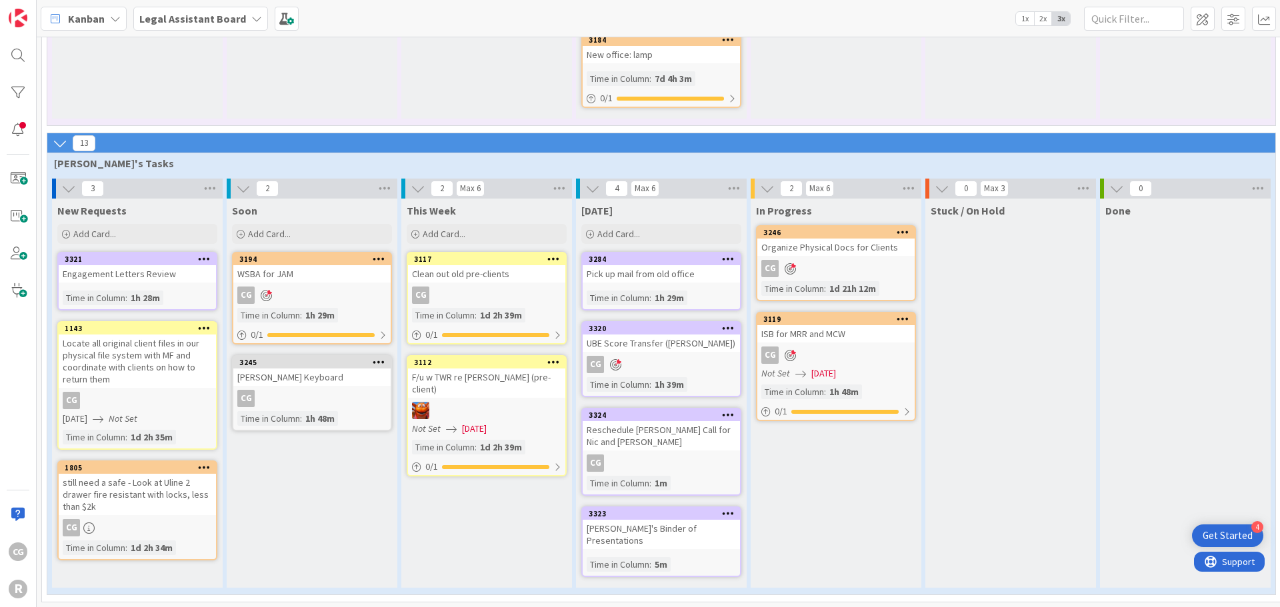
click at [465, 289] on div "CG" at bounding box center [486, 295] width 157 height 17
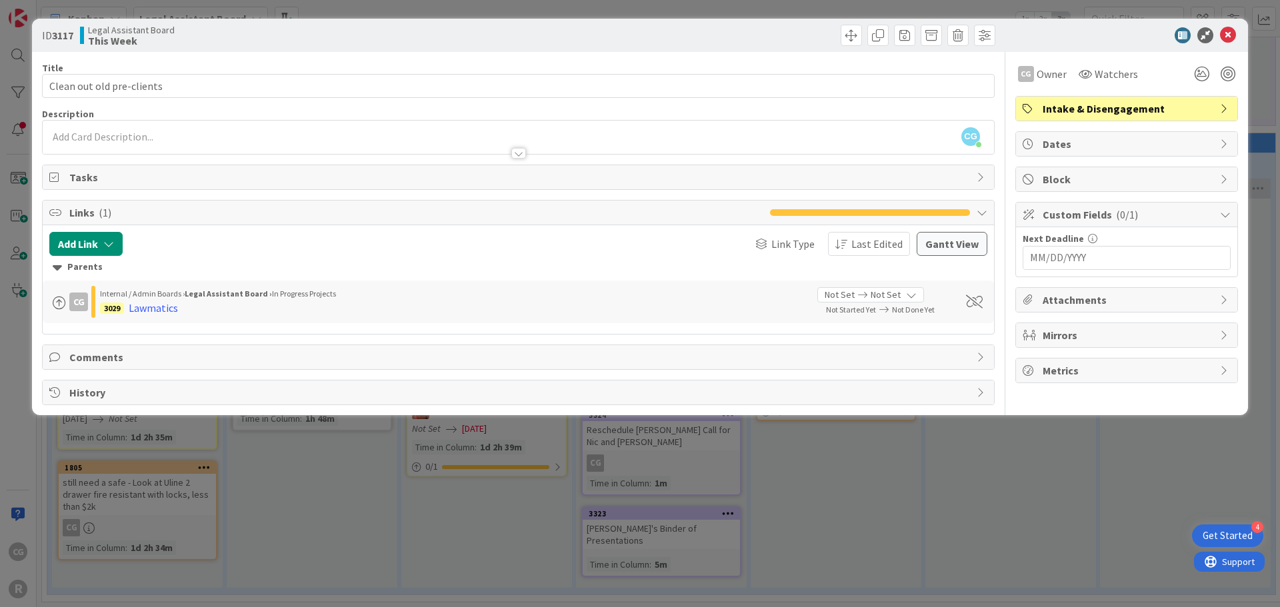
click at [451, 481] on div "ID 3117 Legal Assistant Board This Week Title 25 / 128 Clean out old pre-client…" at bounding box center [640, 303] width 1280 height 607
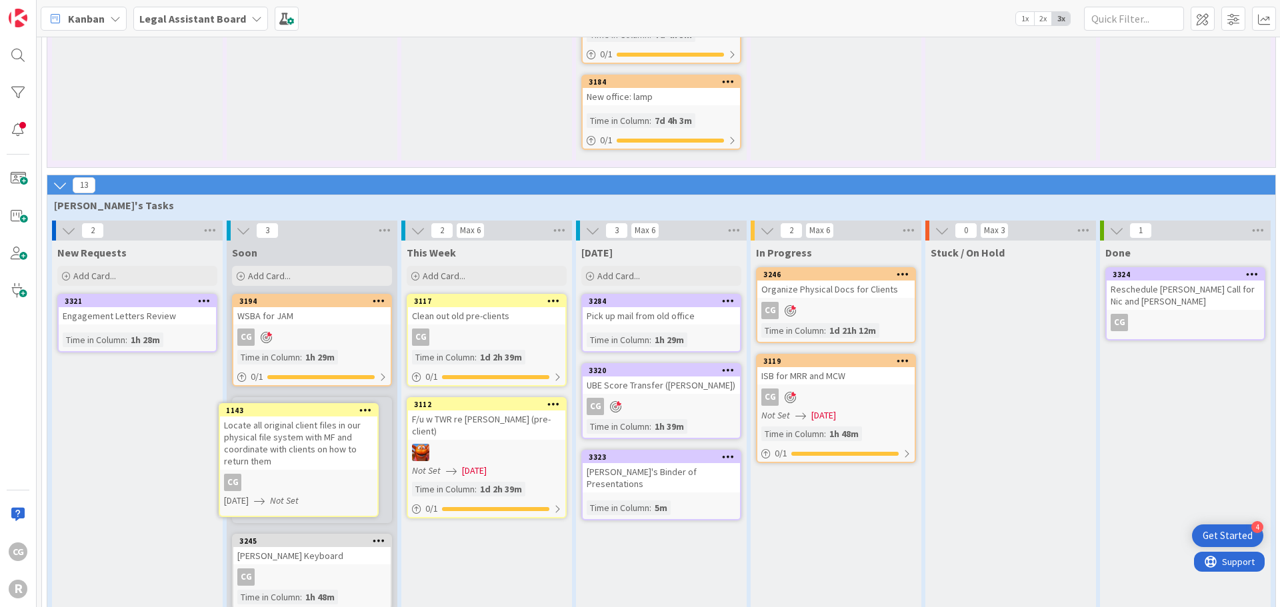
scroll to position [1191, 0]
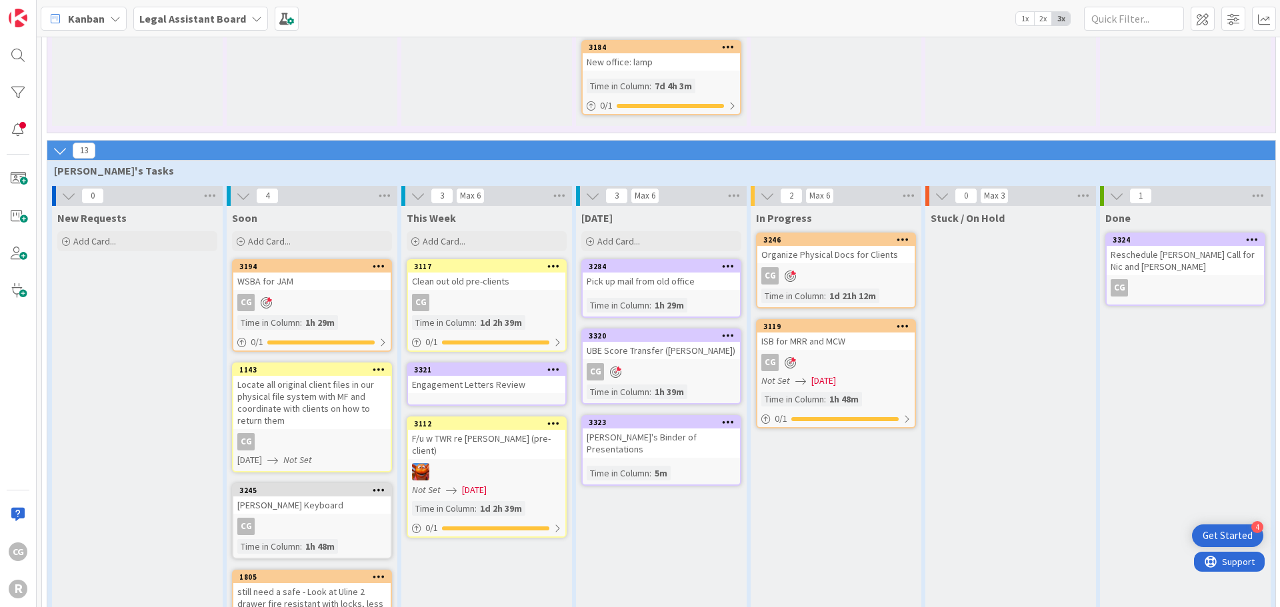
click at [509, 385] on div "Engagement Letters Review" at bounding box center [486, 384] width 157 height 17
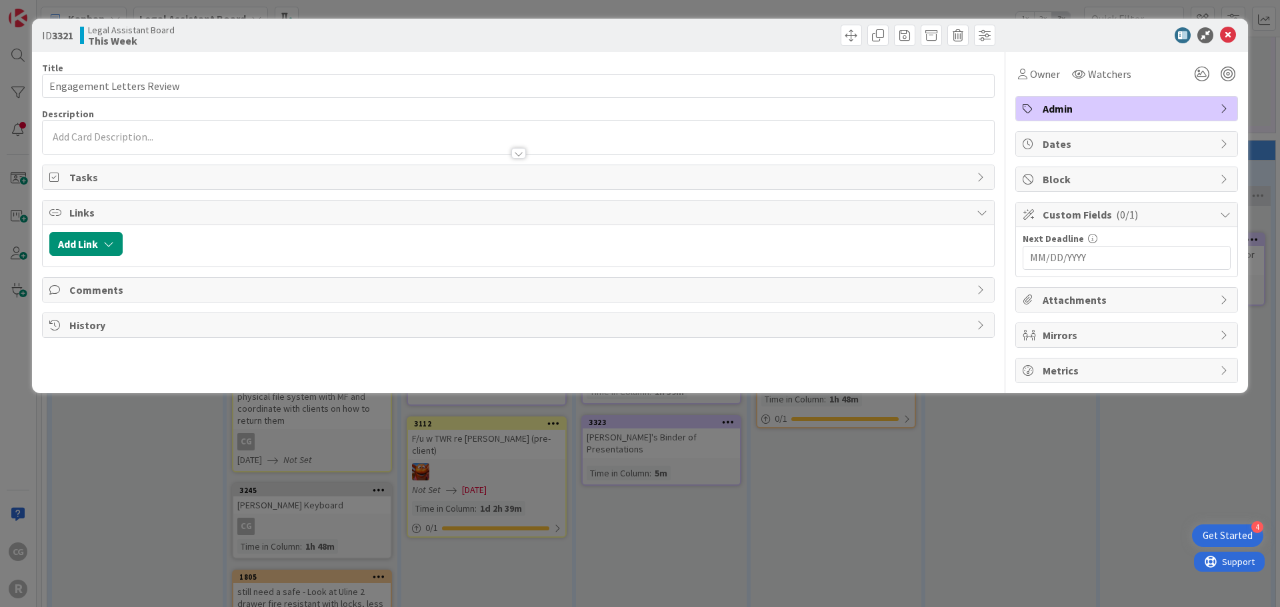
click at [1063, 246] on div "Navigate forward to interact with the calendar and select a date. Press the que…" at bounding box center [1127, 258] width 208 height 24
click at [1059, 263] on input "MM/DD/YYYY" at bounding box center [1126, 258] width 193 height 23
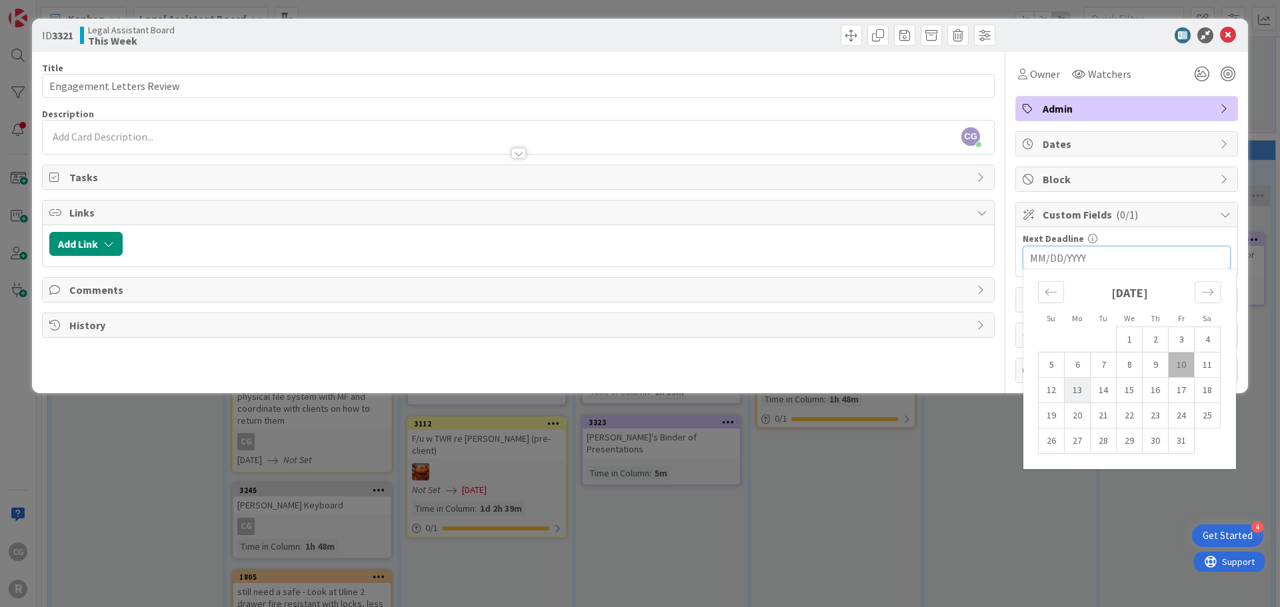
click at [1069, 393] on td "13" at bounding box center [1078, 390] width 26 height 25
type input "10/13/2025"
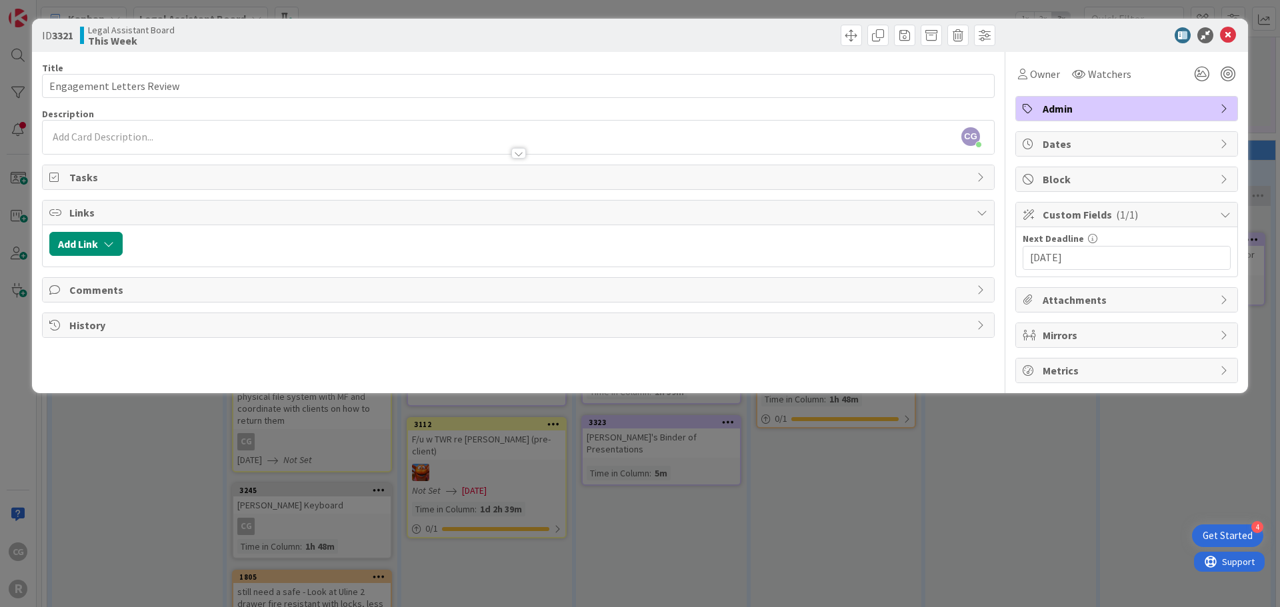
click at [973, 486] on div "ID 3321 Legal Assistant Board This Week Title 25 / 128 Engagement Letters Revie…" at bounding box center [640, 303] width 1280 height 607
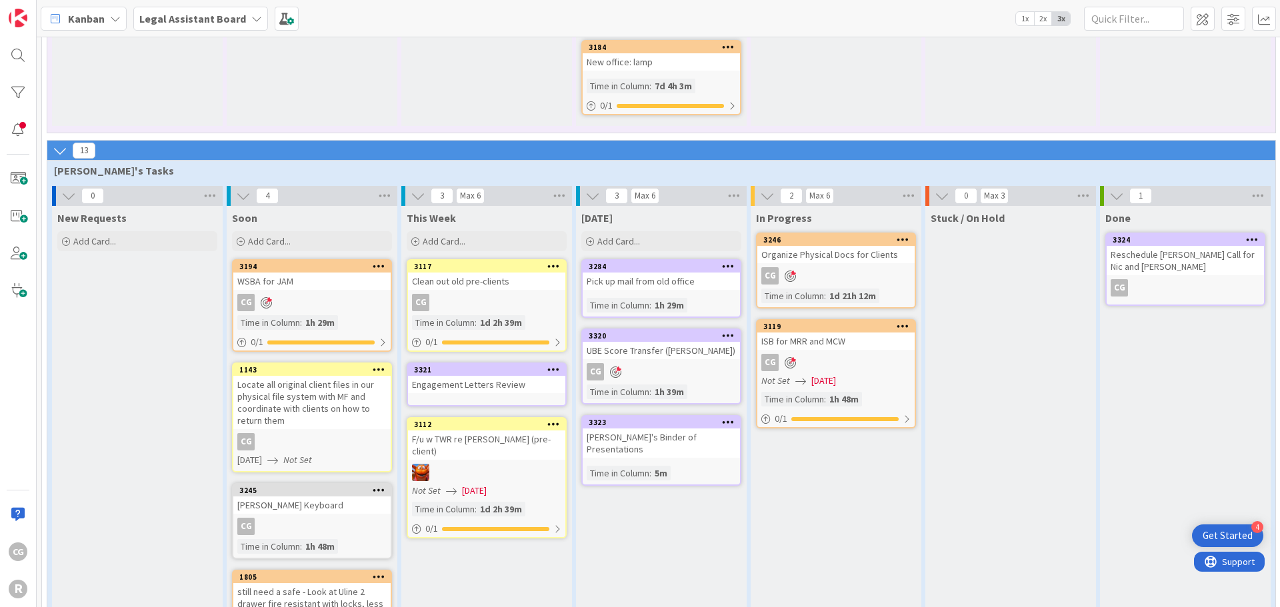
click at [485, 391] on div "Engagement Letters Review" at bounding box center [486, 384] width 157 height 17
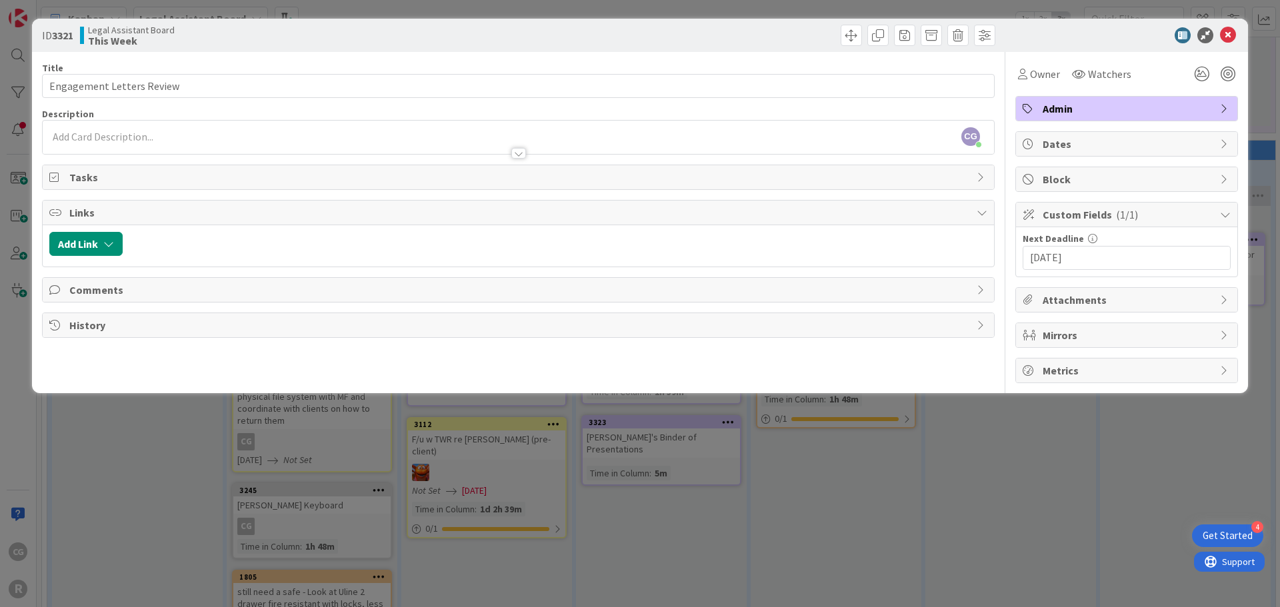
click at [514, 477] on div "ID 3321 Legal Assistant Board This Week Title 25 / 128 Engagement Letters Revie…" at bounding box center [640, 303] width 1280 height 607
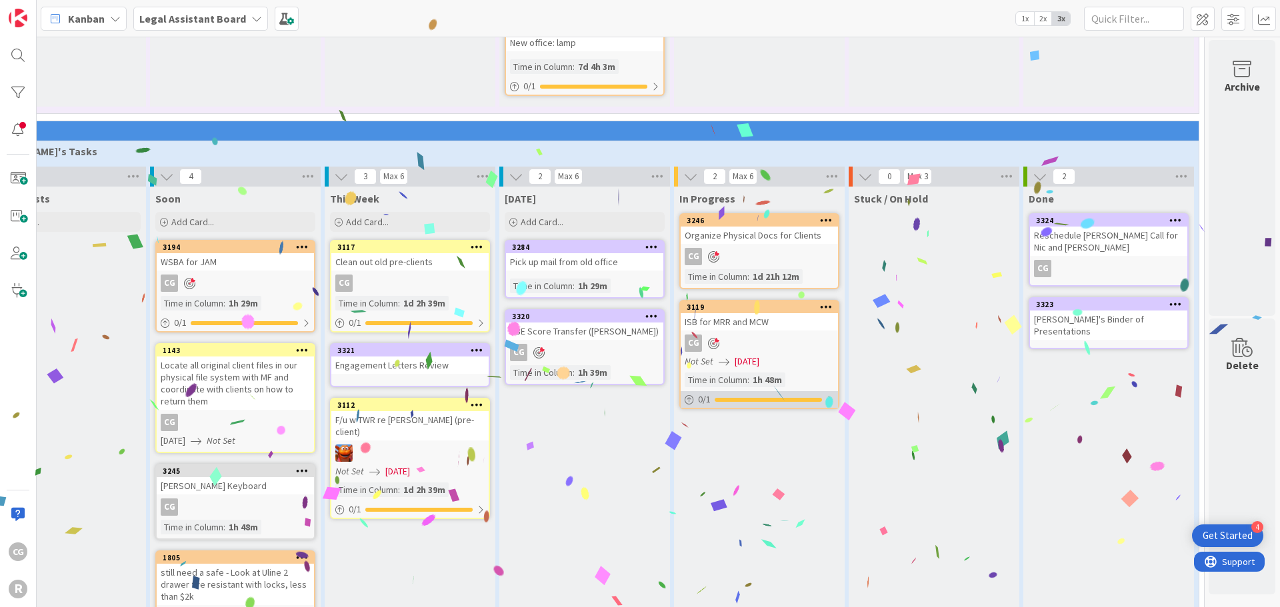
scroll to position [1277, 78]
